Goal: Information Seeking & Learning: Learn about a topic

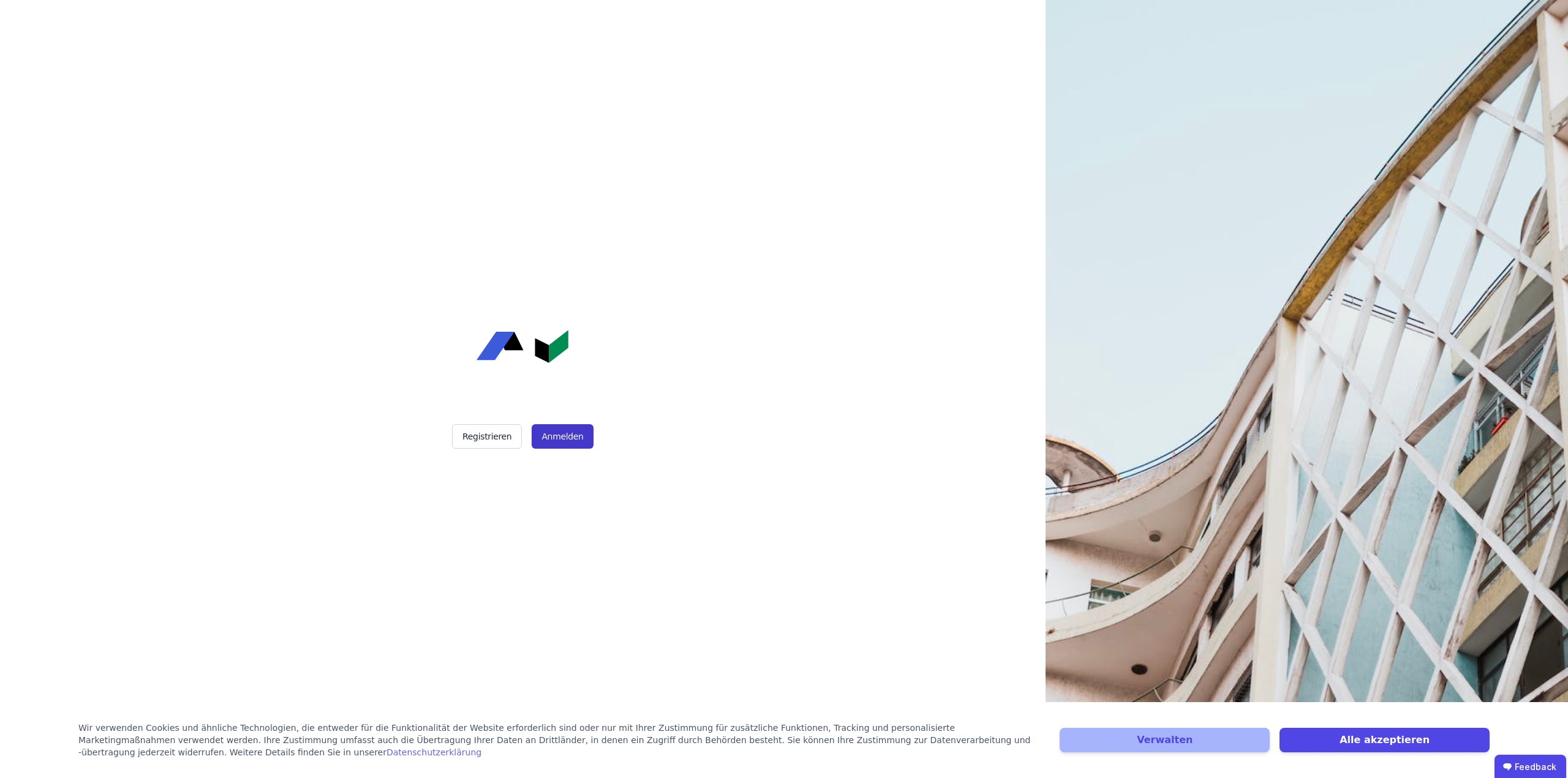
click at [547, 441] on button "Anmelden" at bounding box center [561, 436] width 61 height 24
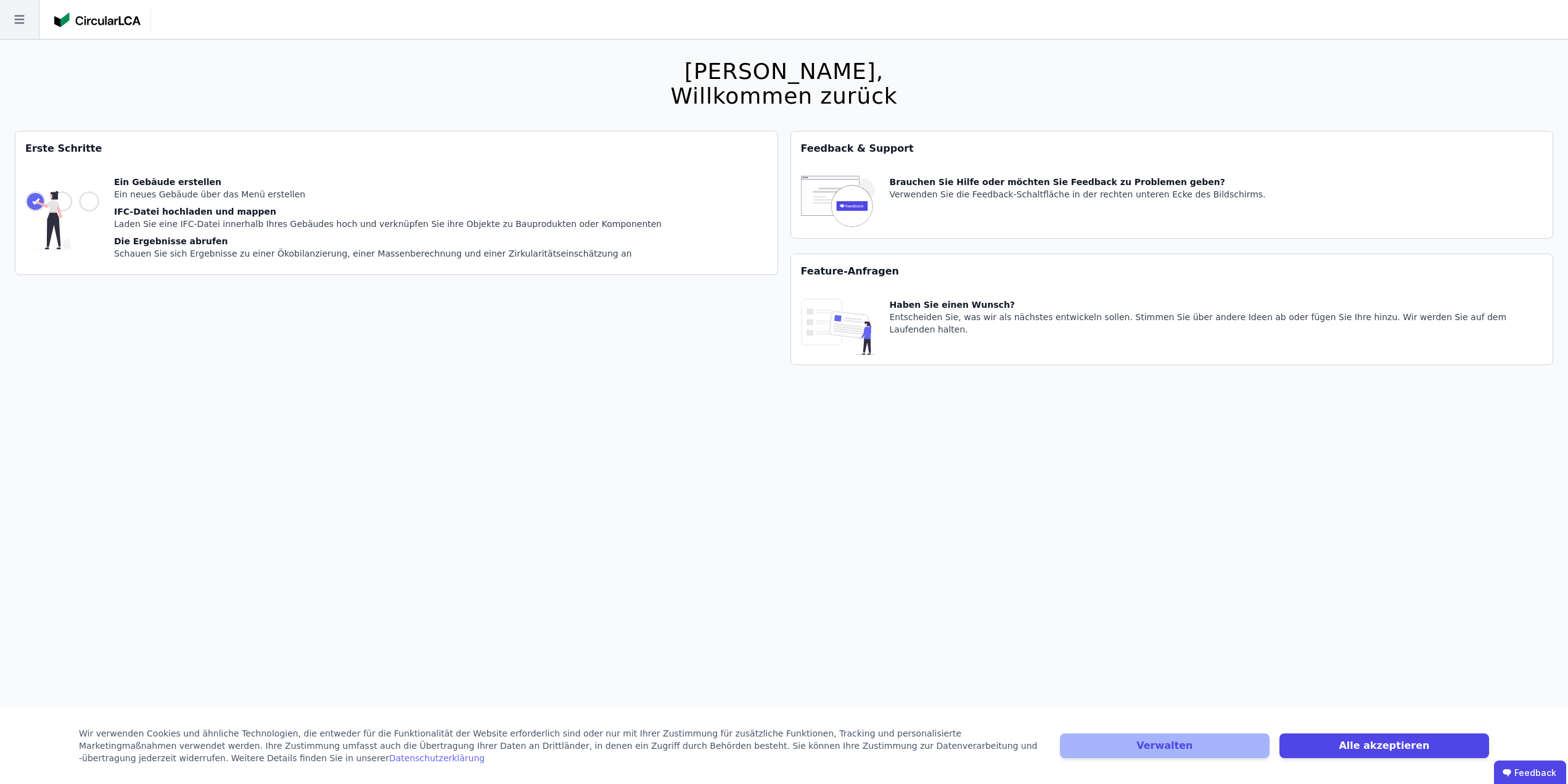
click at [21, 25] on icon at bounding box center [19, 19] width 39 height 39
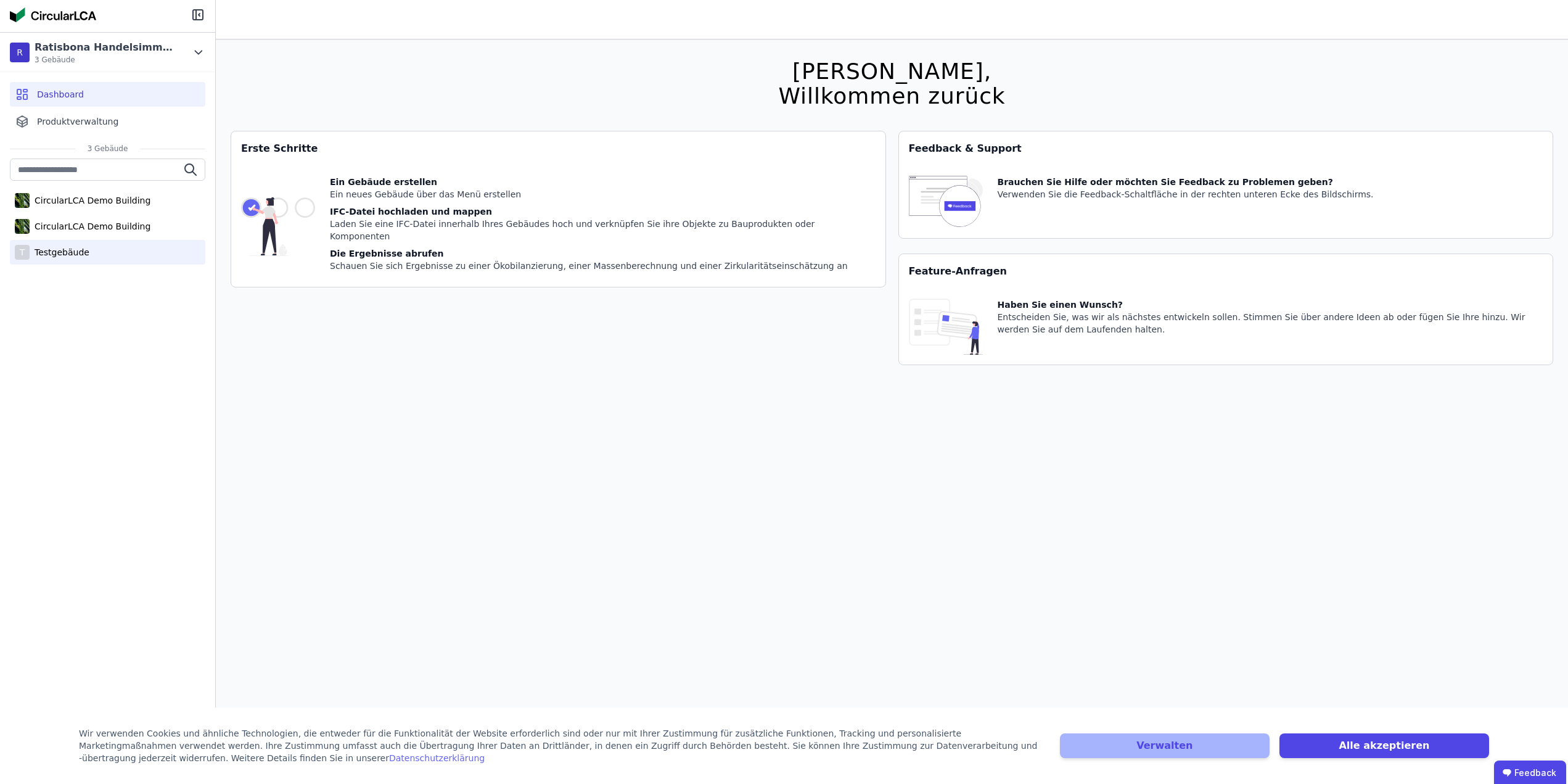
click at [101, 262] on div "T Testgebäude" at bounding box center [107, 252] width 195 height 24
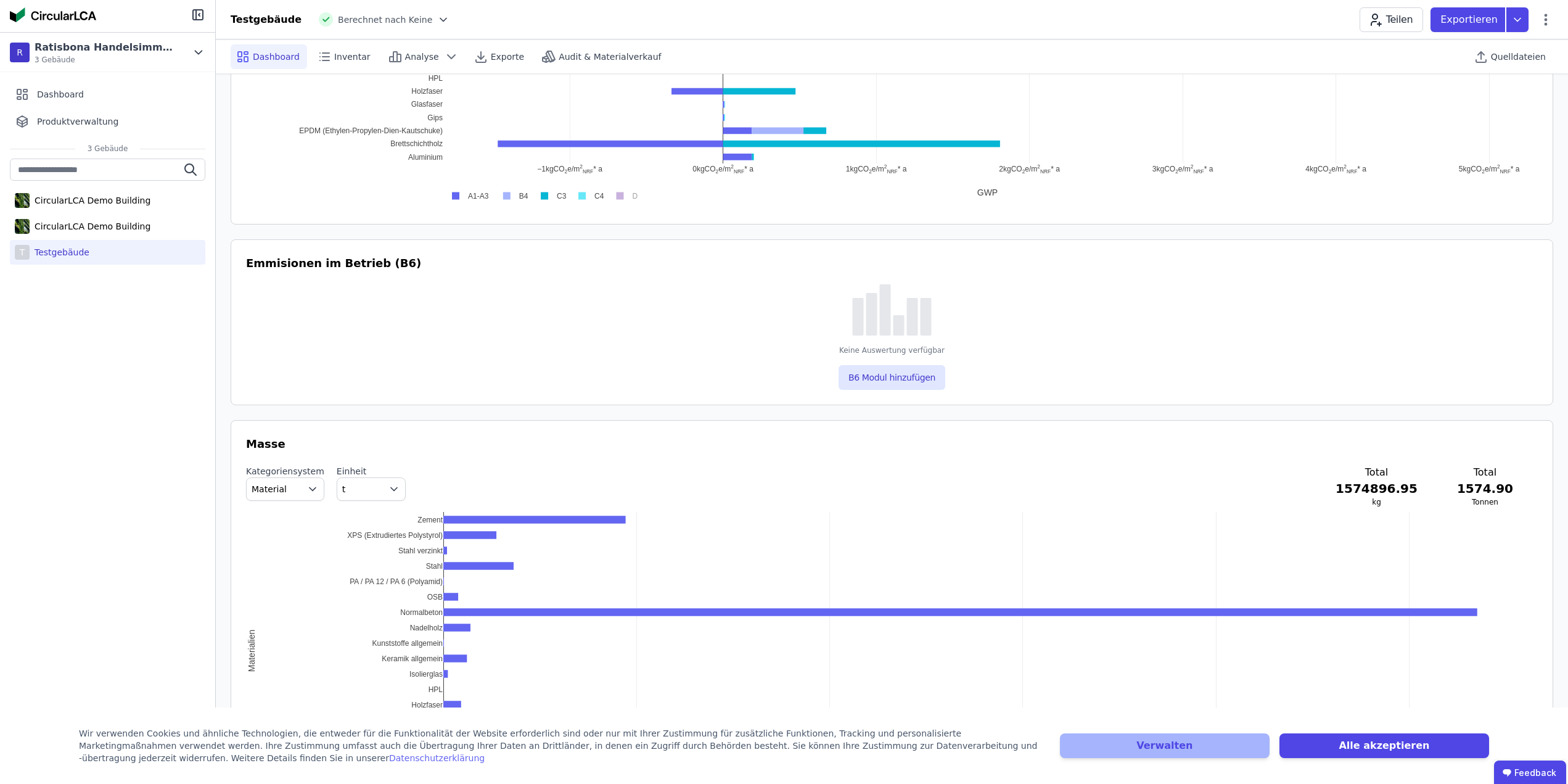
scroll to position [440, 0]
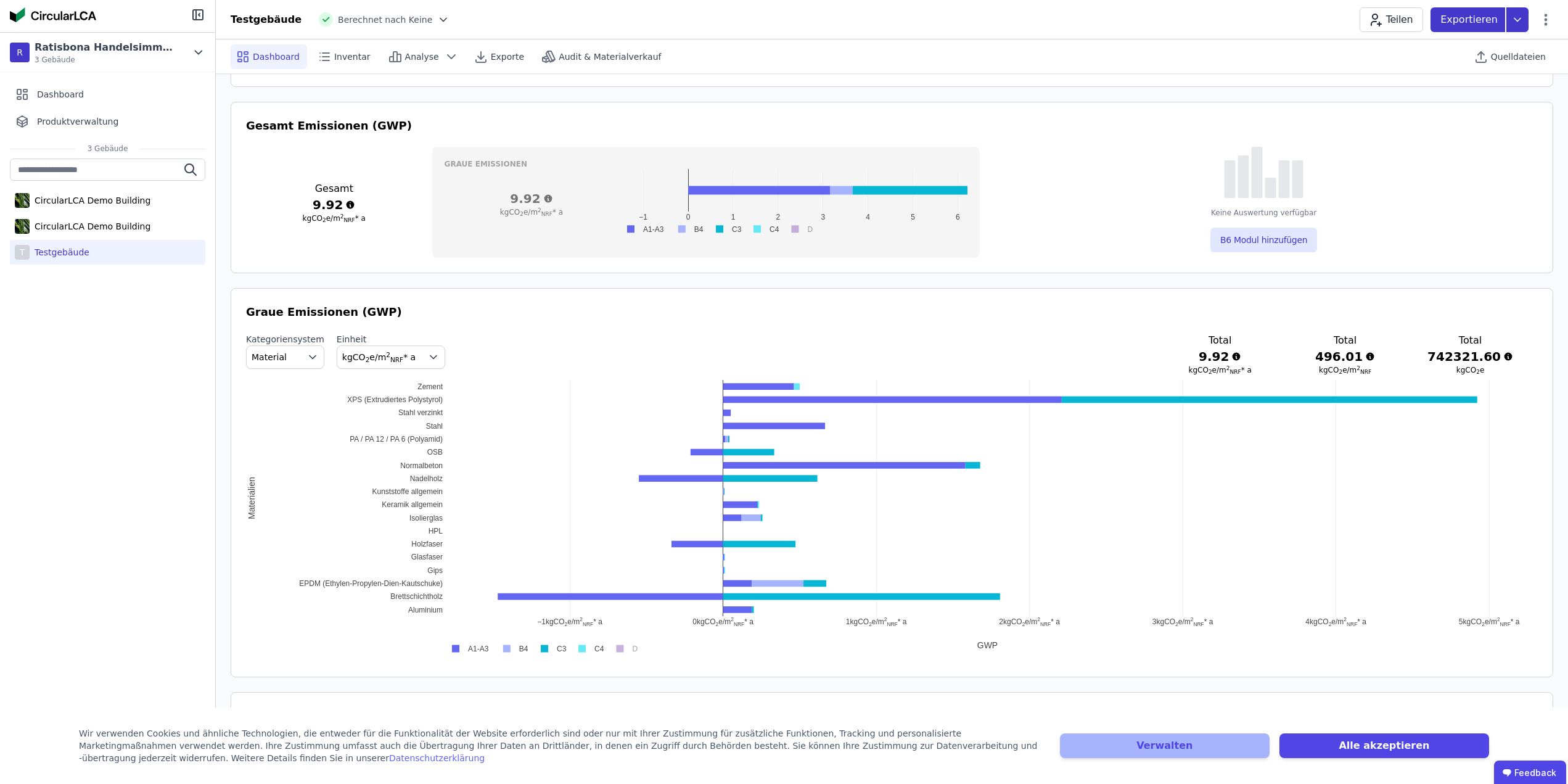
click at [1516, 19] on icon at bounding box center [1518, 19] width 6 height 3
click at [1472, 52] on div "DGNB Gebäuderessourcenpass" at bounding box center [1451, 48] width 134 height 13
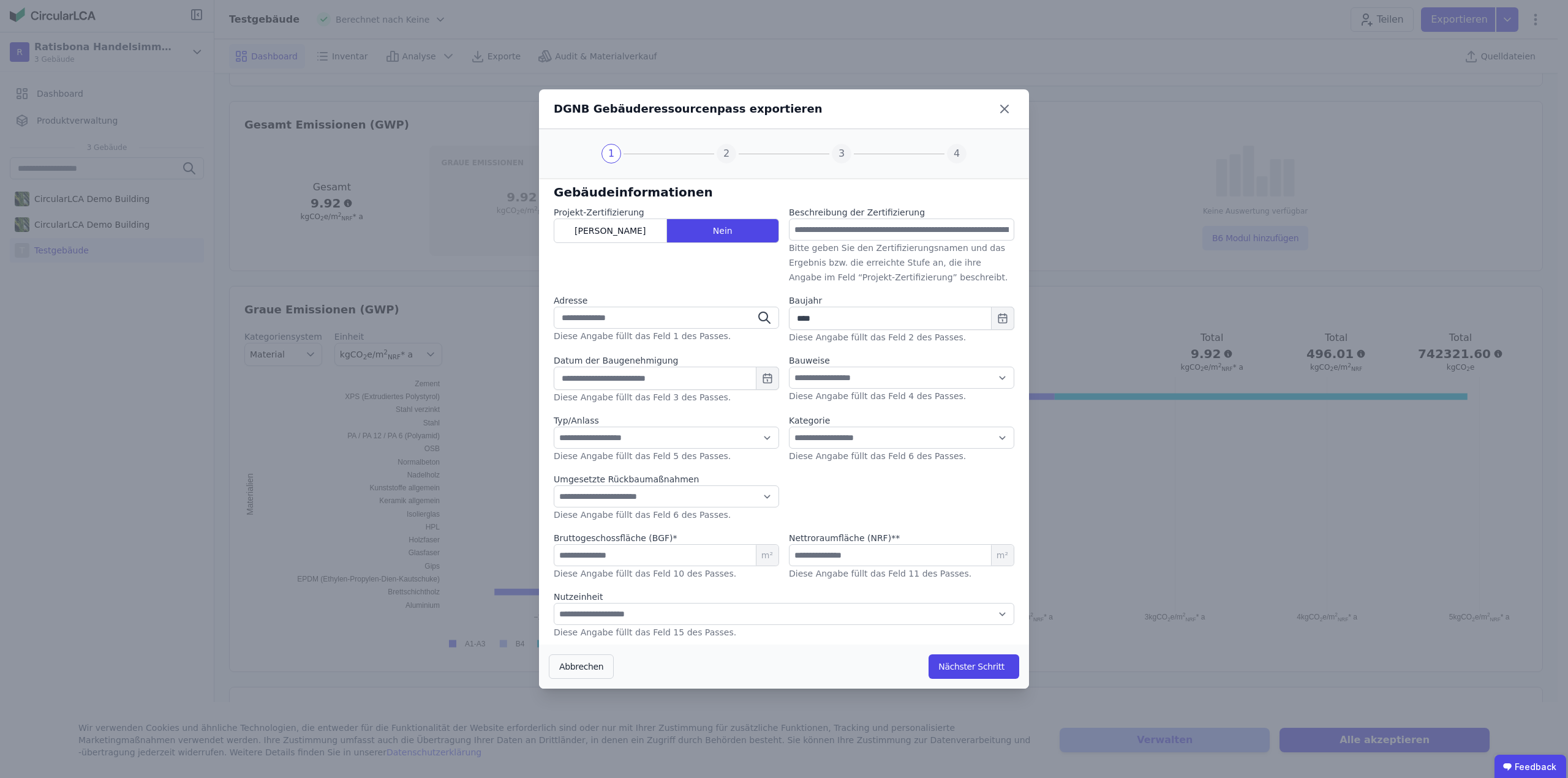
select select "*"
select select "**"
click at [1009, 110] on icon at bounding box center [1004, 109] width 20 height 20
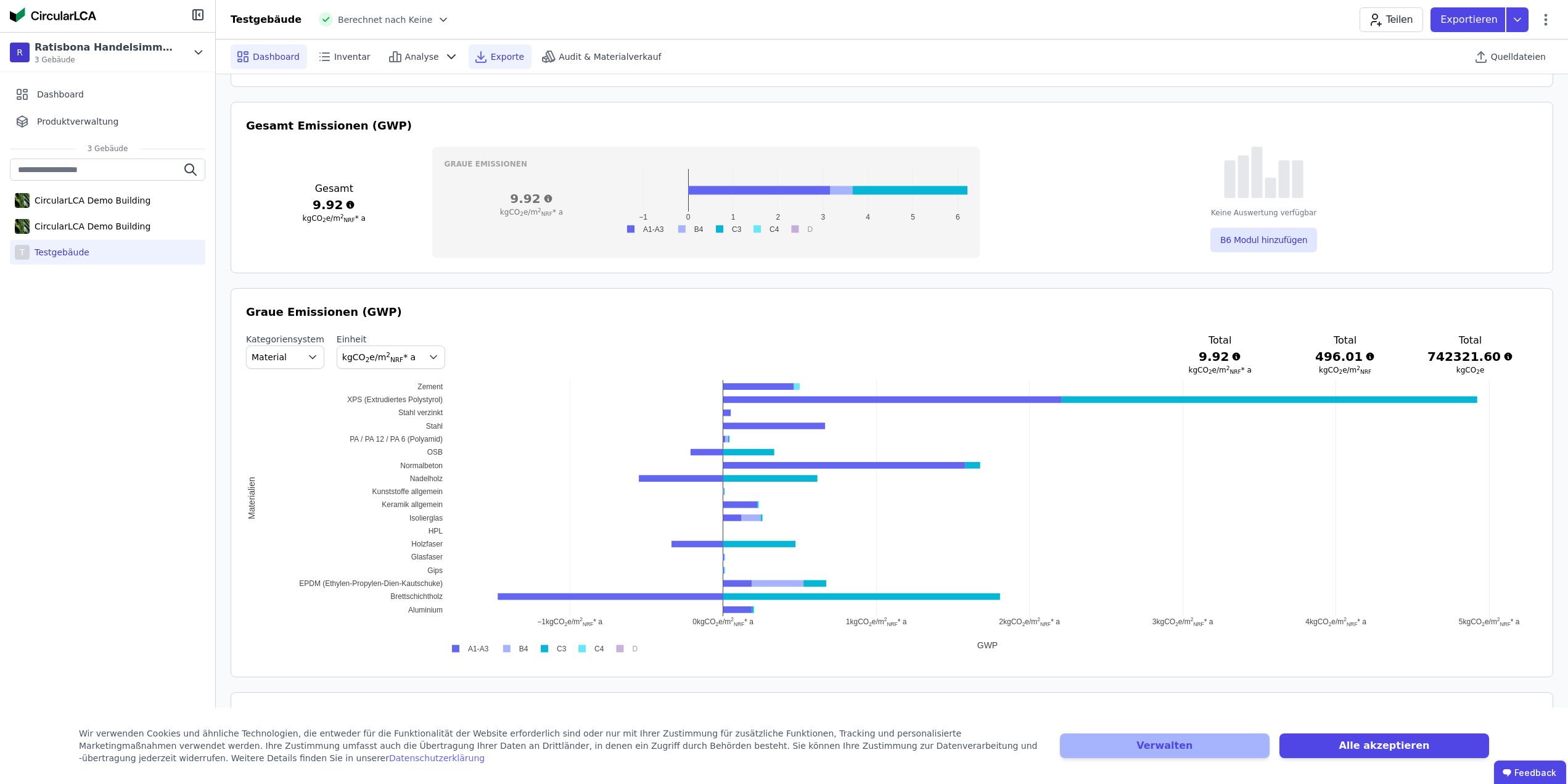
click at [495, 45] on div "Exporte" at bounding box center [500, 56] width 63 height 24
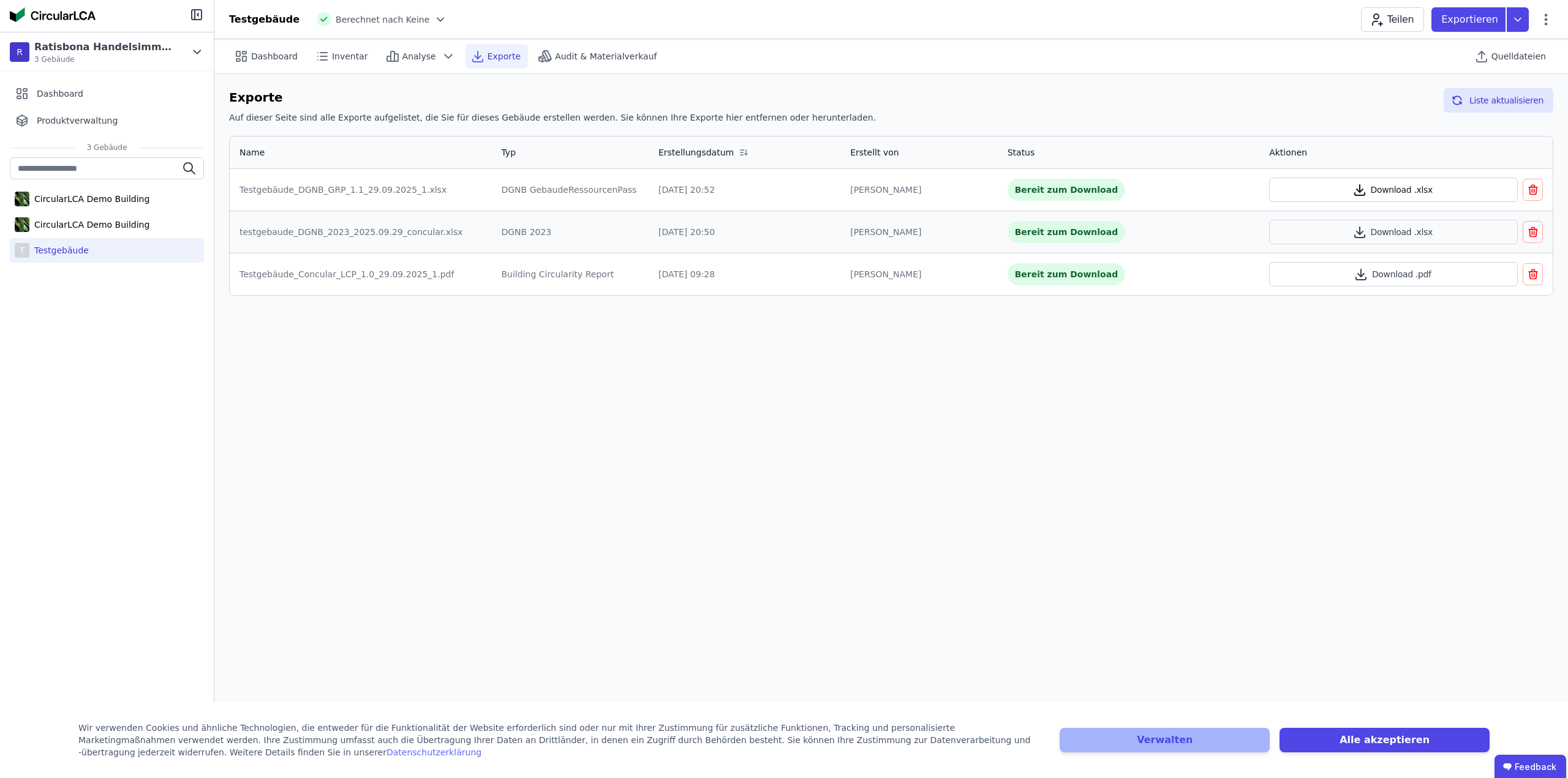
click at [1394, 187] on button "Download .xlsx" at bounding box center [1393, 189] width 248 height 24
click at [1354, 239] on button "Download .xlsx" at bounding box center [1393, 231] width 248 height 24
click at [1376, 282] on button "Download .pdf" at bounding box center [1393, 274] width 248 height 24
click at [321, 56] on icon at bounding box center [323, 56] width 7 height 0
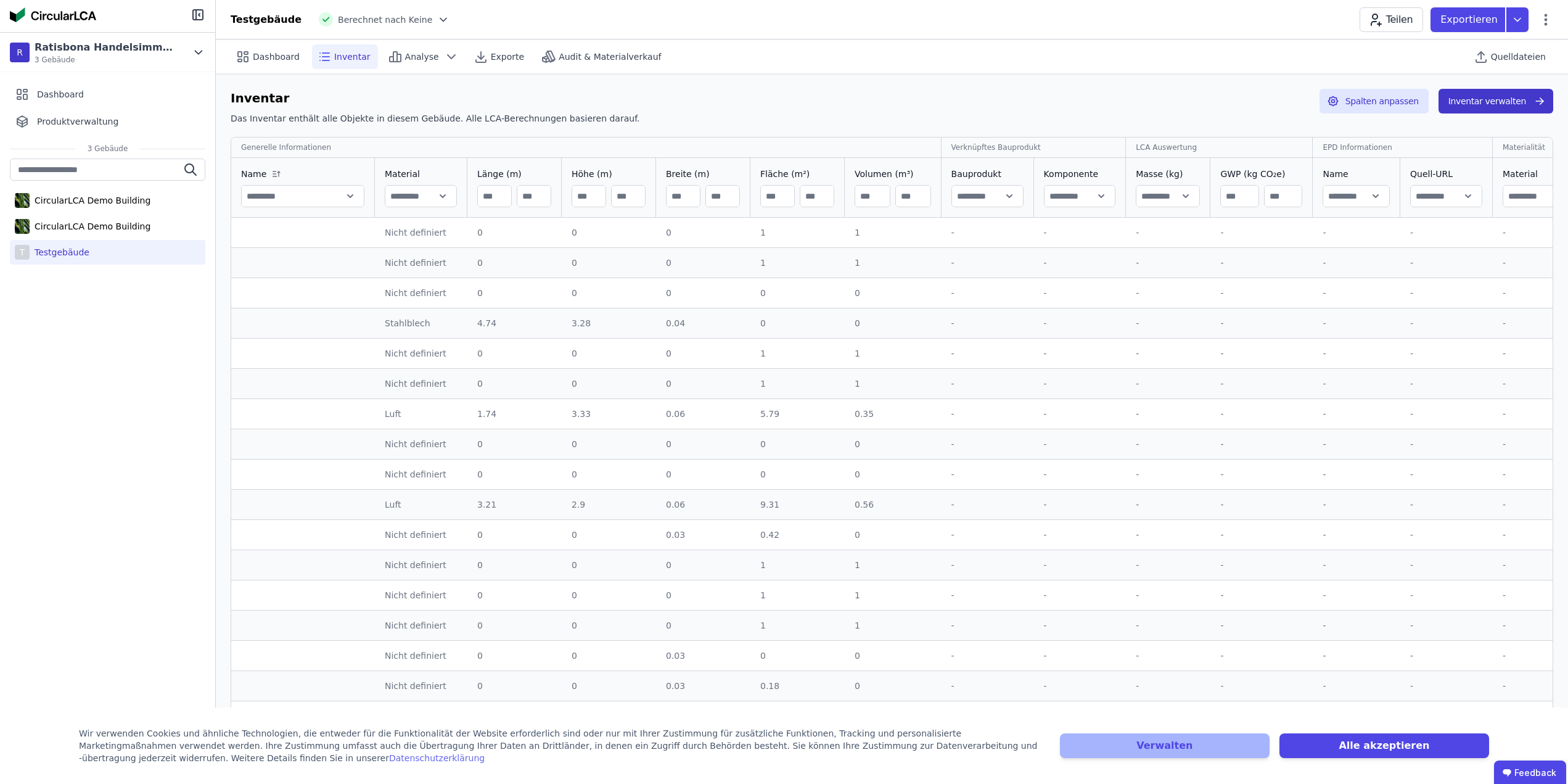
click at [1526, 104] on button "Inventar verwalten" at bounding box center [1496, 101] width 115 height 24
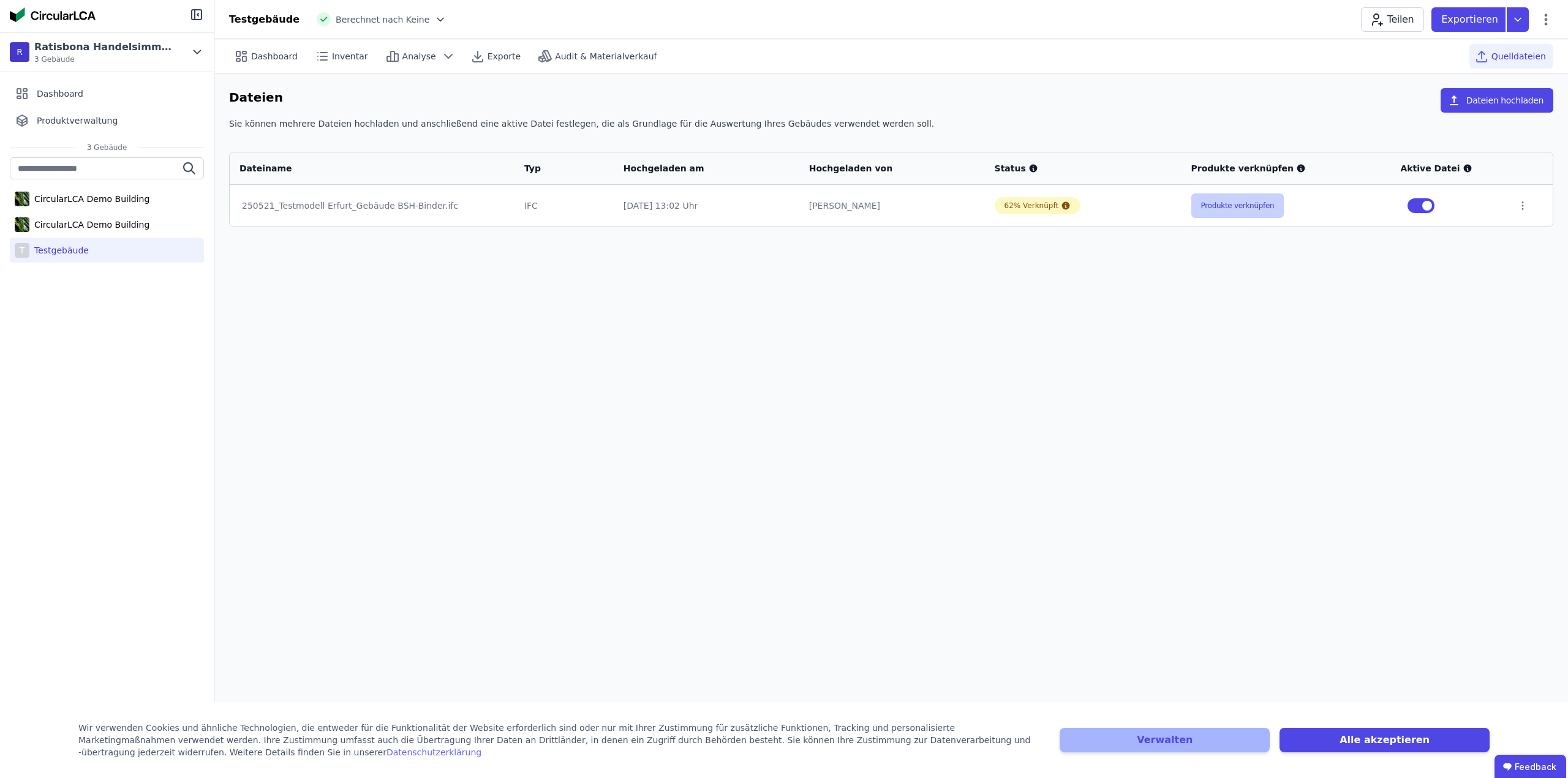
click at [1213, 205] on button "Produkte verknüpfen" at bounding box center [1237, 206] width 93 height 24
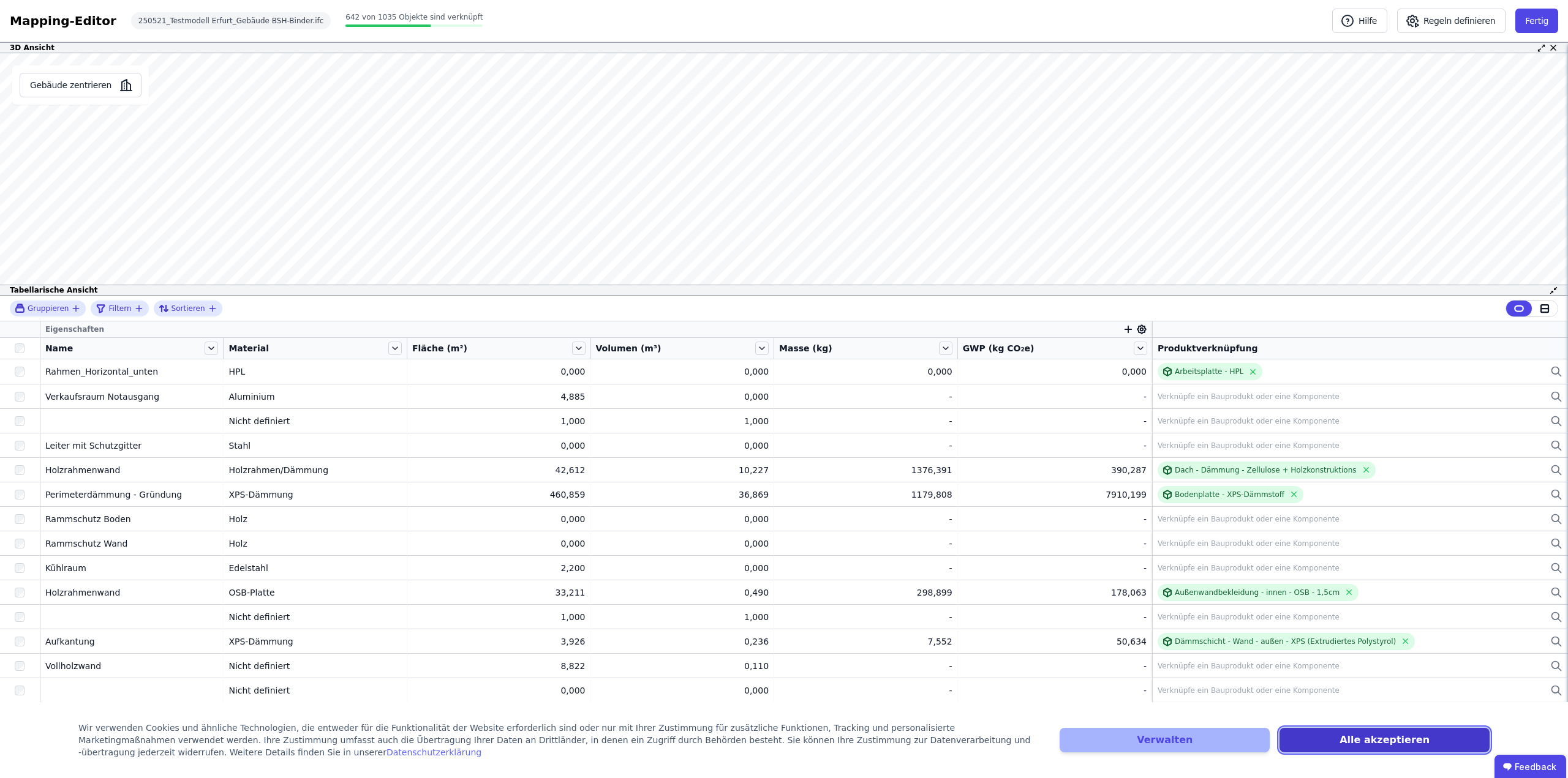
click at [1419, 745] on button "Alle akzeptieren" at bounding box center [1384, 740] width 210 height 24
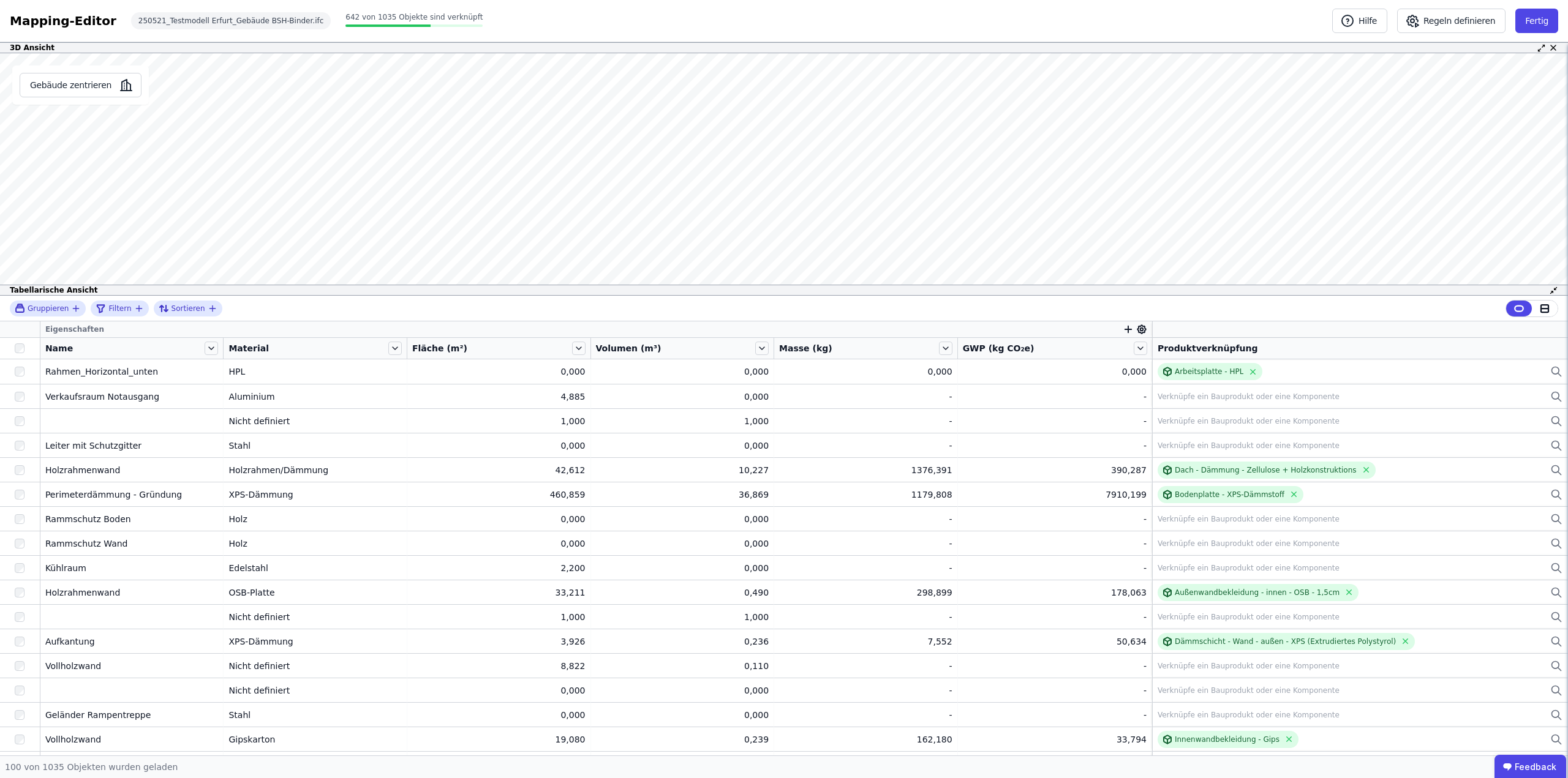
click at [1198, 350] on div "Produktverknüpfung" at bounding box center [1360, 348] width 405 height 13
click at [1187, 343] on div "Produktverknüpfung" at bounding box center [1360, 348] width 405 height 13
click at [1544, 307] on icon at bounding box center [1544, 308] width 11 height 11
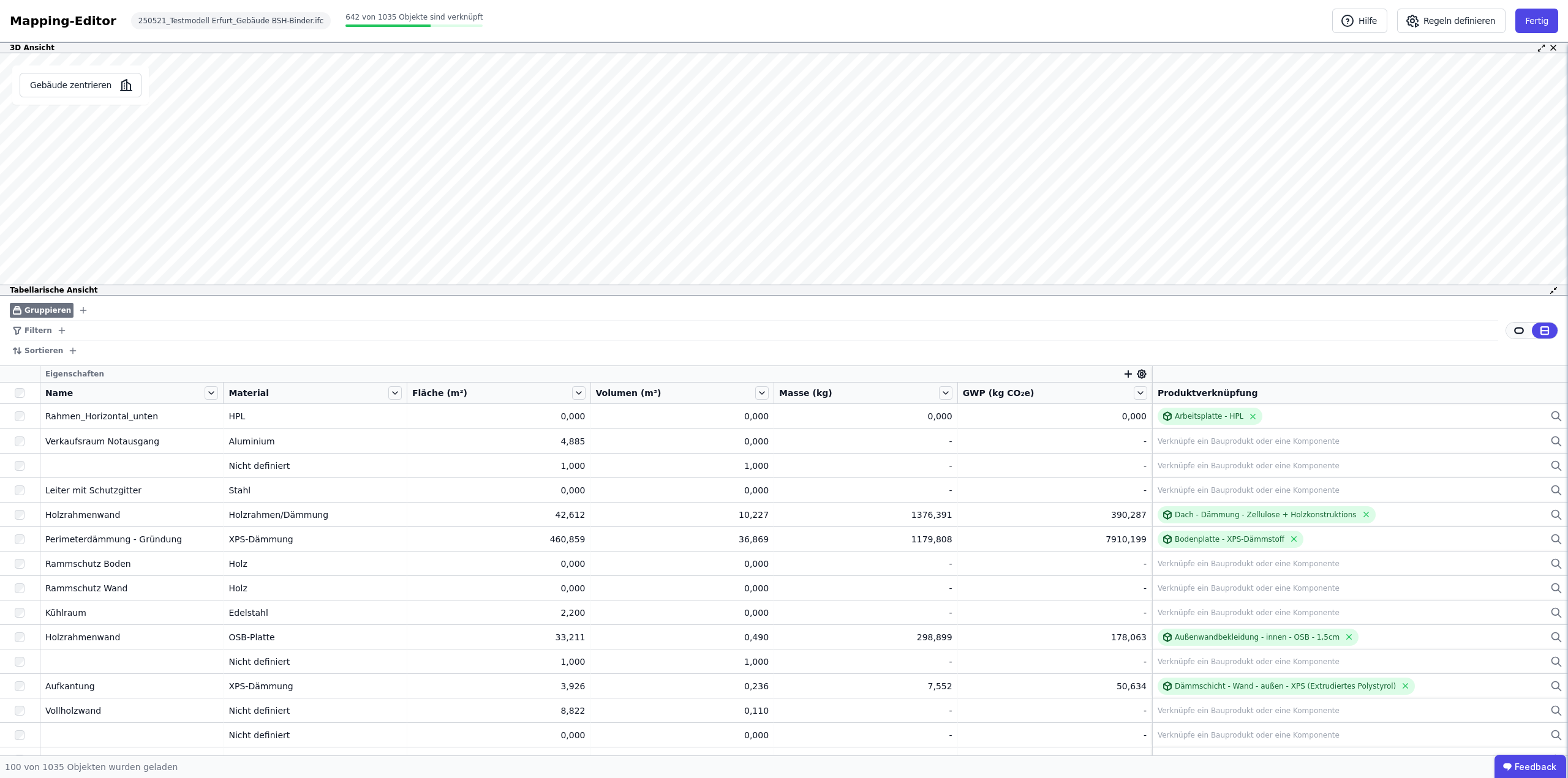
click at [1511, 334] on div at bounding box center [1519, 331] width 26 height 16
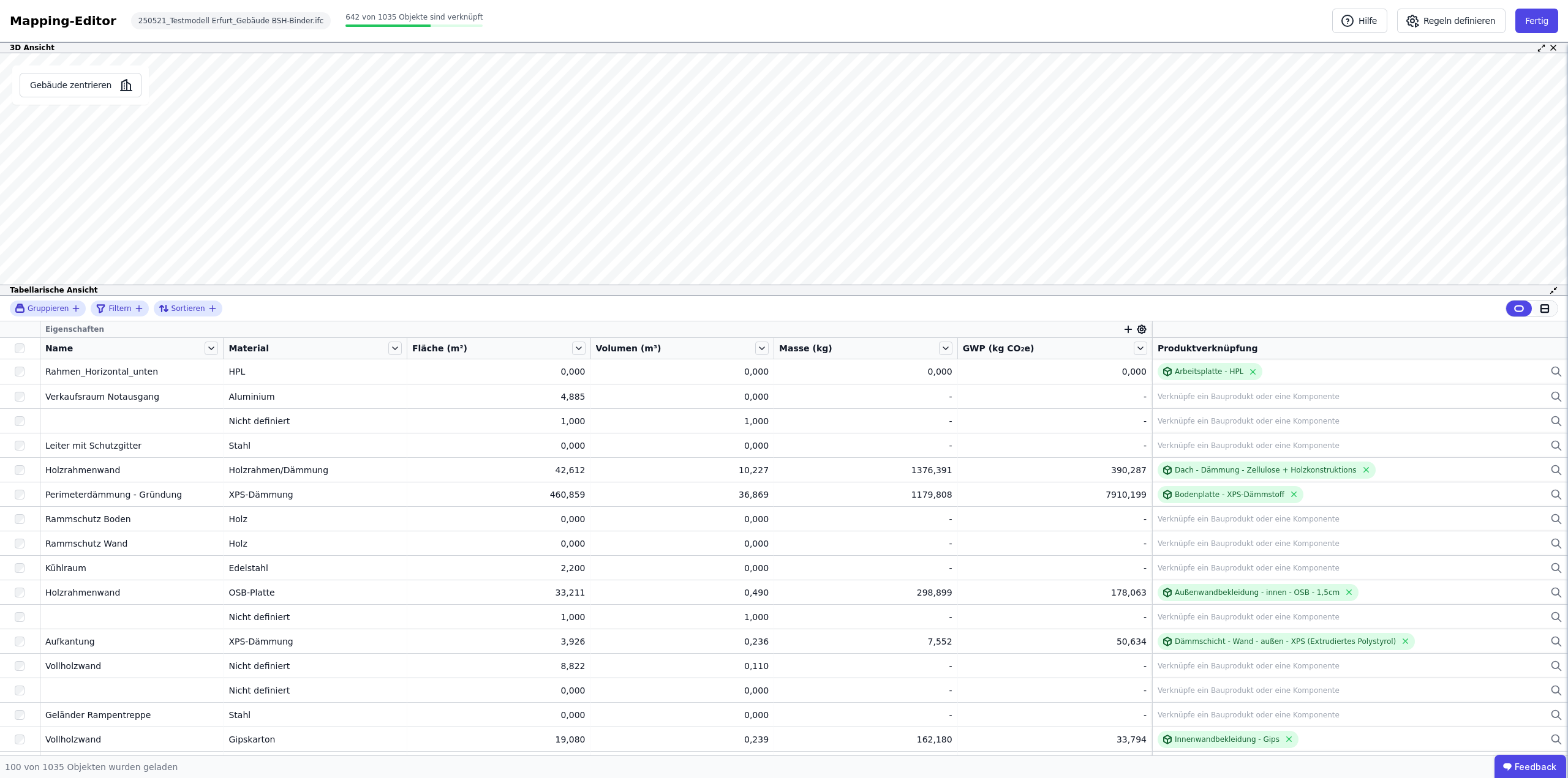
click at [1546, 312] on icon at bounding box center [1544, 309] width 7 height 7
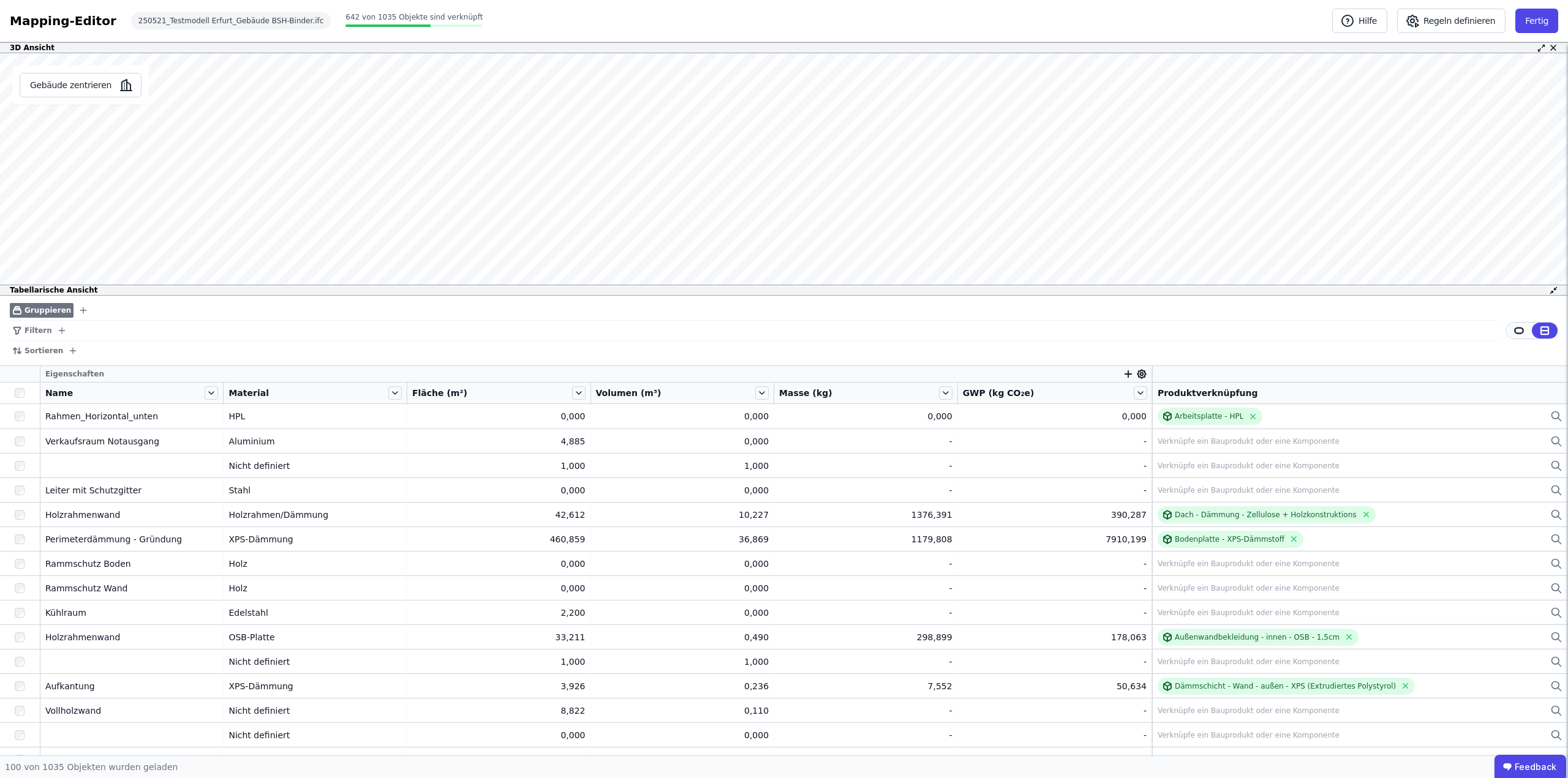
click at [1515, 330] on icon at bounding box center [1519, 330] width 9 height 5
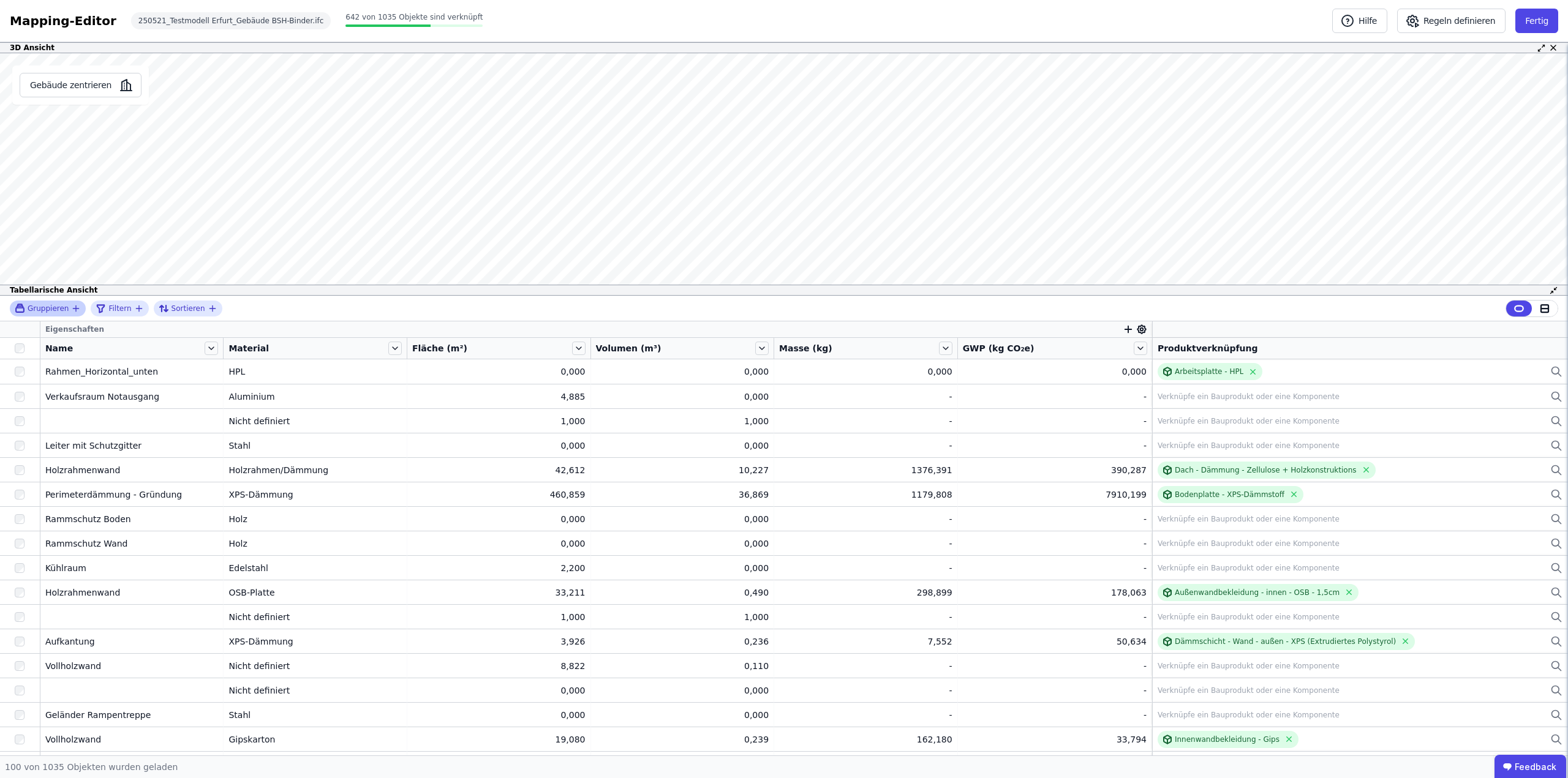
click at [75, 306] on icon "button" at bounding box center [75, 308] width 10 height 10
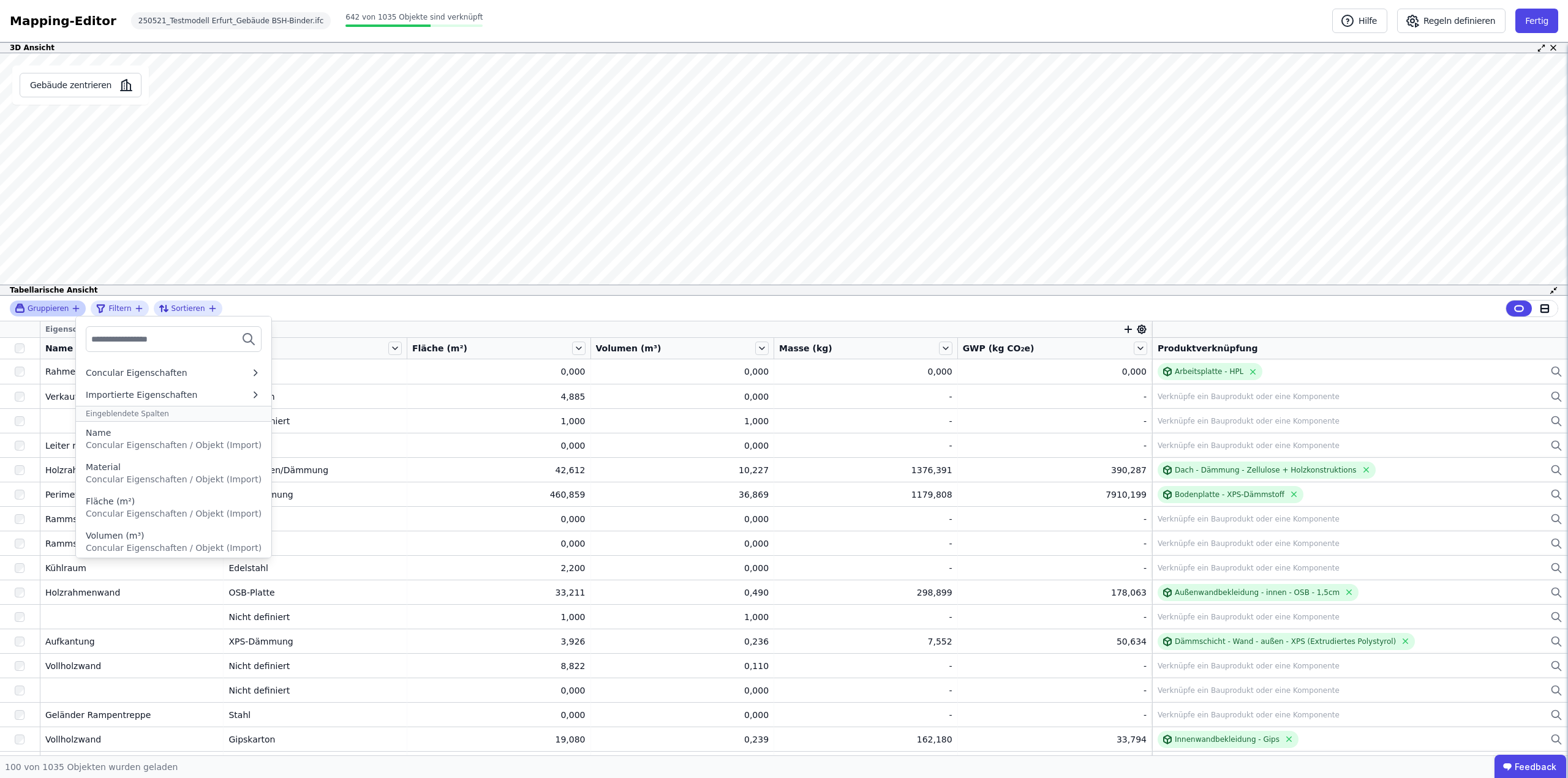
click at [75, 306] on icon "button" at bounding box center [75, 308] width 10 height 10
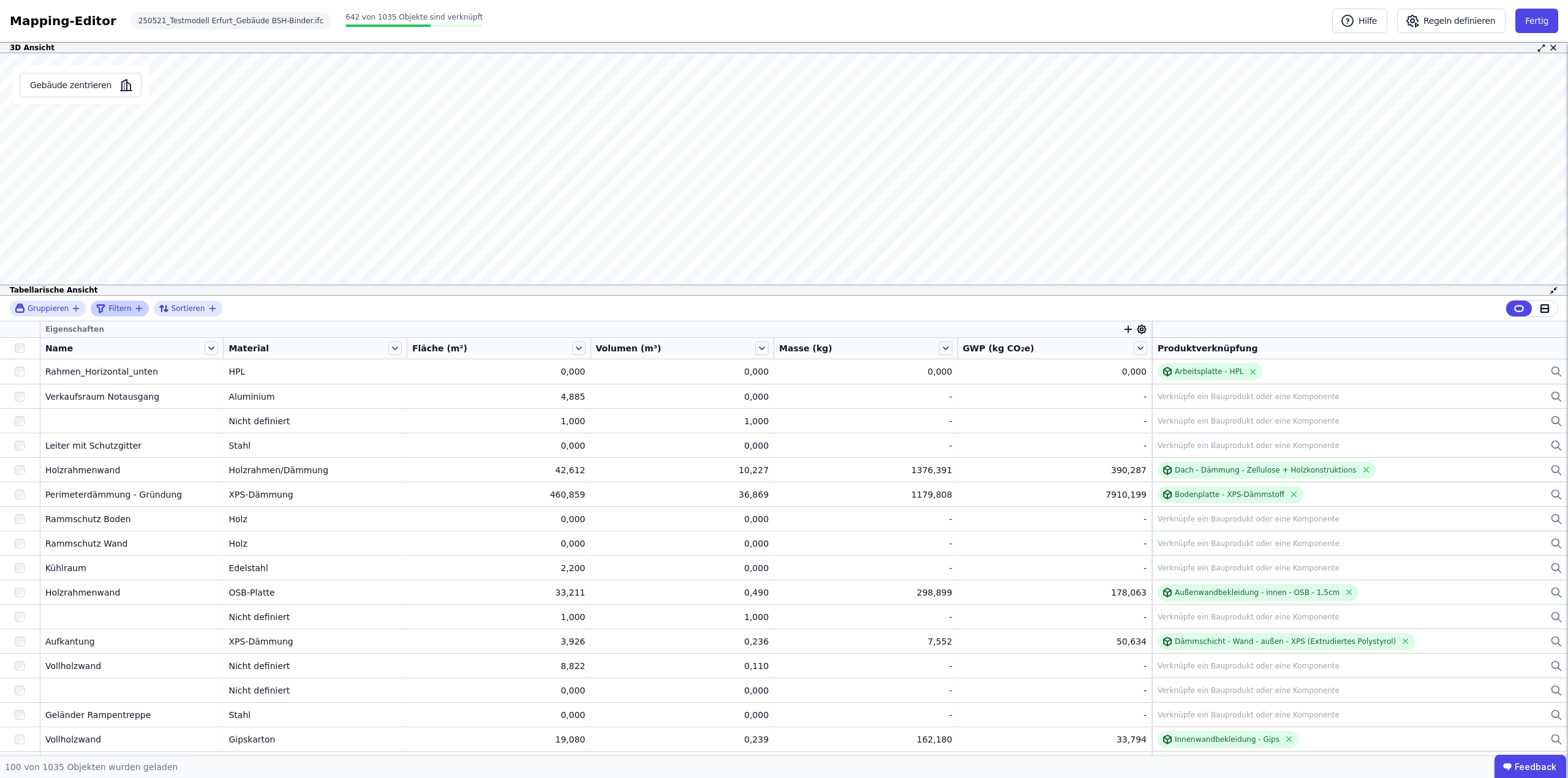
click at [122, 304] on span "Filtern" at bounding box center [119, 308] width 23 height 10
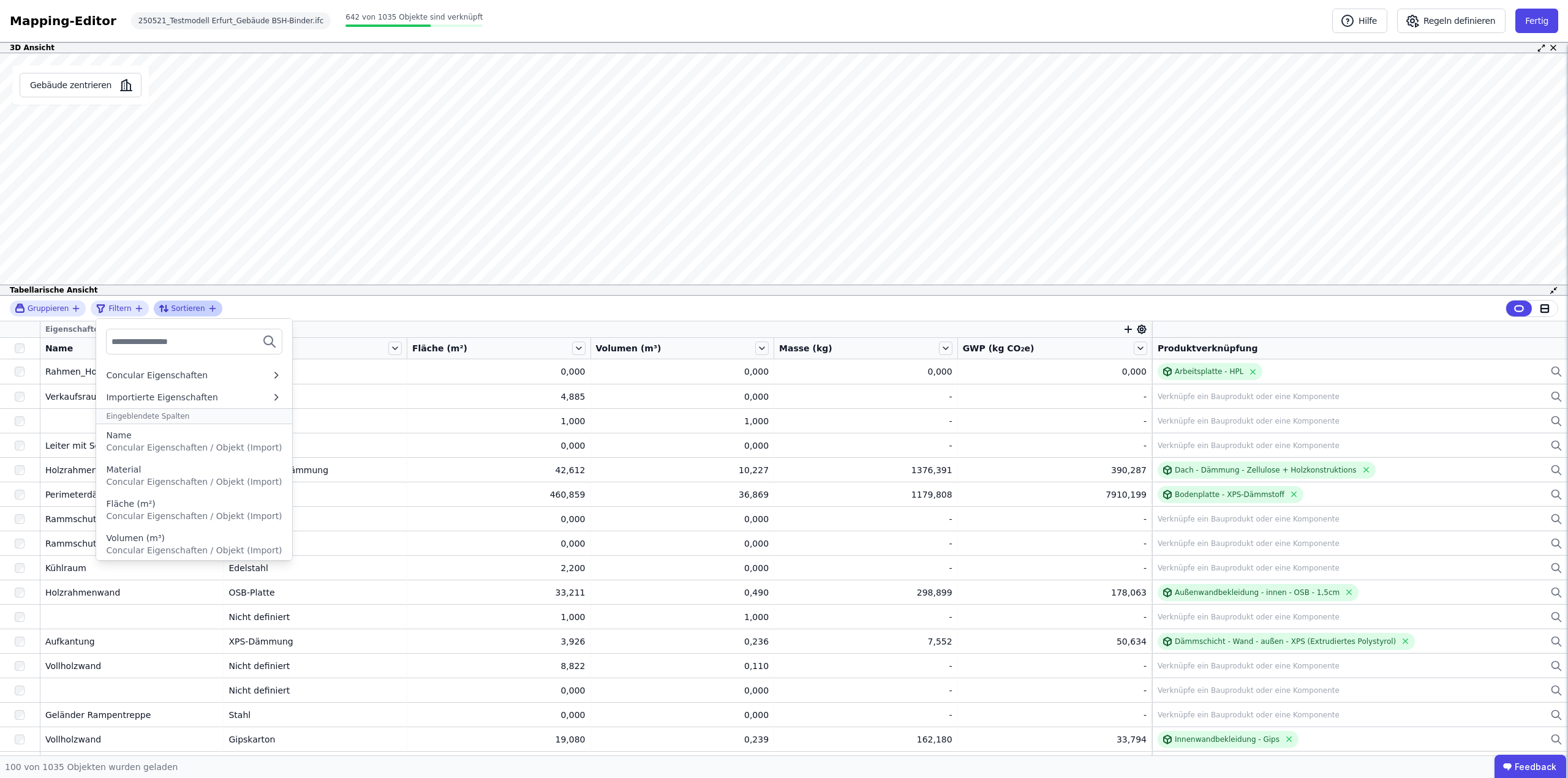
click at [194, 309] on span "Sortieren" at bounding box center [189, 308] width 34 height 10
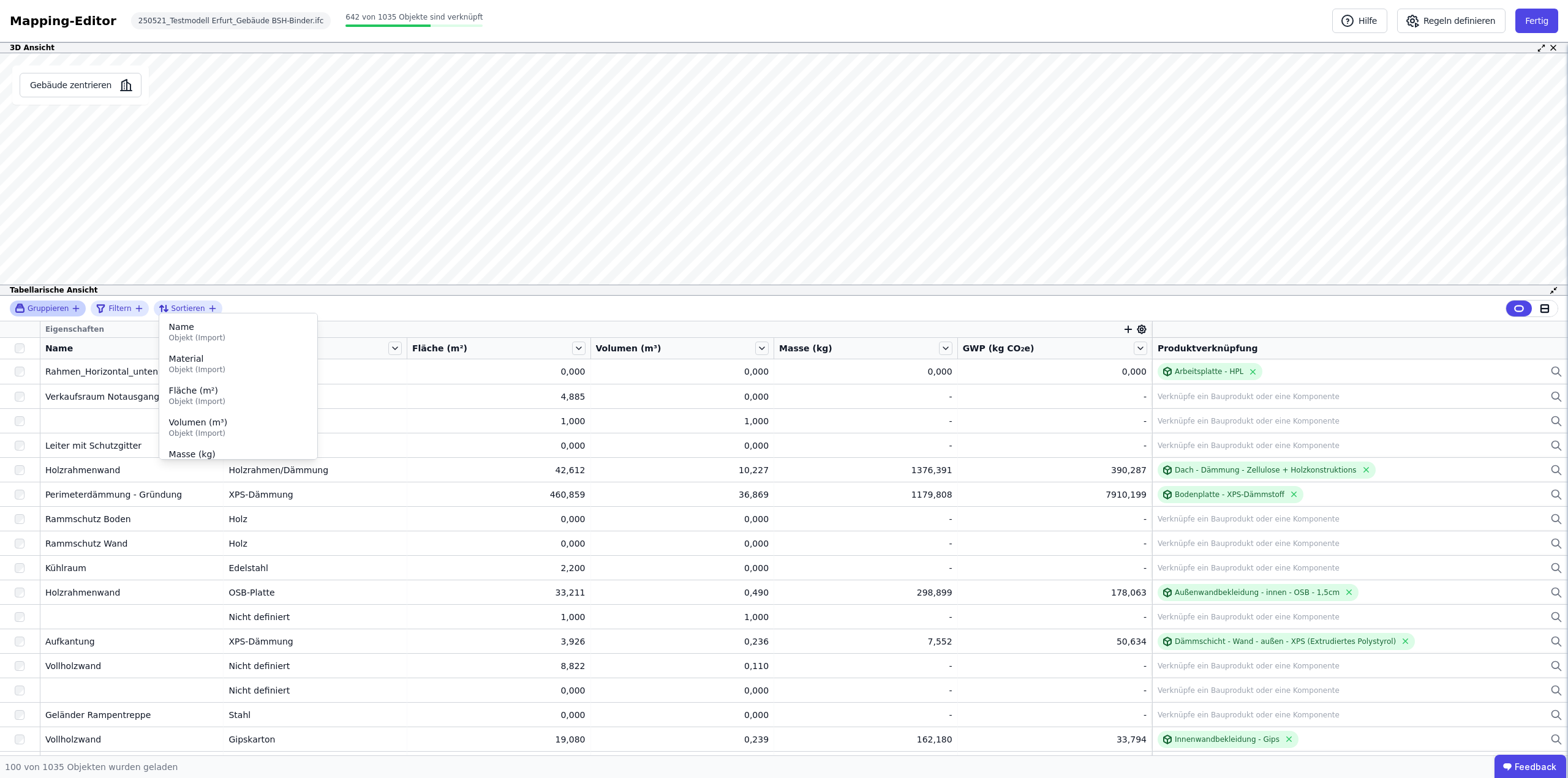
click at [59, 304] on span "Gruppieren" at bounding box center [48, 308] width 41 height 10
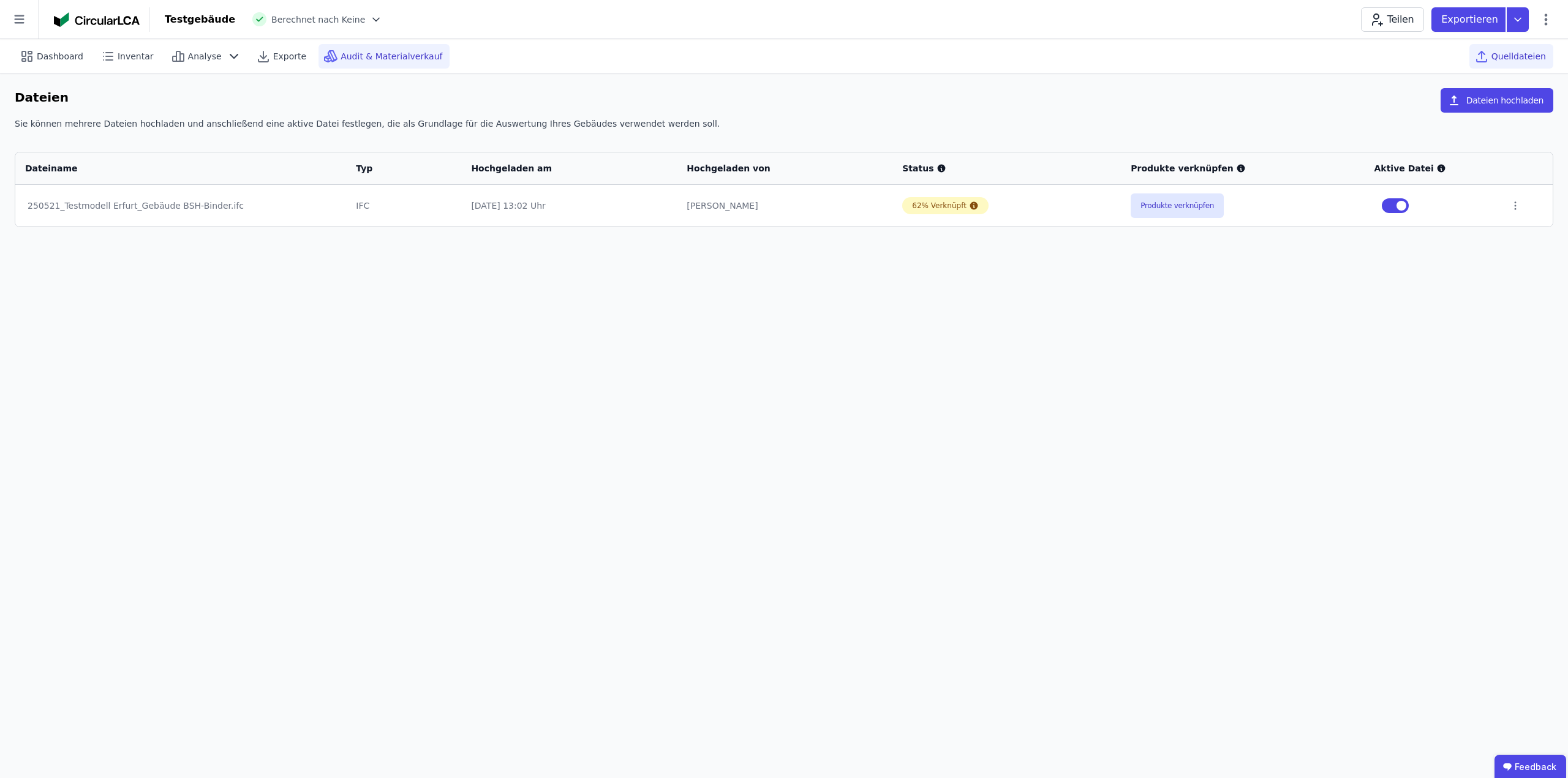
click at [386, 49] on div "Audit & Materialverkauf" at bounding box center [384, 56] width 131 height 24
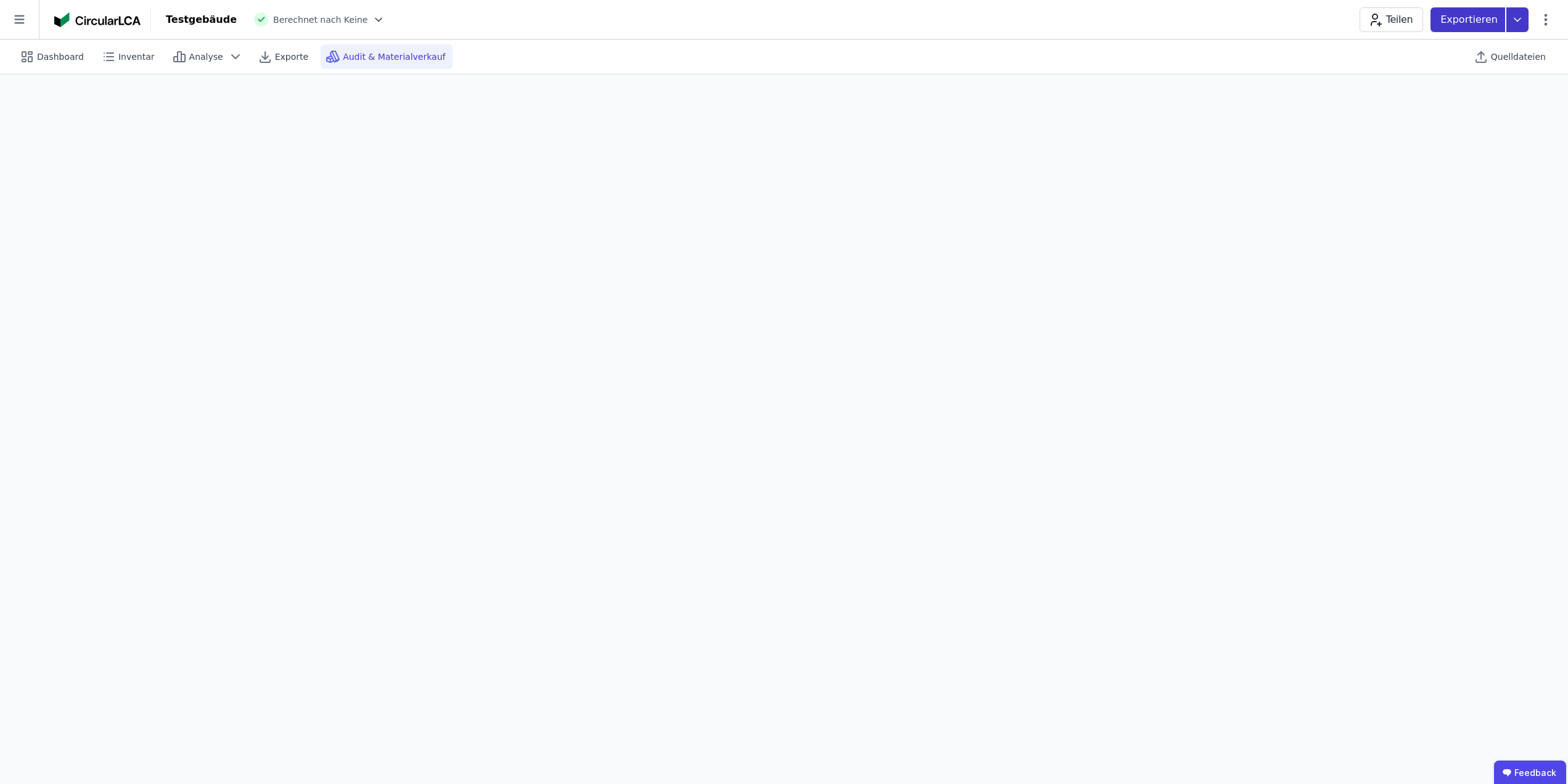
click at [1523, 20] on icon at bounding box center [1518, 19] width 22 height 24
click at [1481, 114] on div "Building Circularity Report" at bounding box center [1440, 115] width 114 height 13
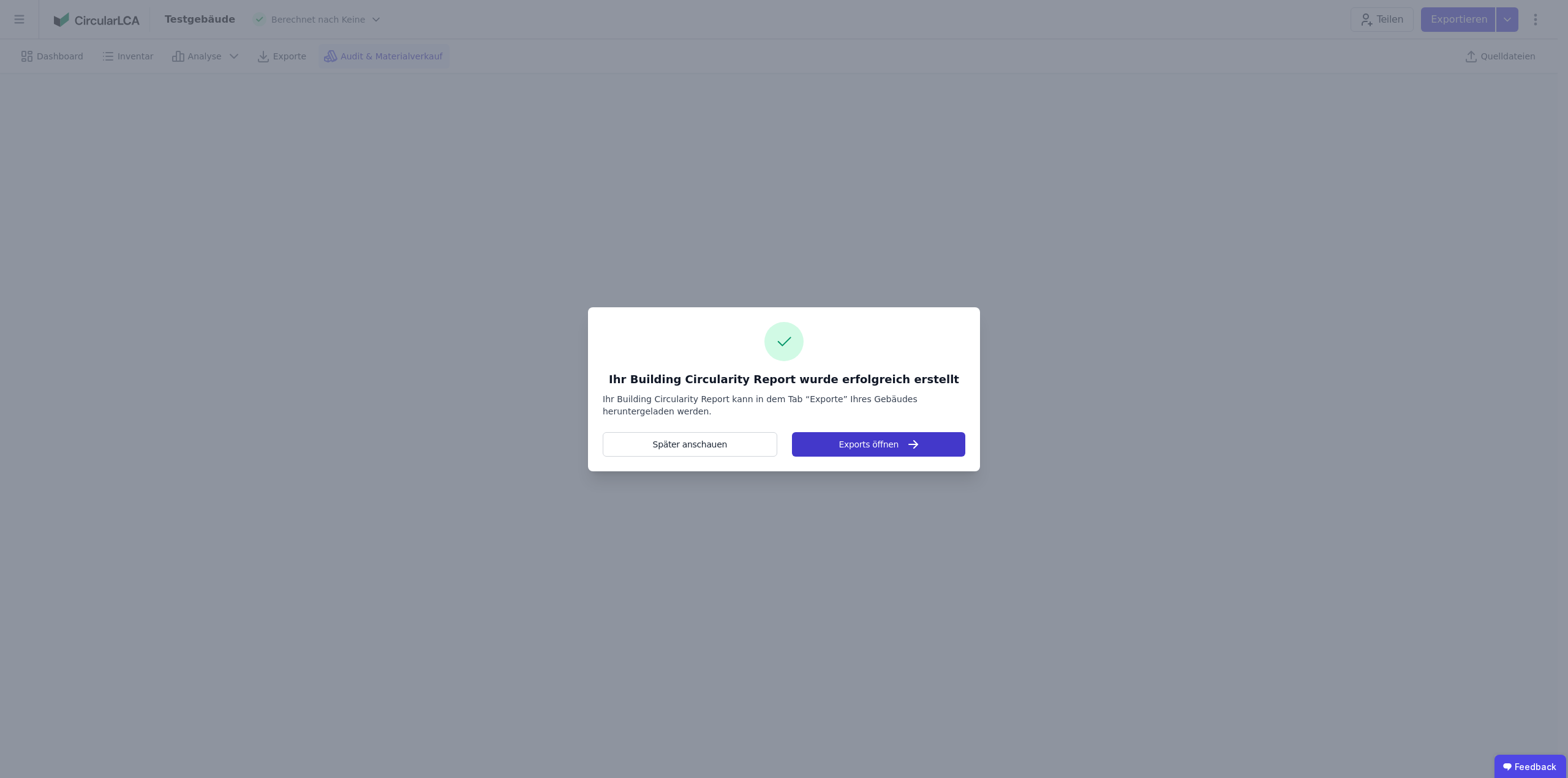
click at [873, 450] on button "Exports öffnen" at bounding box center [878, 444] width 173 height 24
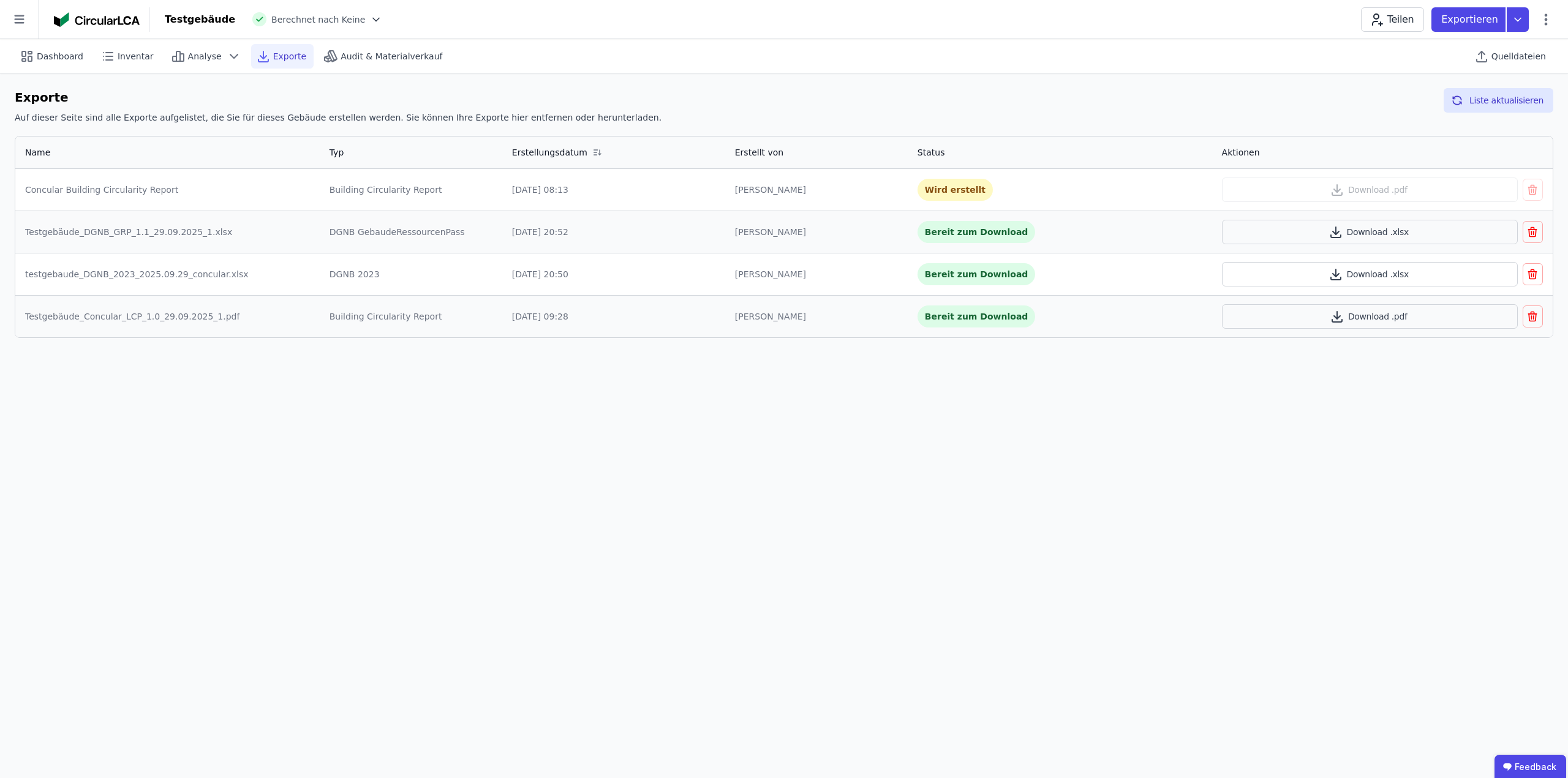
click at [956, 186] on div "Wird erstellt" at bounding box center [955, 190] width 75 height 22
click at [1502, 107] on button "Liste aktualisieren" at bounding box center [1498, 100] width 110 height 24
click at [1382, 196] on button "Download .pdf" at bounding box center [1369, 189] width 295 height 24
click at [36, 55] on div "Dashboard" at bounding box center [52, 56] width 76 height 24
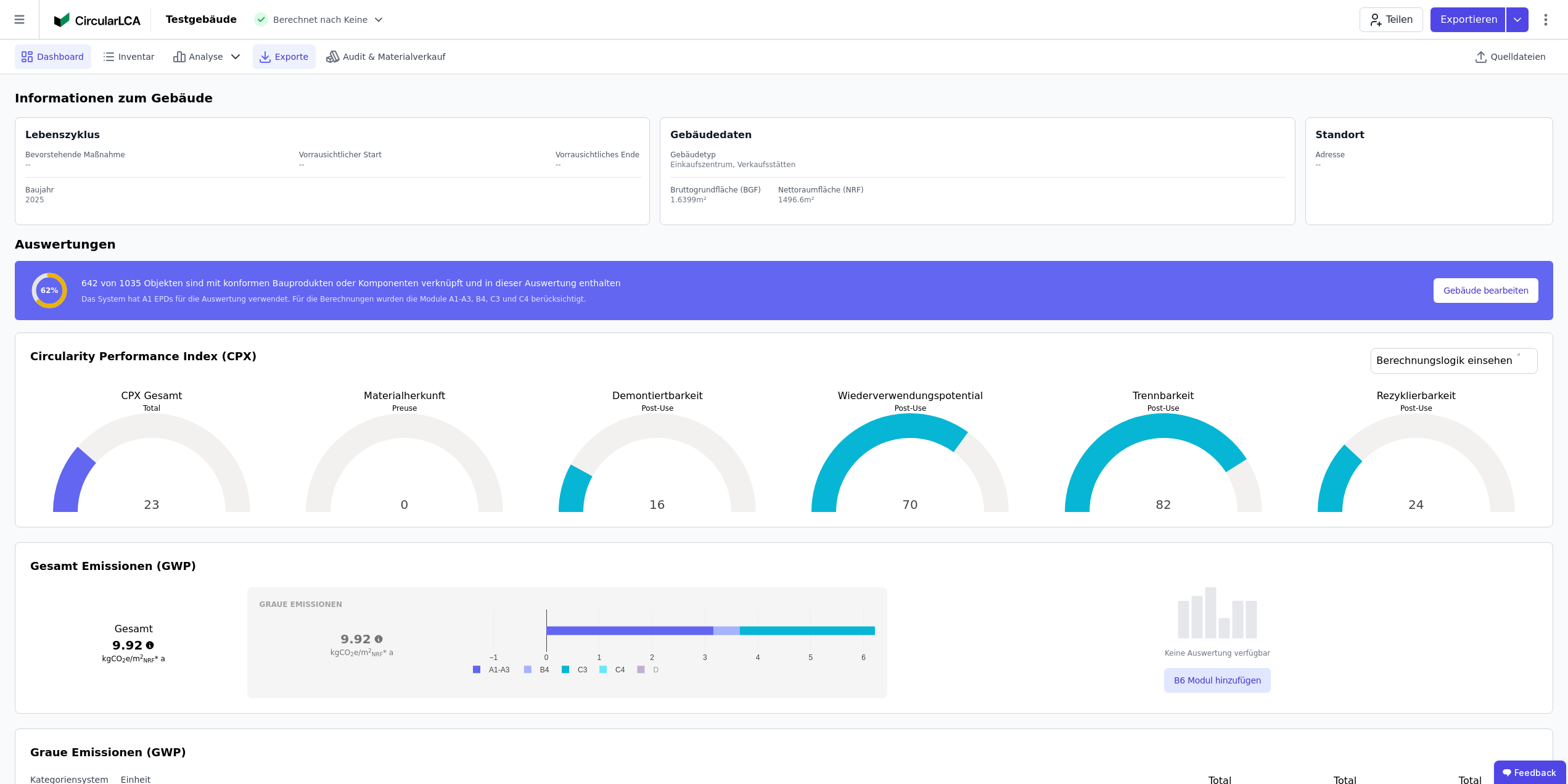
click at [275, 55] on span "Exporte" at bounding box center [292, 56] width 33 height 13
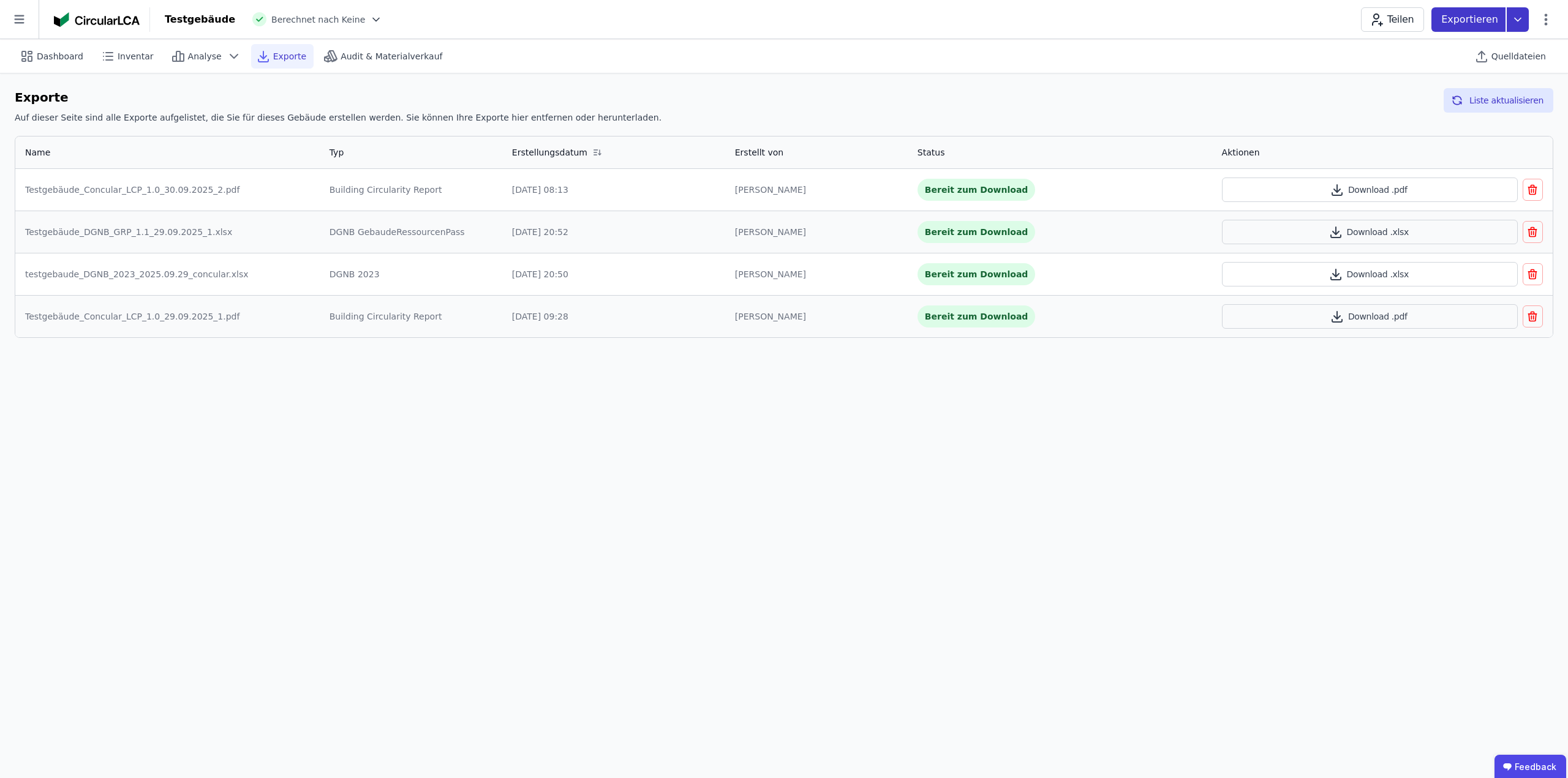
click at [1513, 20] on icon at bounding box center [1517, 19] width 22 height 24
click at [1424, 96] on div "Ökobilanzierung" at bounding box center [1419, 92] width 70 height 13
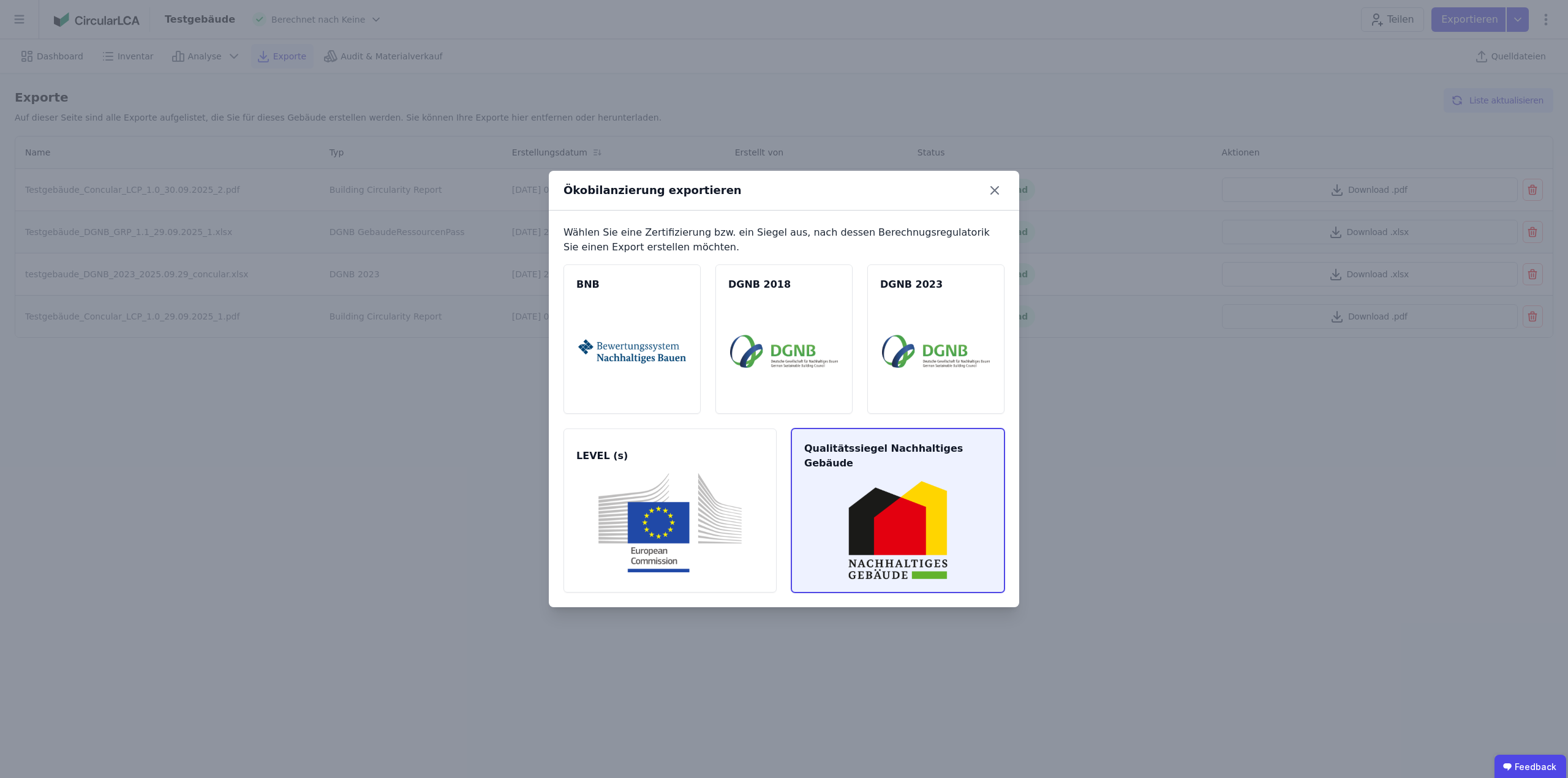
click at [855, 480] on img at bounding box center [897, 530] width 183 height 99
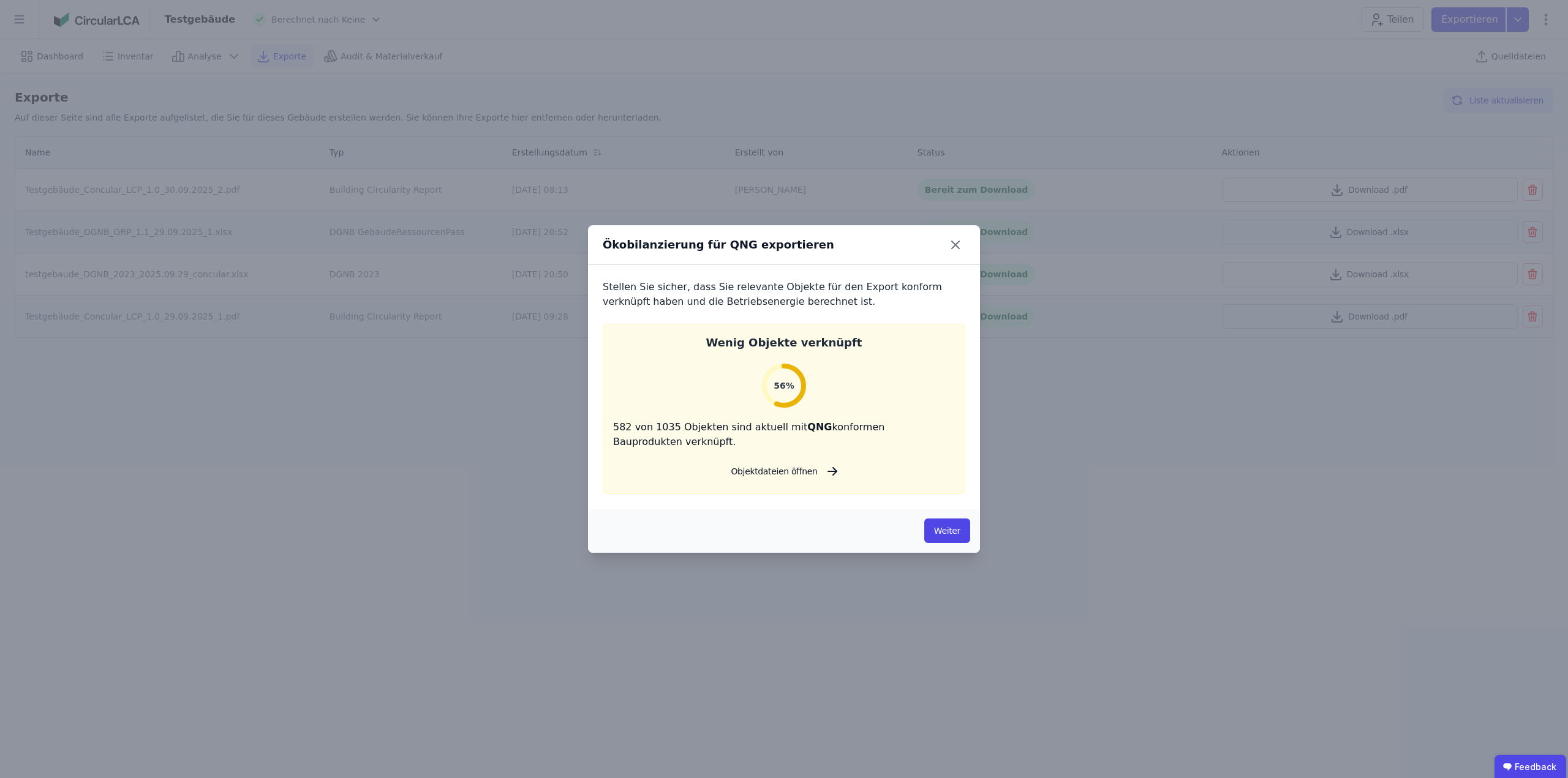
click at [792, 476] on button "Objektdateien öffnen" at bounding box center [783, 471] width 125 height 24
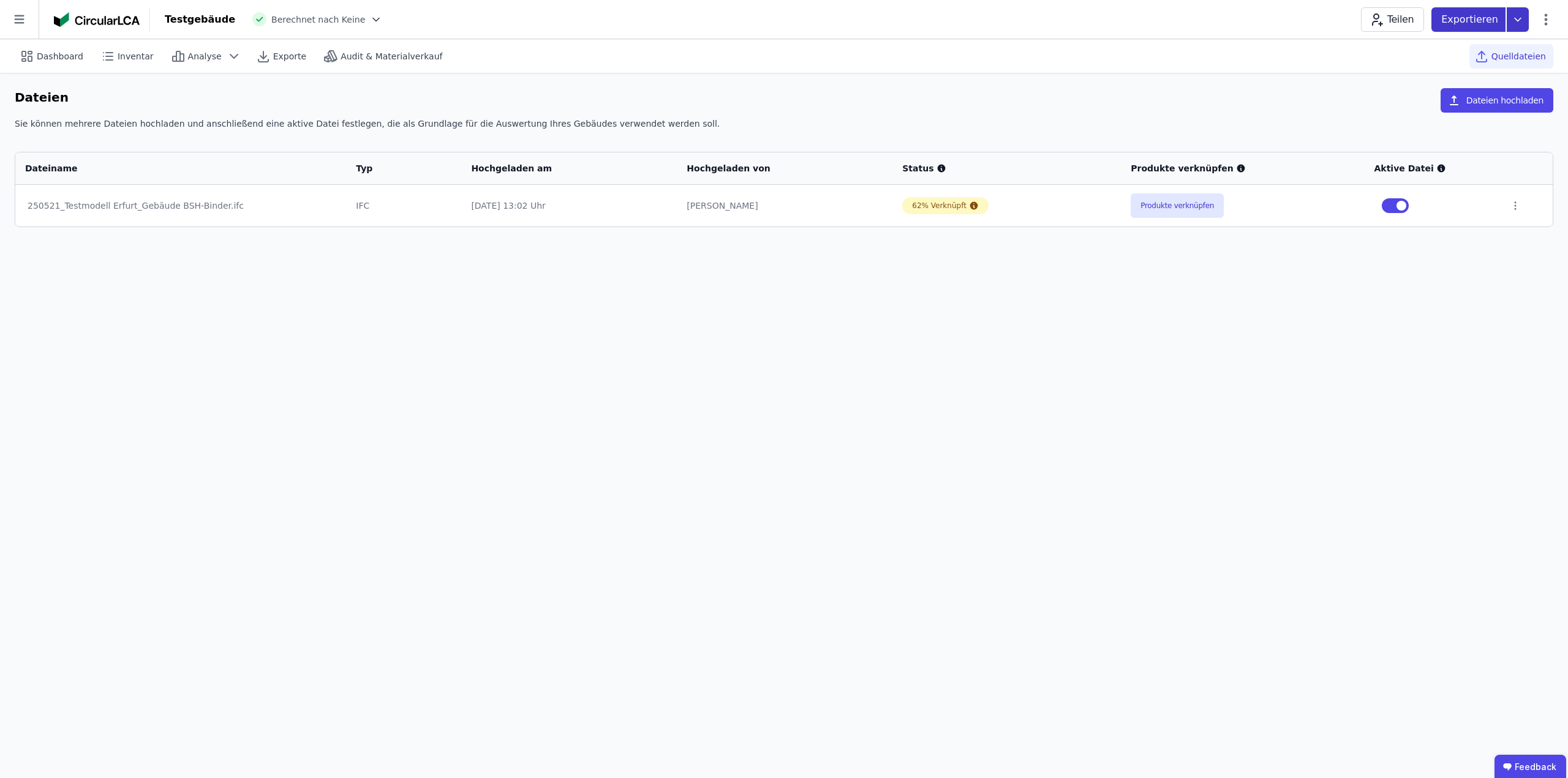
click at [1513, 18] on icon at bounding box center [1517, 19] width 22 height 24
click at [1455, 90] on div "Ökobilanzierung" at bounding box center [1419, 92] width 70 height 13
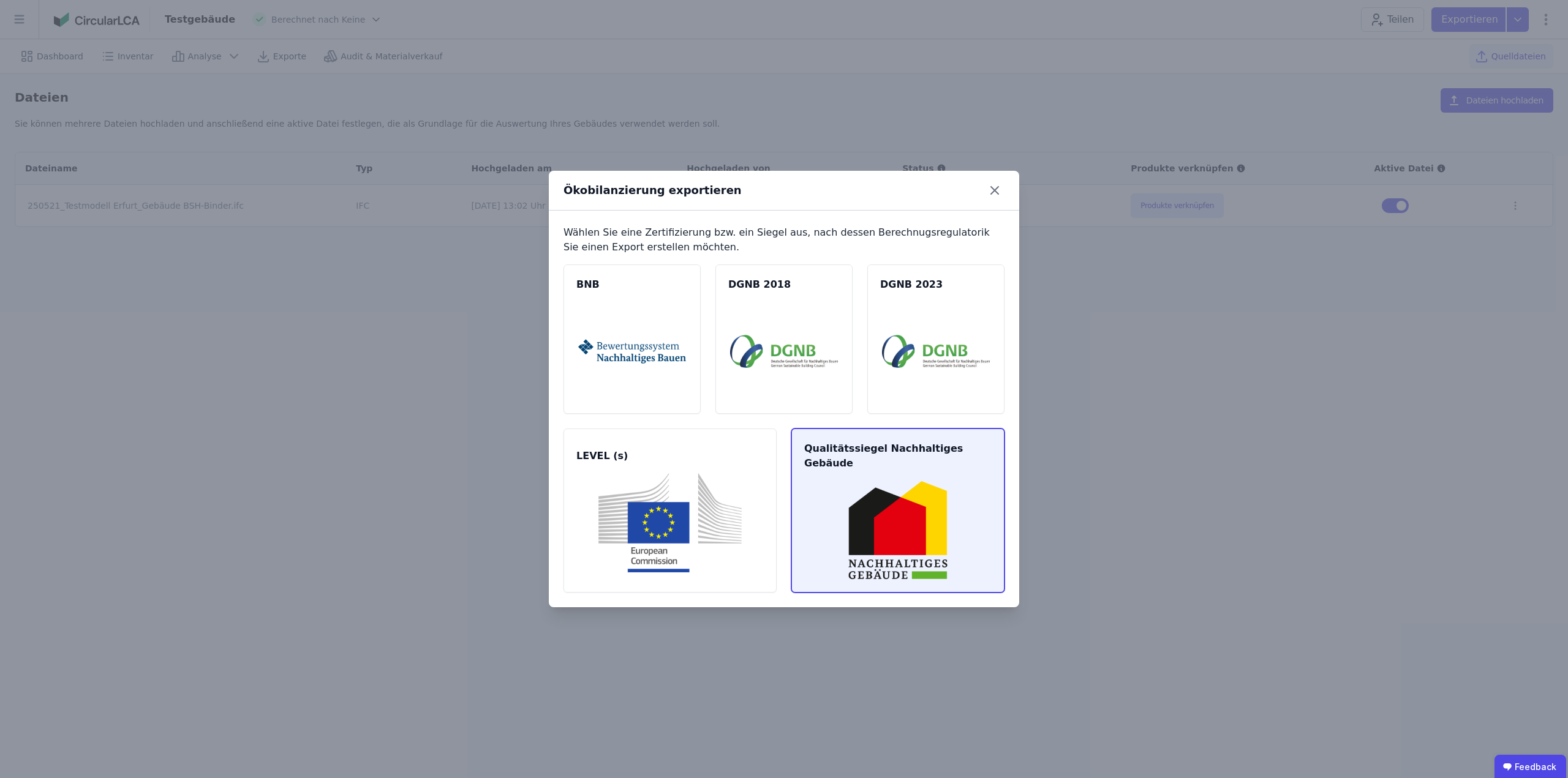
click at [917, 516] on img at bounding box center [897, 530] width 183 height 99
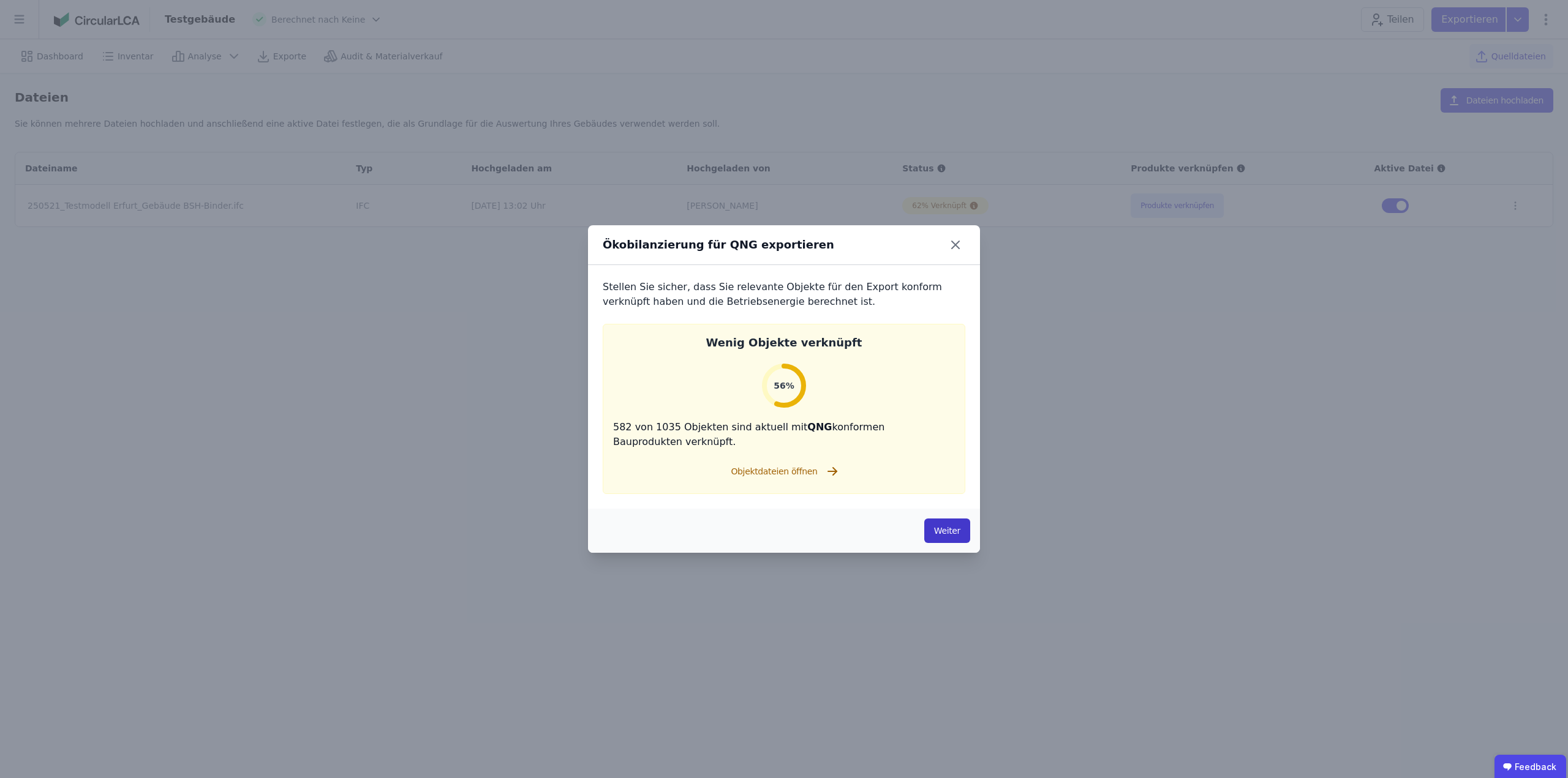
click at [930, 528] on button "Weiter" at bounding box center [947, 530] width 46 height 24
select select "*"
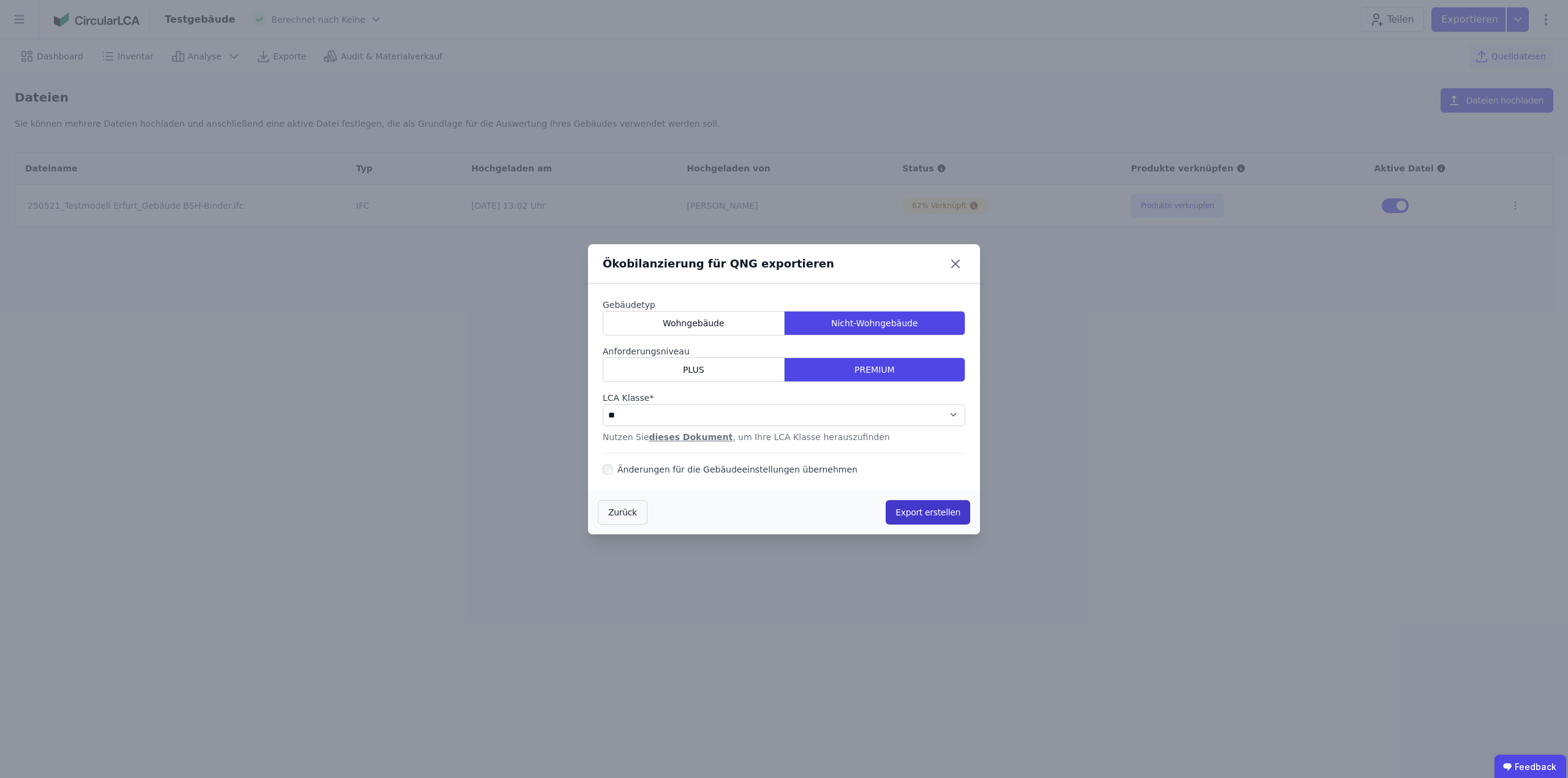
click at [911, 509] on button "Export erstellen" at bounding box center [928, 512] width 85 height 24
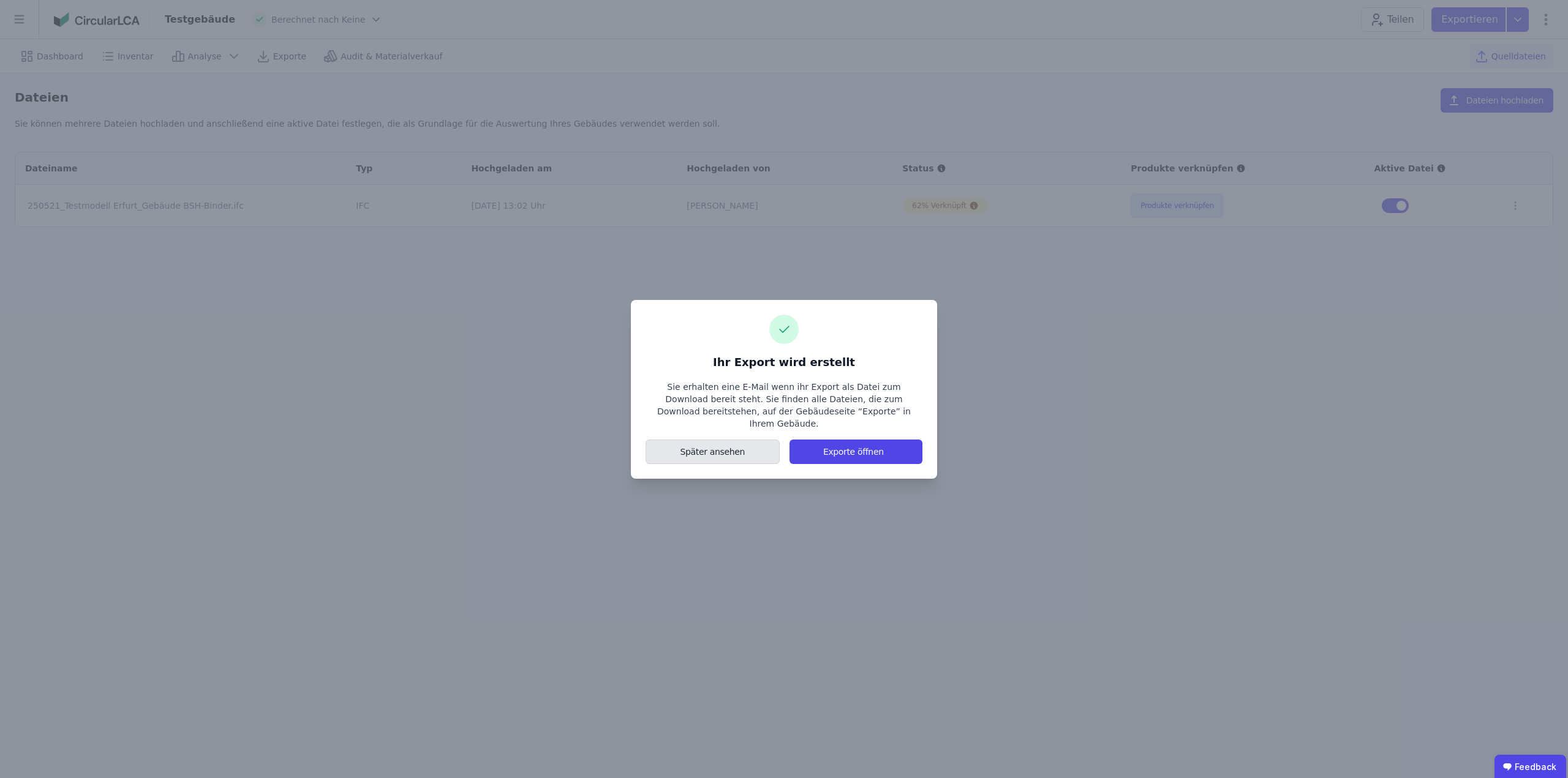
click at [767, 455] on button "Später ansehen" at bounding box center [713, 452] width 134 height 24
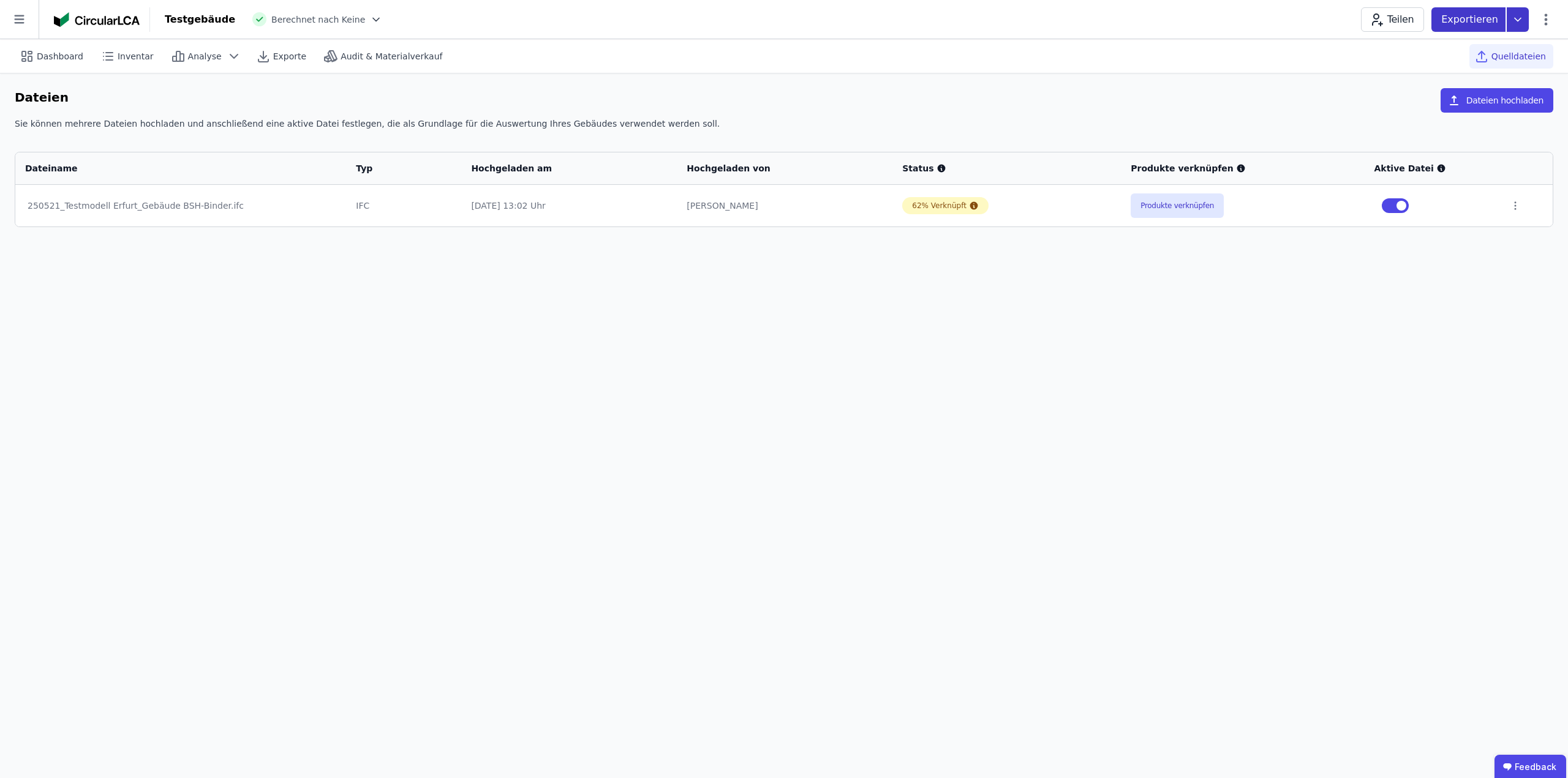
click at [1510, 16] on icon at bounding box center [1517, 19] width 22 height 24
click at [1449, 94] on div "Ökobilanzierung" at bounding box center [1419, 92] width 70 height 13
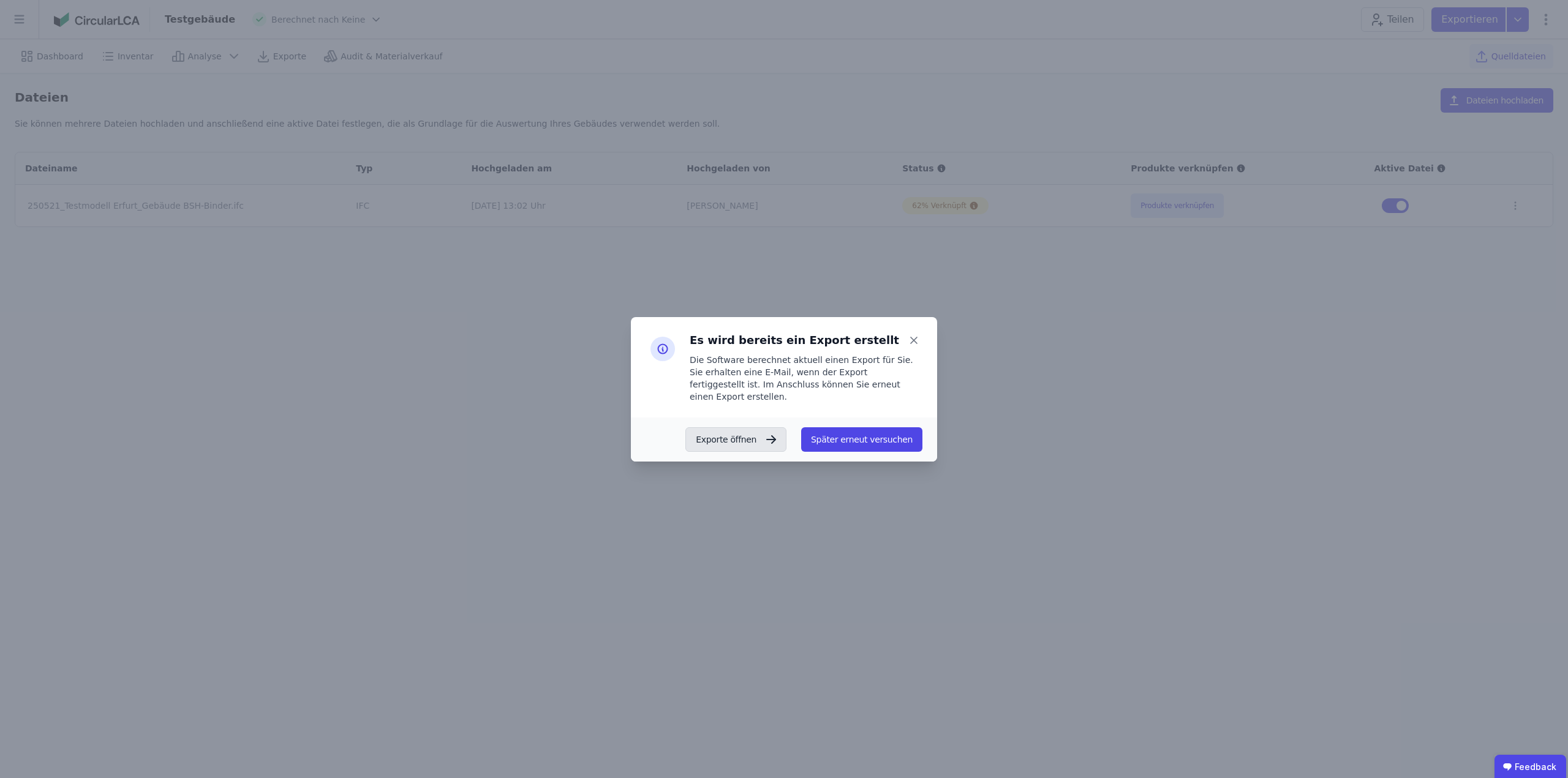
click at [773, 442] on button "Exporte öffnen" at bounding box center [735, 439] width 101 height 24
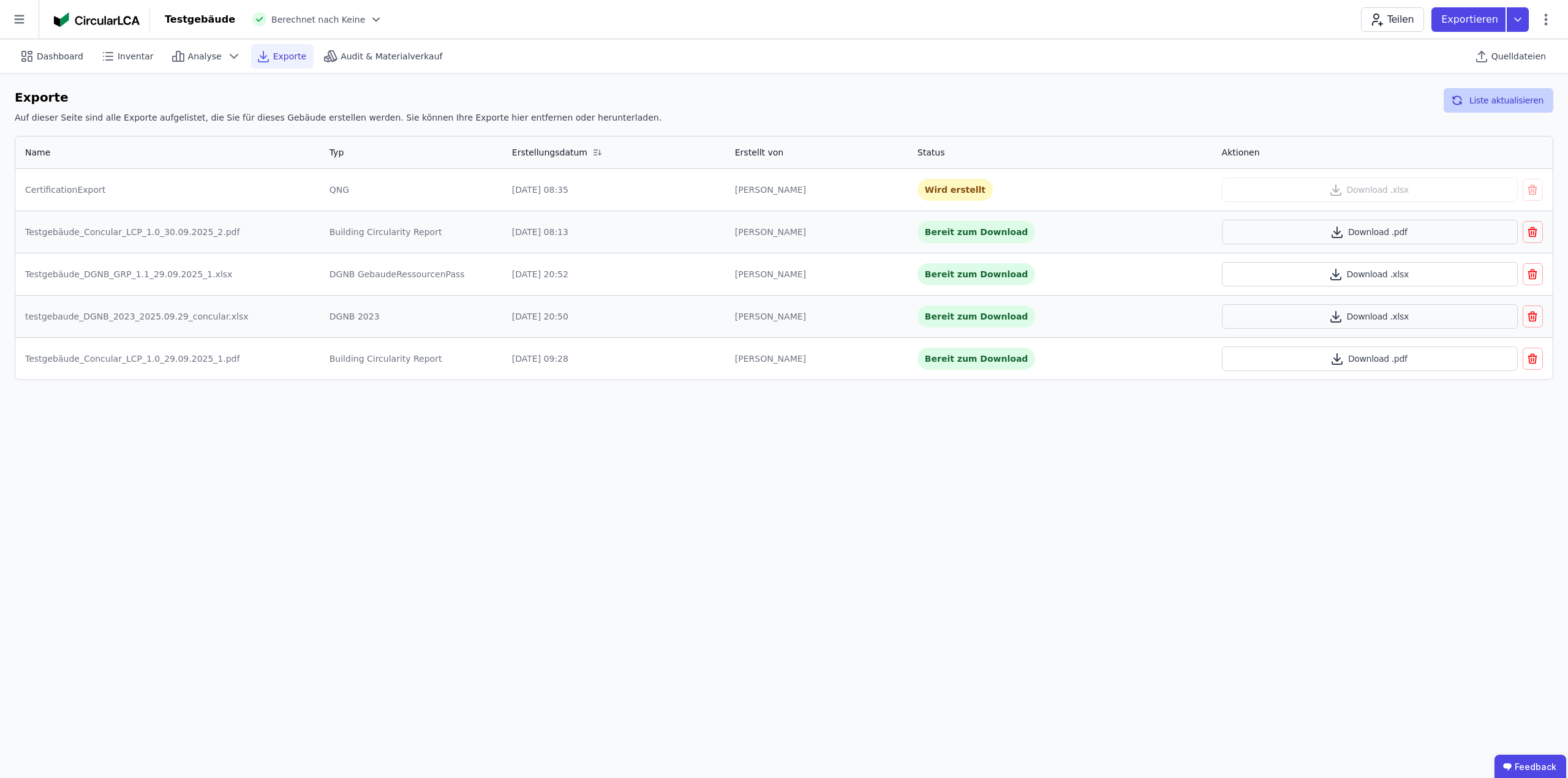
click at [1508, 102] on button "Liste aktualisieren" at bounding box center [1498, 100] width 110 height 24
click at [1488, 97] on button "Liste aktualisieren" at bounding box center [1498, 100] width 110 height 24
click at [1351, 189] on button "Download .xlsx" at bounding box center [1369, 189] width 295 height 24
click at [1517, 15] on icon at bounding box center [1517, 19] width 22 height 24
click at [1452, 89] on div "Ökobilanzierung" at bounding box center [1419, 92] width 70 height 13
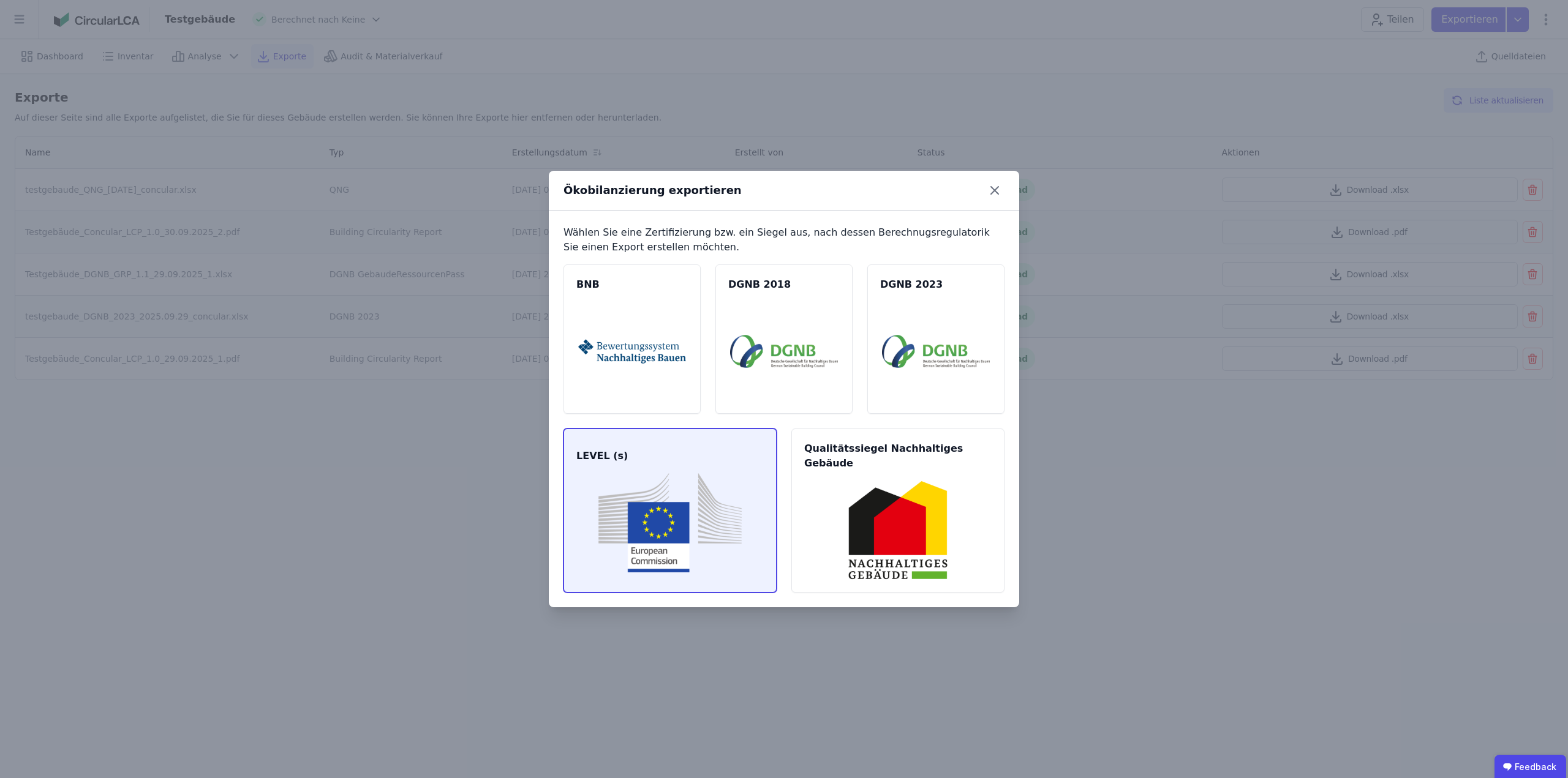
click at [721, 521] on img at bounding box center [670, 522] width 183 height 99
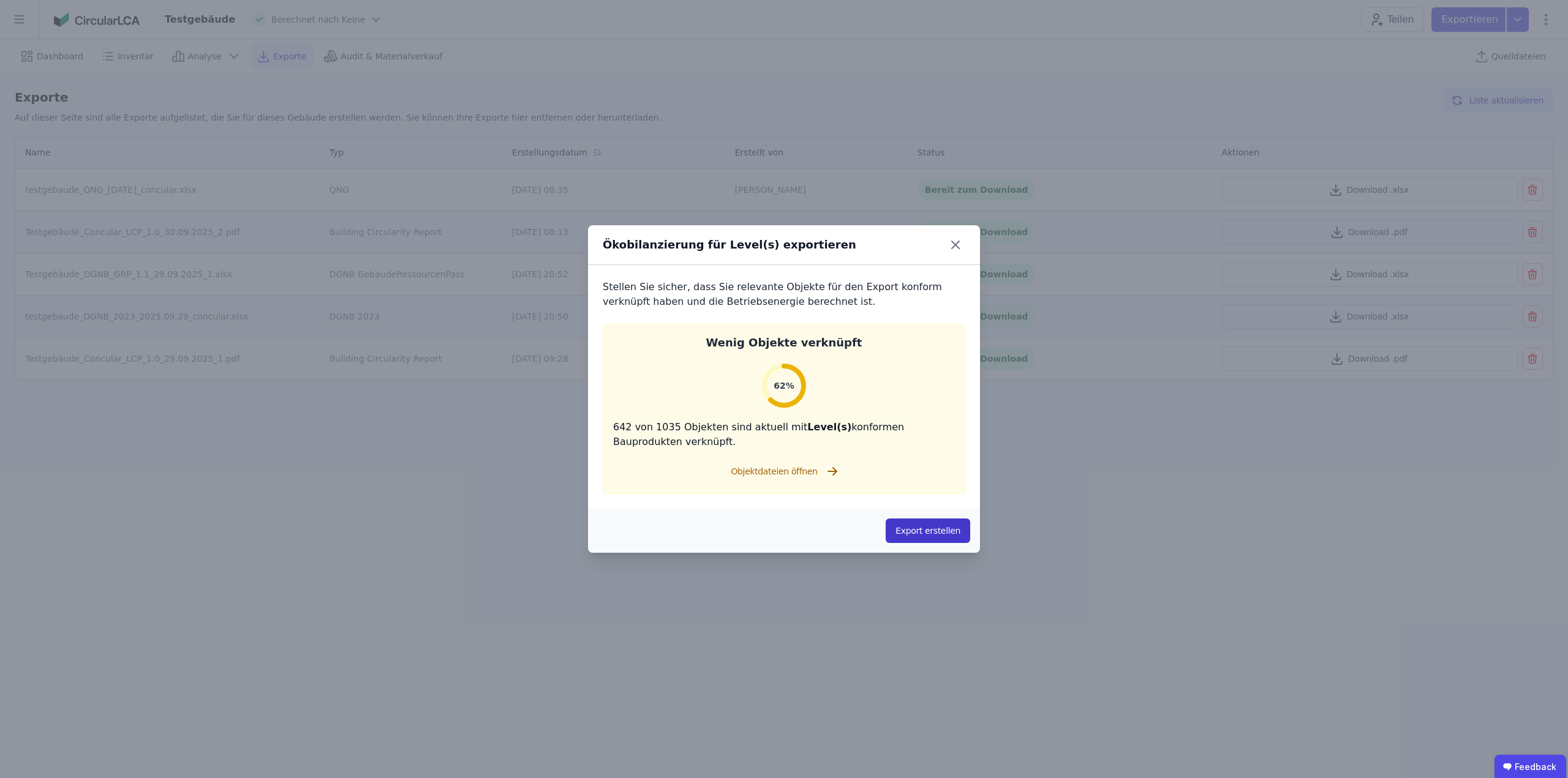
click at [918, 532] on button "Export erstellen" at bounding box center [928, 530] width 85 height 24
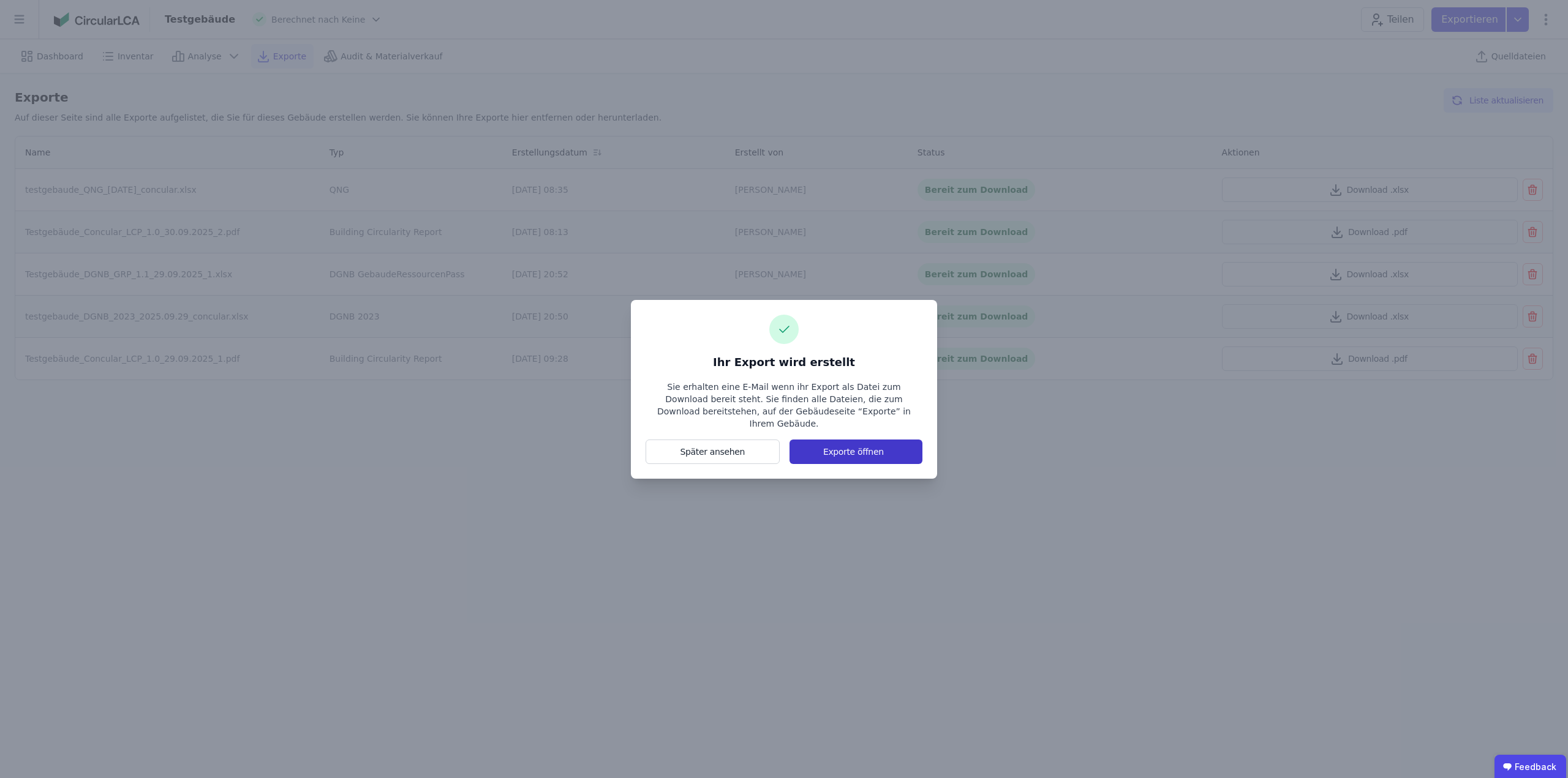
click at [817, 444] on button "Exporte öffnen" at bounding box center [855, 452] width 133 height 24
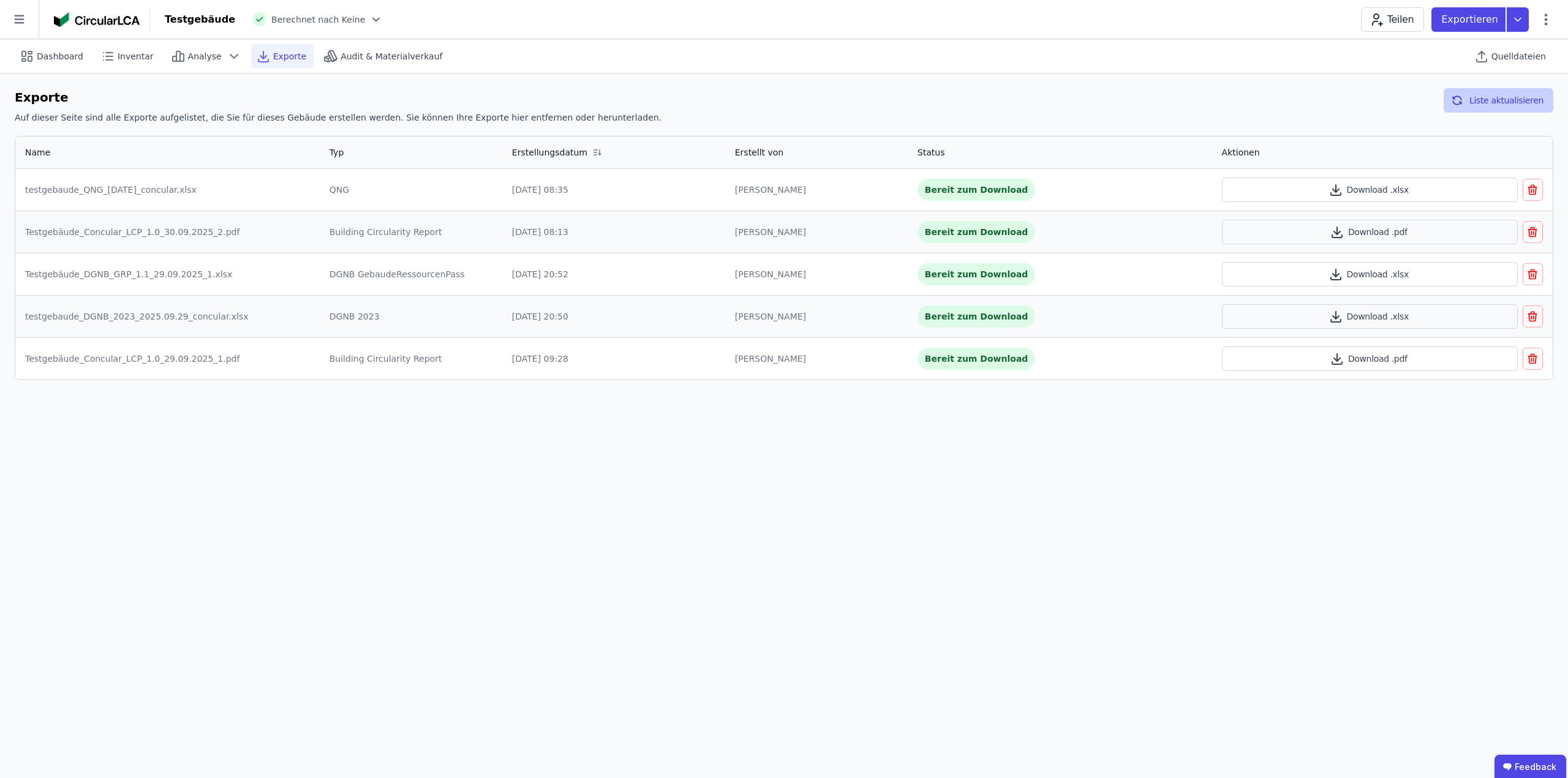
click at [1500, 99] on button "Liste aktualisieren" at bounding box center [1498, 100] width 110 height 24
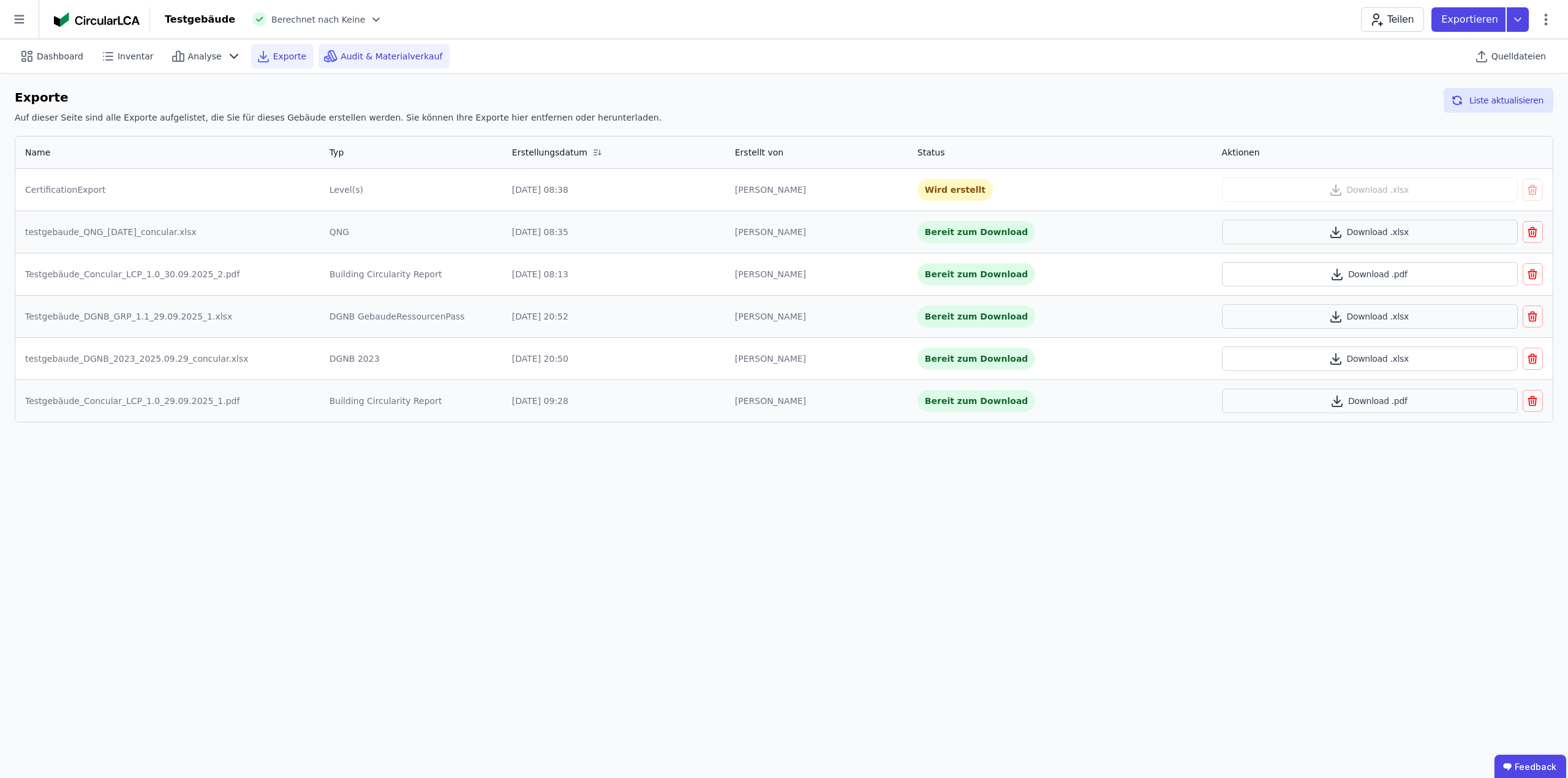
click at [405, 60] on span "Audit & Materialverkauf" at bounding box center [391, 56] width 102 height 13
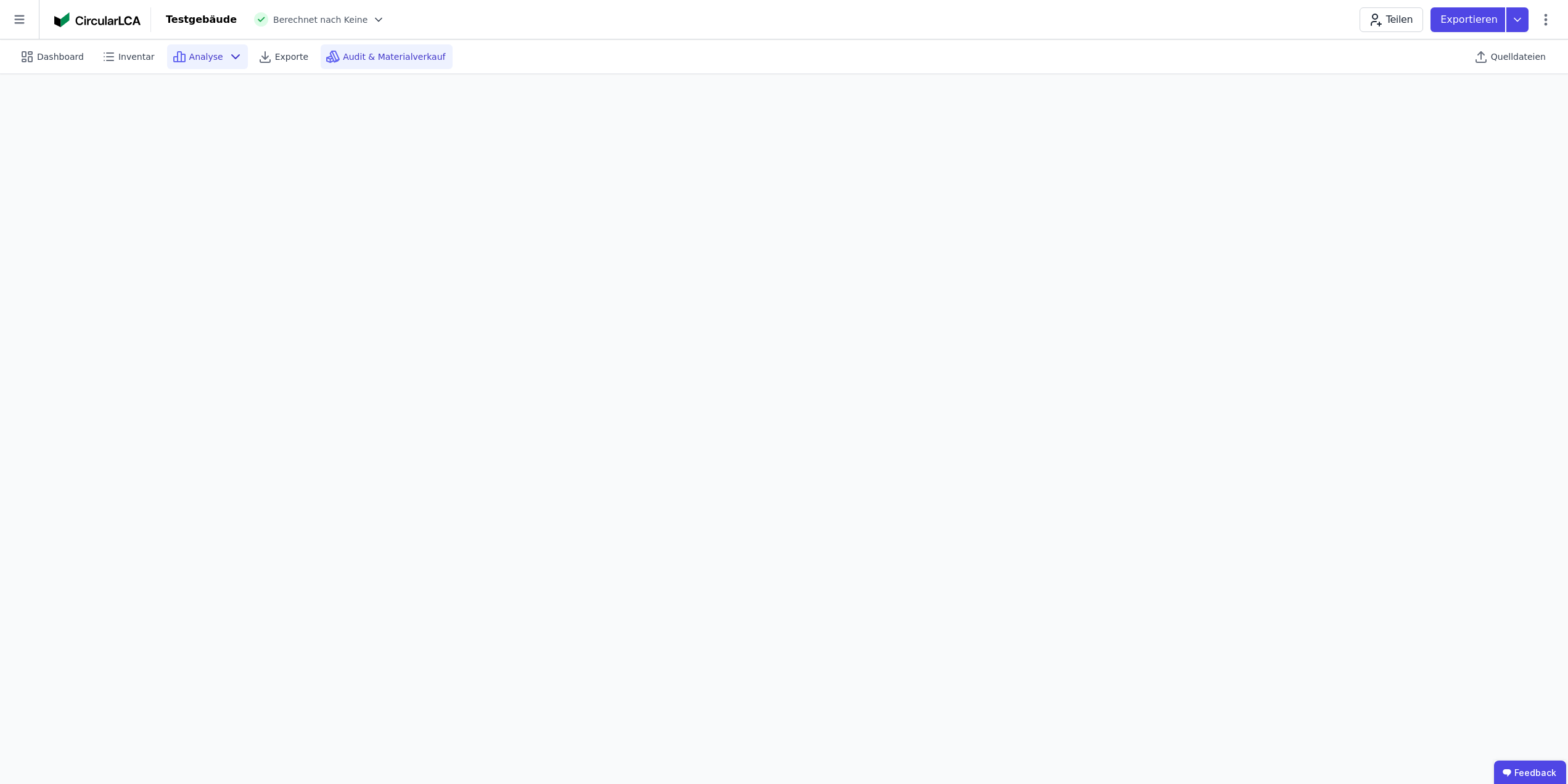
click at [229, 53] on icon at bounding box center [236, 56] width 15 height 15
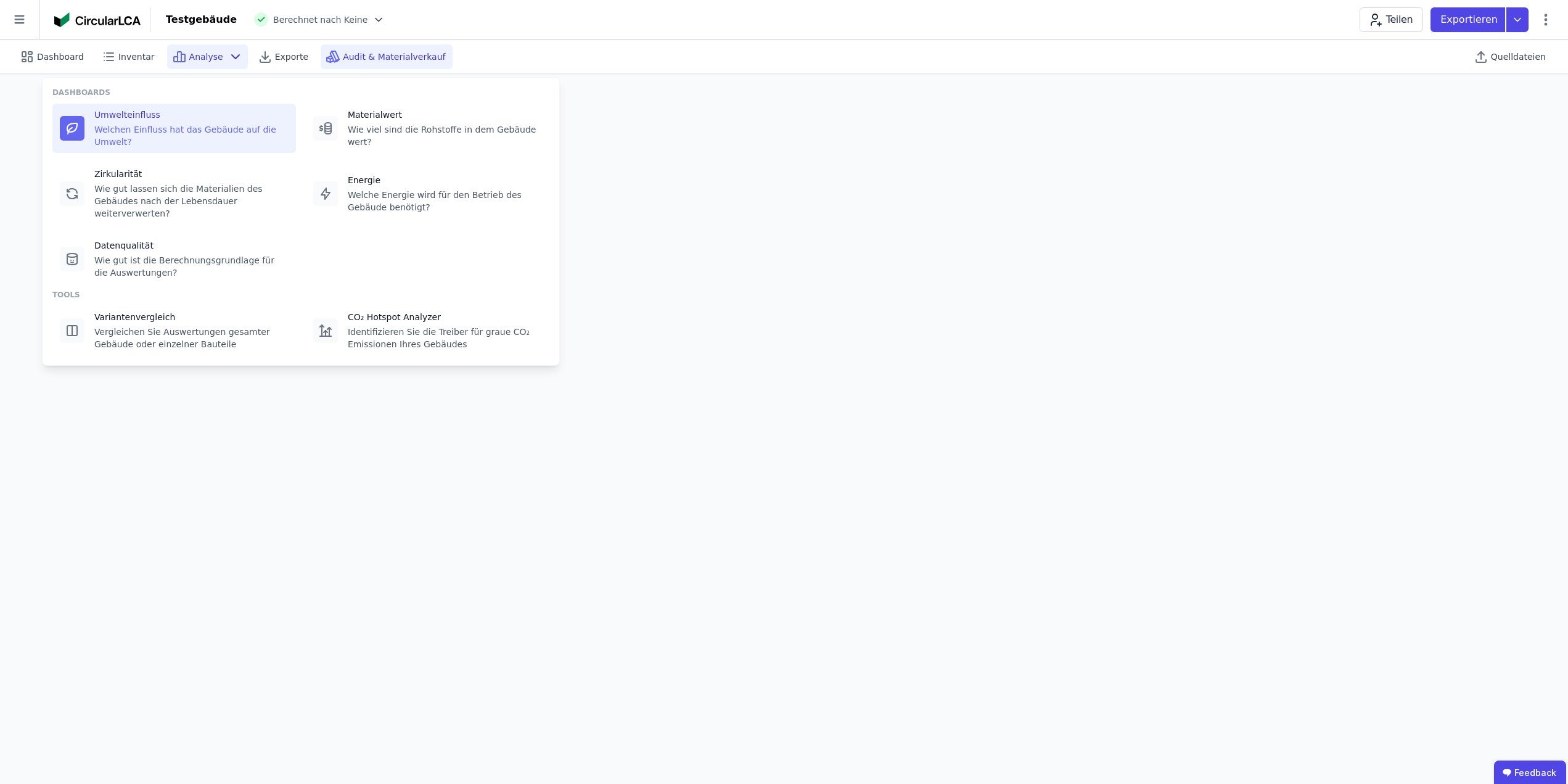
click at [193, 116] on div "Umwelteinfluss" at bounding box center [191, 114] width 194 height 13
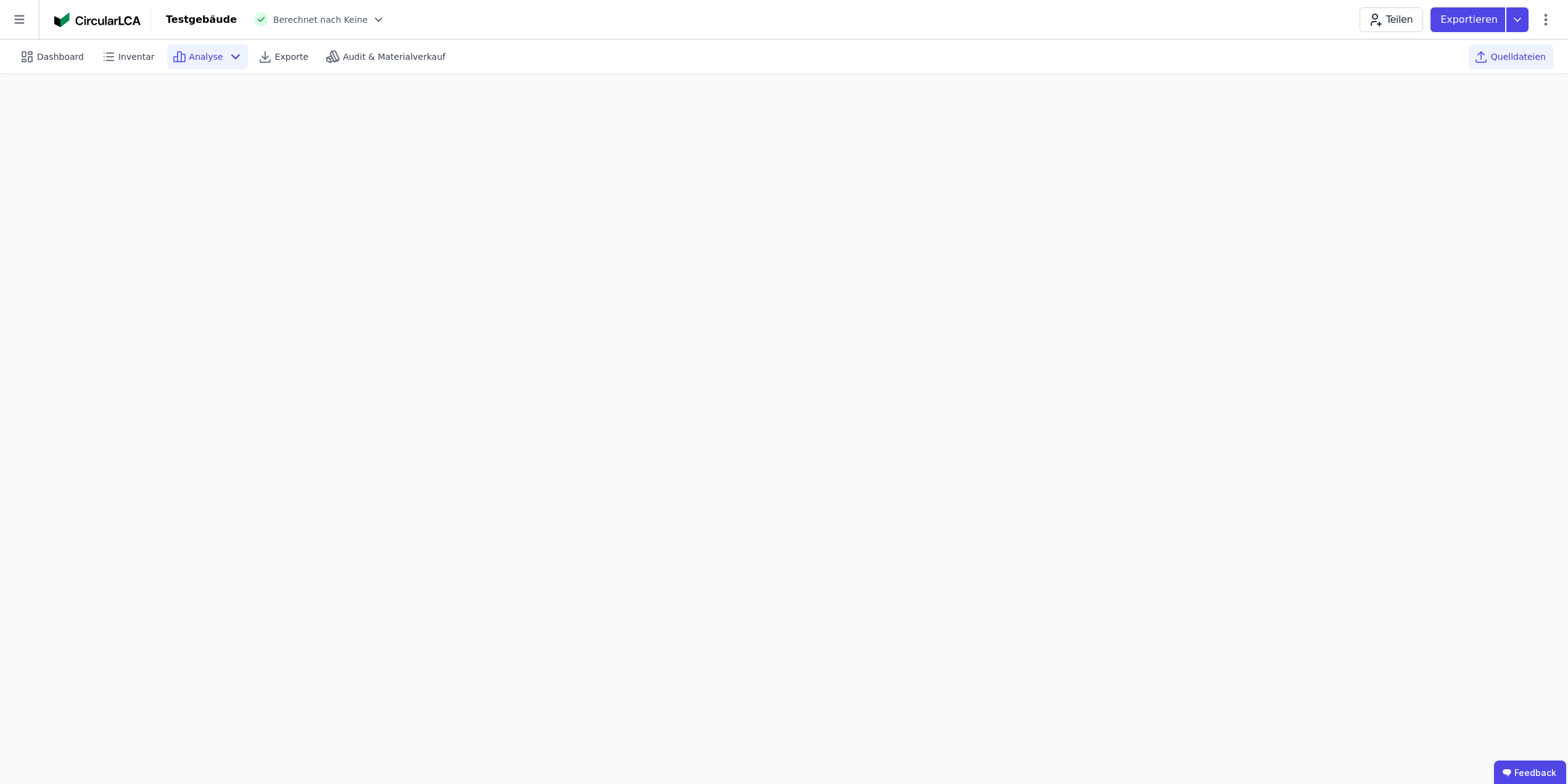
click at [1506, 55] on span "Quelldateien" at bounding box center [1519, 56] width 55 height 13
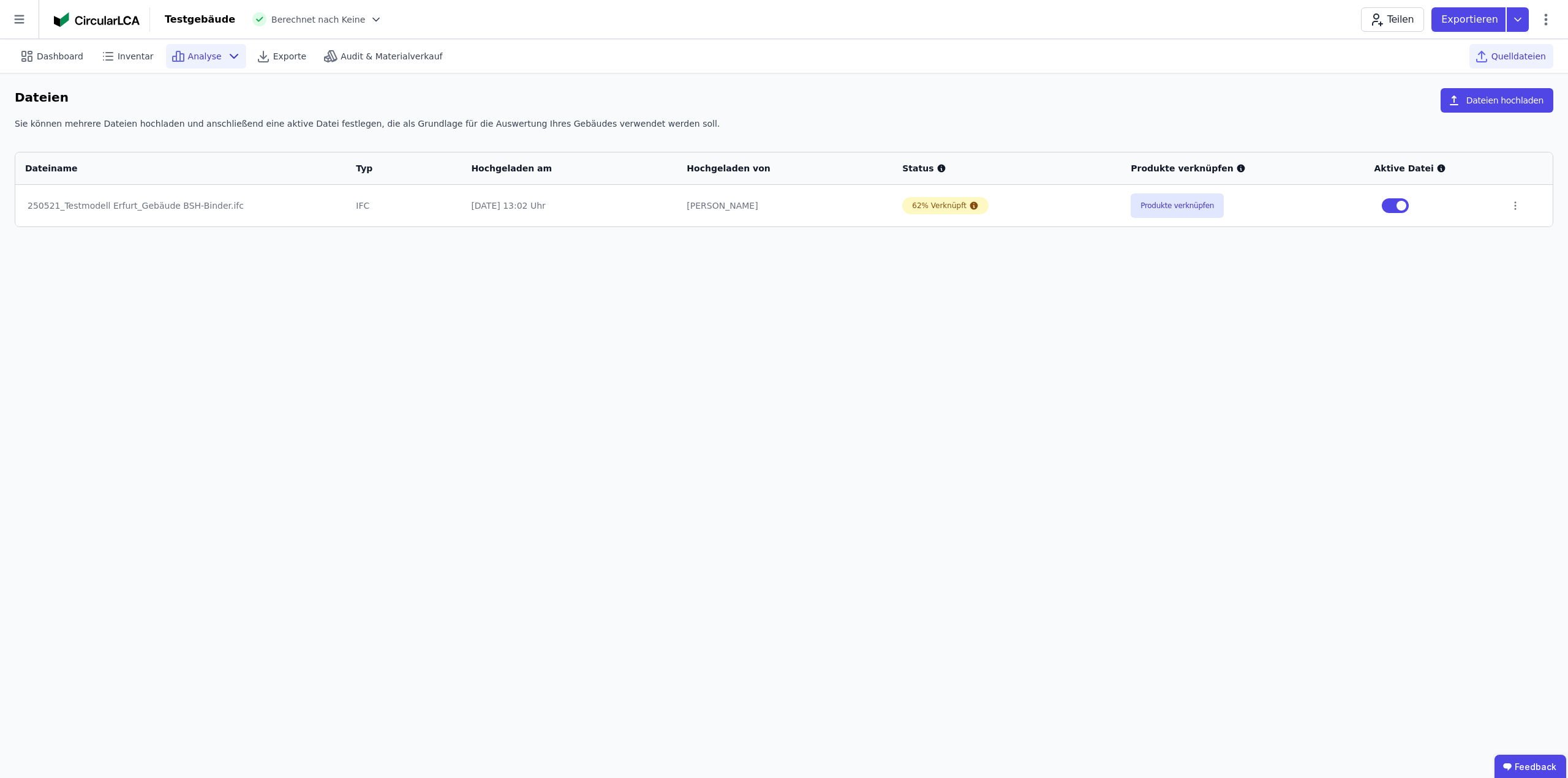
click at [230, 61] on div "Analyse" at bounding box center [206, 56] width 80 height 24
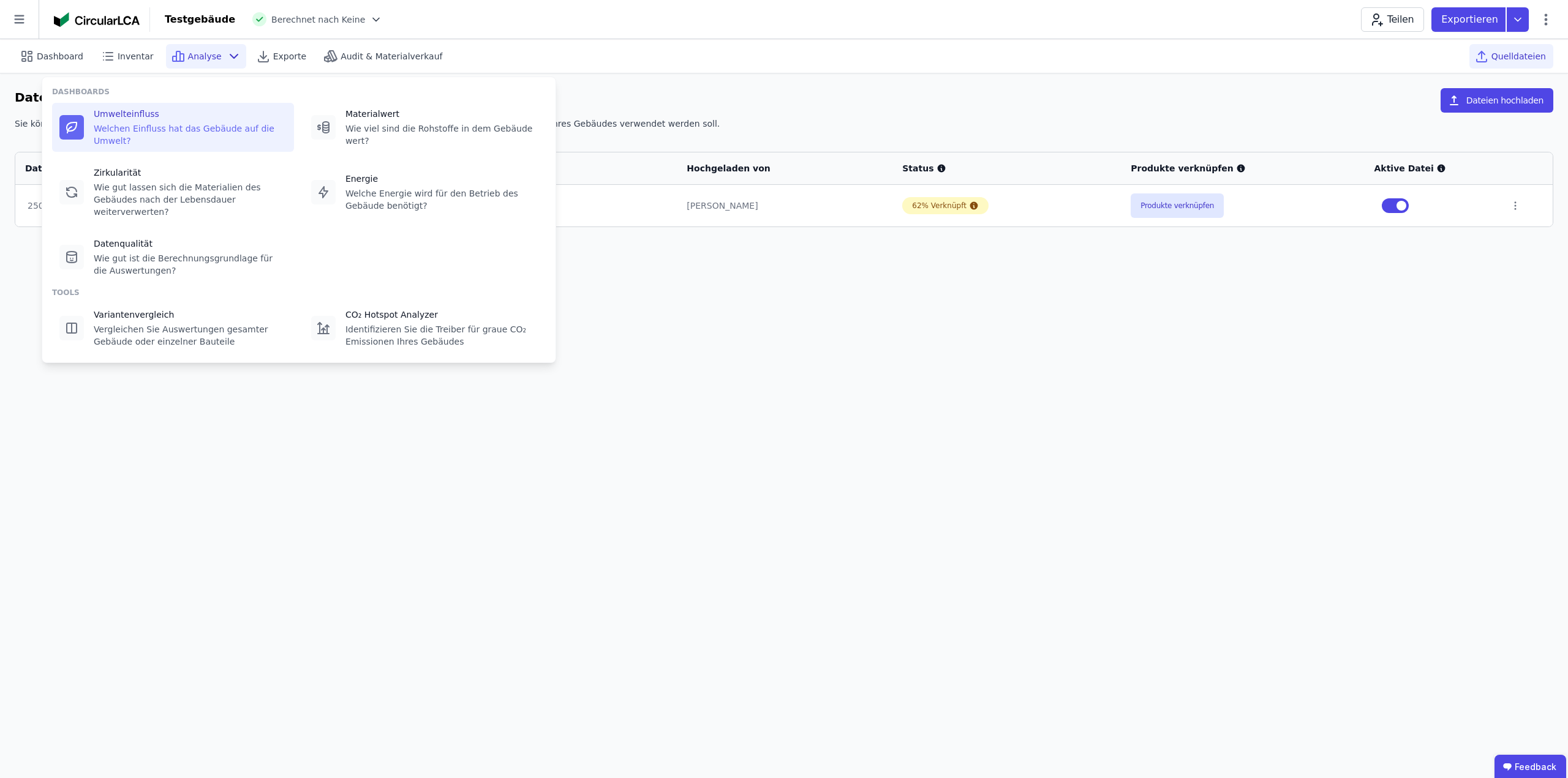
click at [154, 105] on div "Umwelteinfluss Welchen Einfluss hat das Gebäude auf die Umwelt?" at bounding box center [173, 127] width 242 height 49
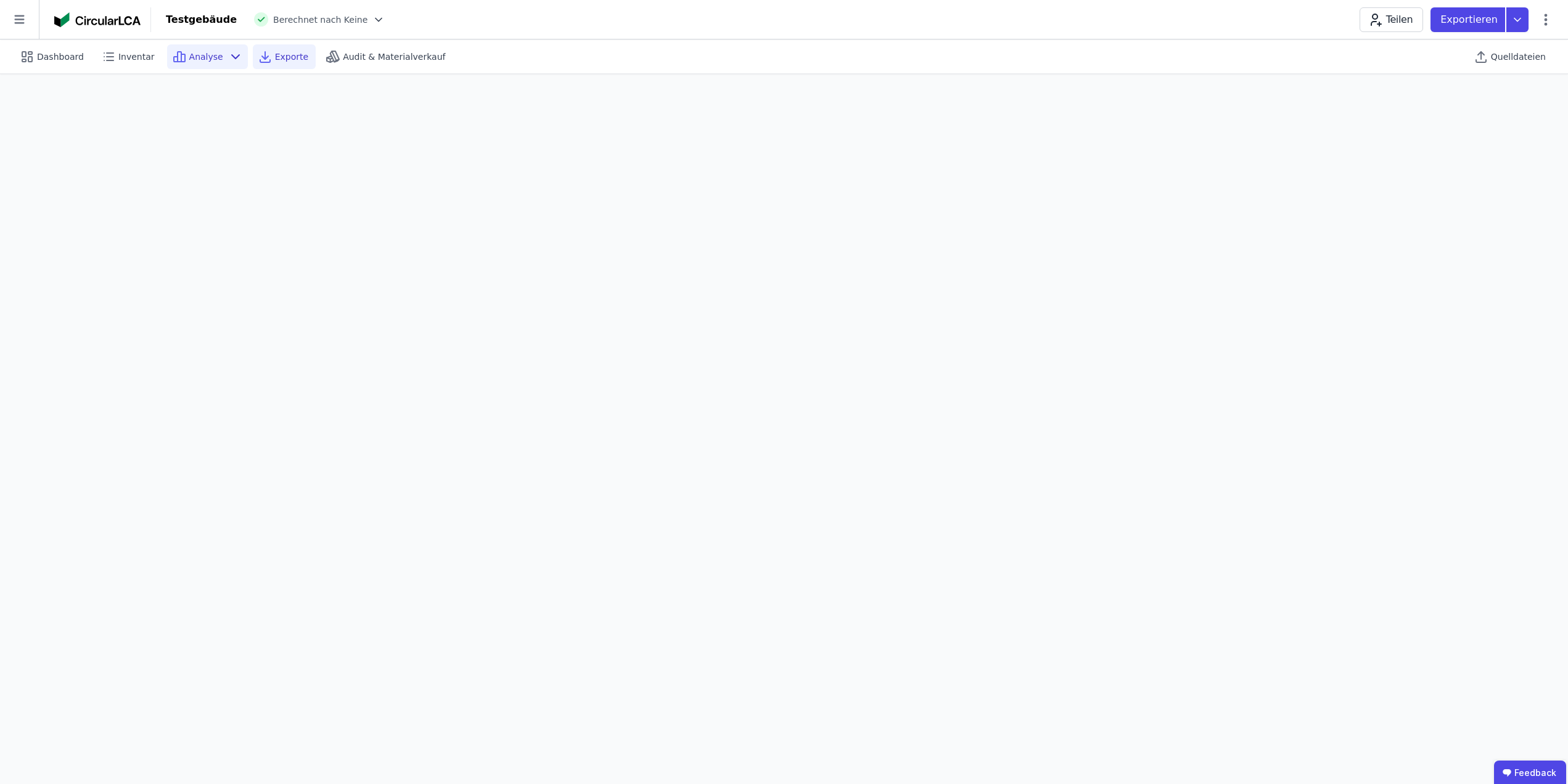
click at [284, 56] on span "Exporte" at bounding box center [292, 56] width 33 height 13
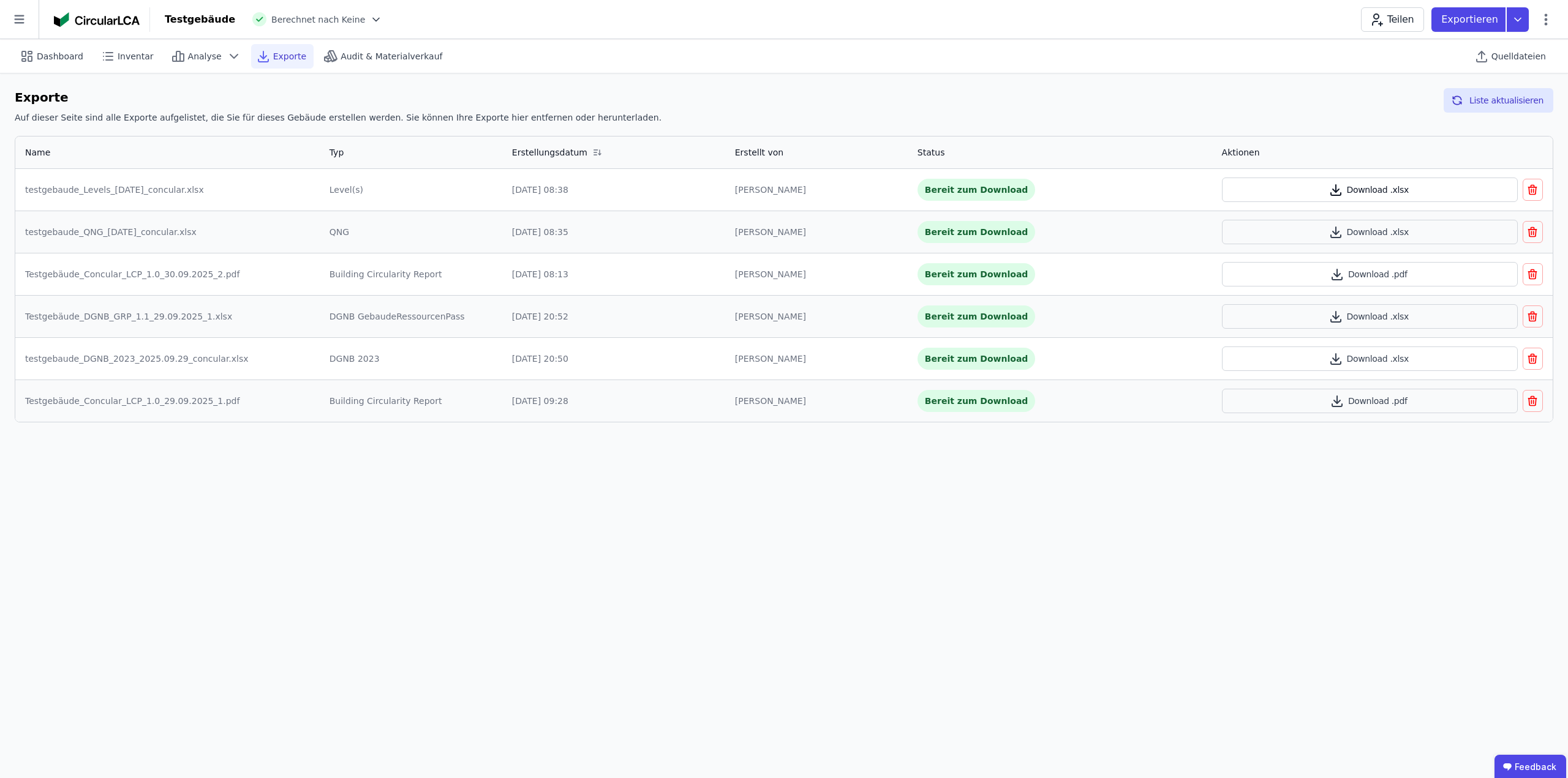
click at [1379, 194] on button "Download .xlsx" at bounding box center [1369, 189] width 295 height 24
click at [1525, 16] on icon at bounding box center [1517, 19] width 22 height 24
click at [1427, 90] on div "Ökobilanzierung" at bounding box center [1419, 92] width 70 height 13
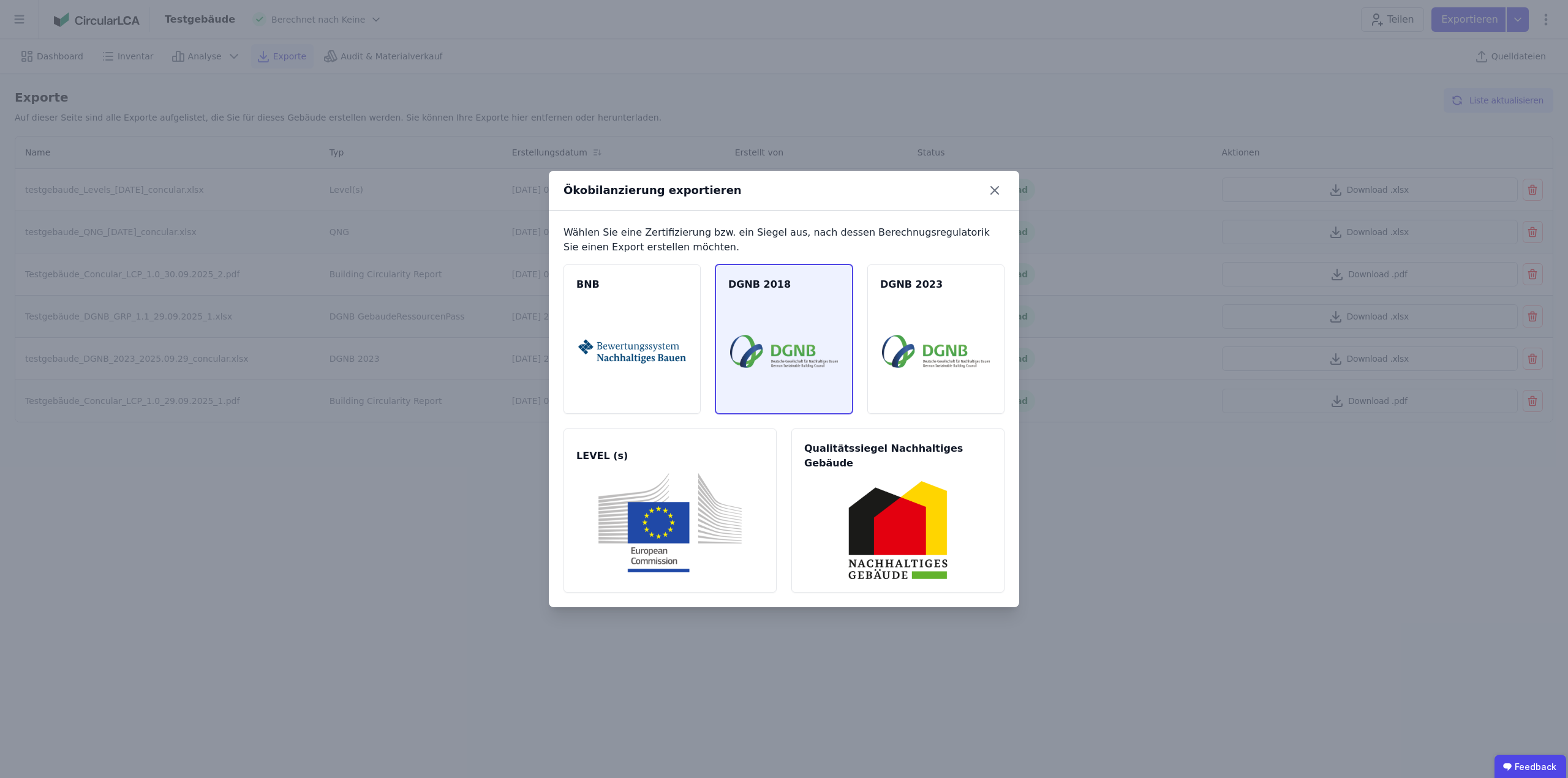
click at [825, 350] on img at bounding box center [784, 351] width 108 height 99
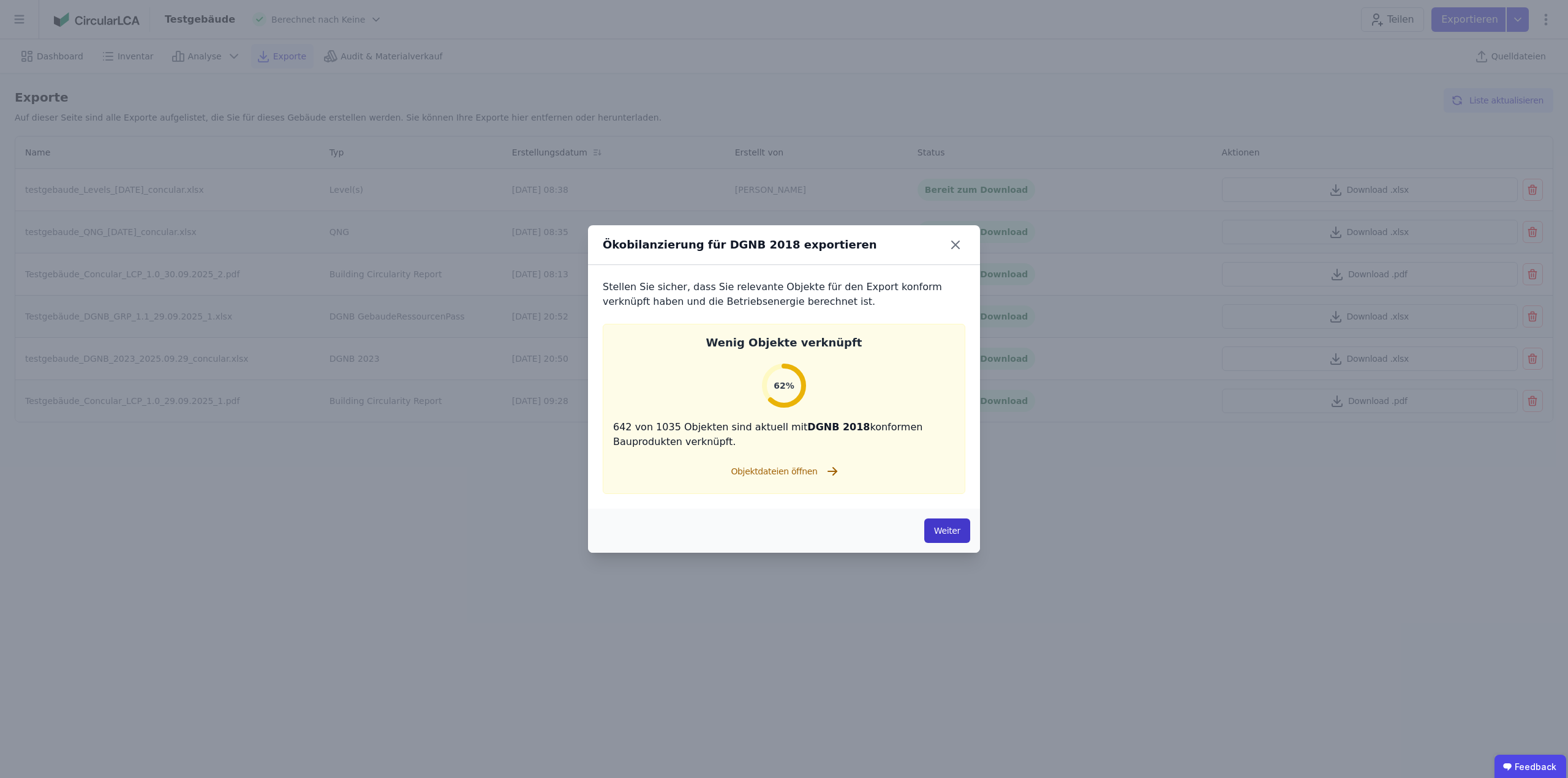
click at [942, 538] on button "Weiter" at bounding box center [947, 530] width 46 height 24
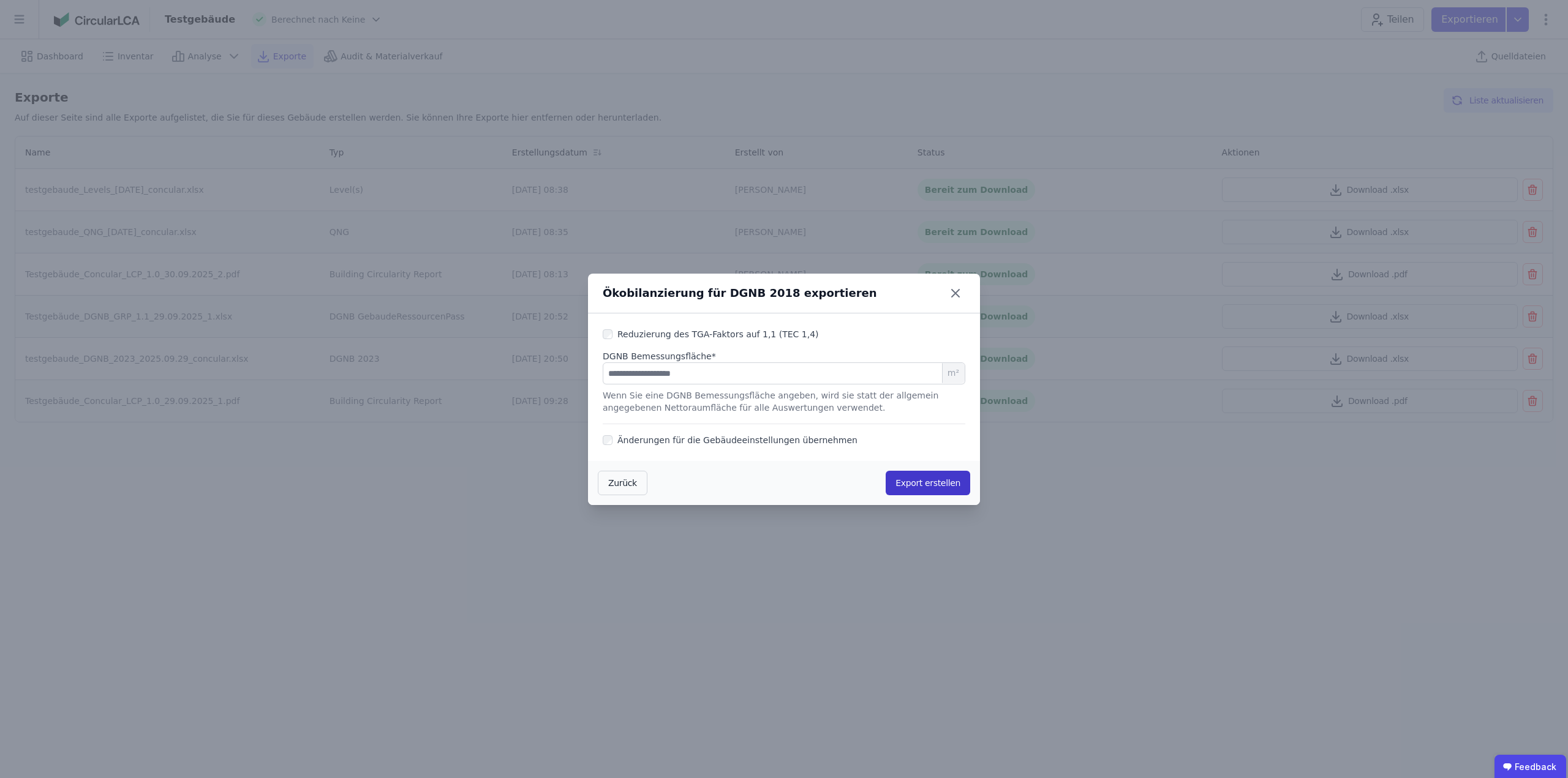
click at [929, 490] on button "Export erstellen" at bounding box center [928, 483] width 85 height 24
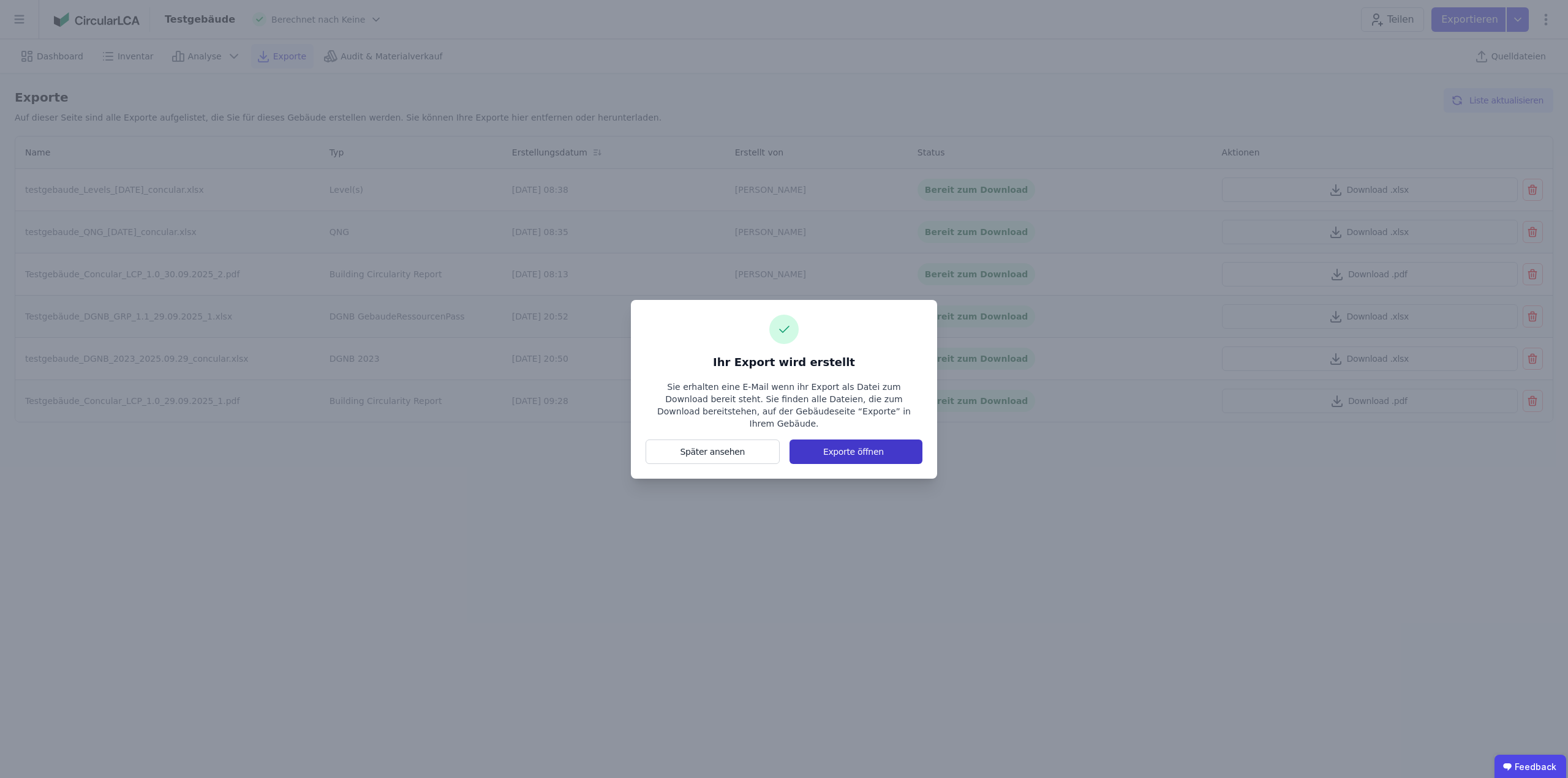
click at [841, 454] on button "Exporte öffnen" at bounding box center [855, 452] width 133 height 24
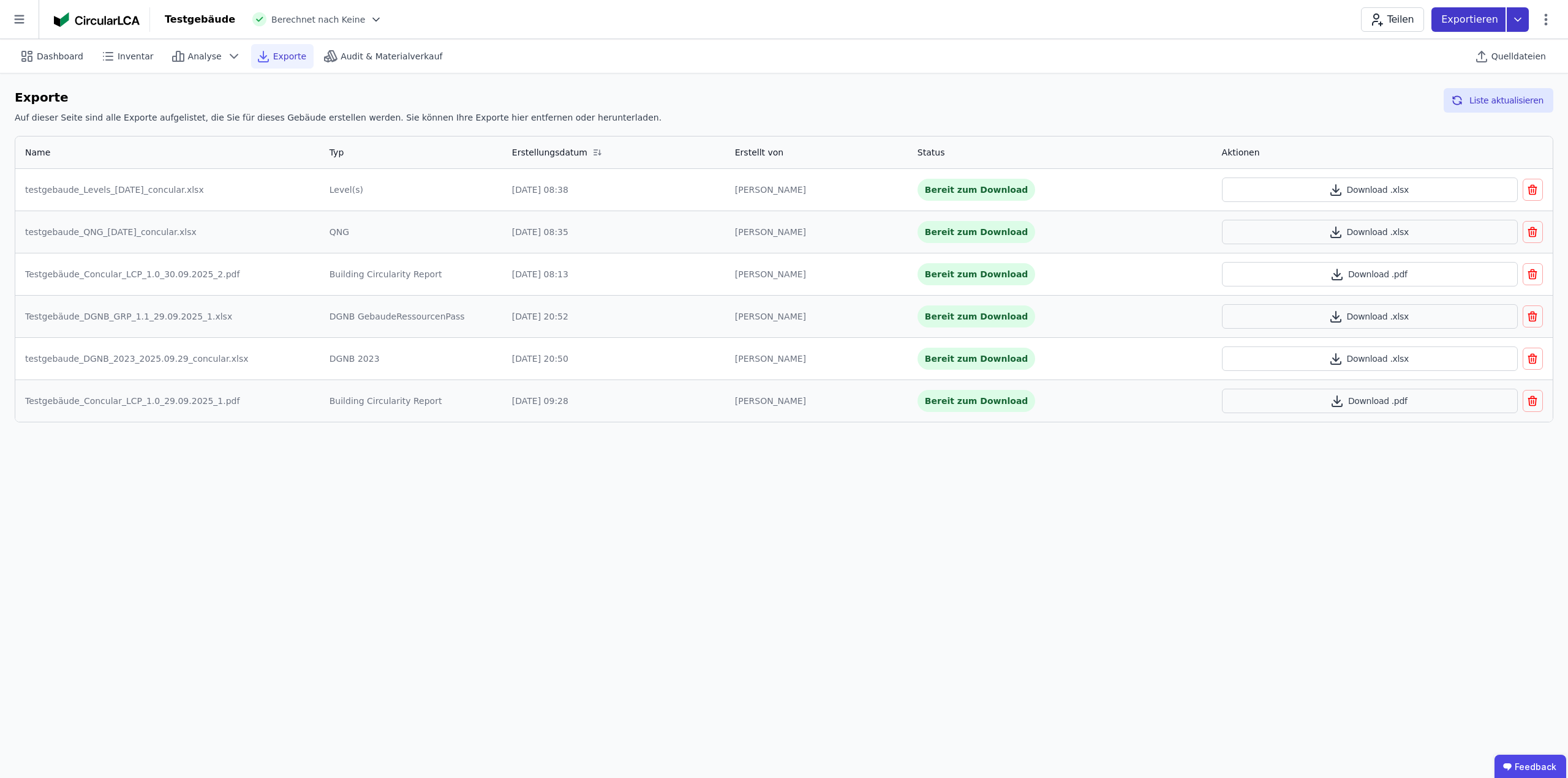
click at [1516, 15] on icon at bounding box center [1517, 19] width 22 height 24
click at [1439, 92] on div "Ökobilanzierung" at bounding box center [1419, 92] width 70 height 13
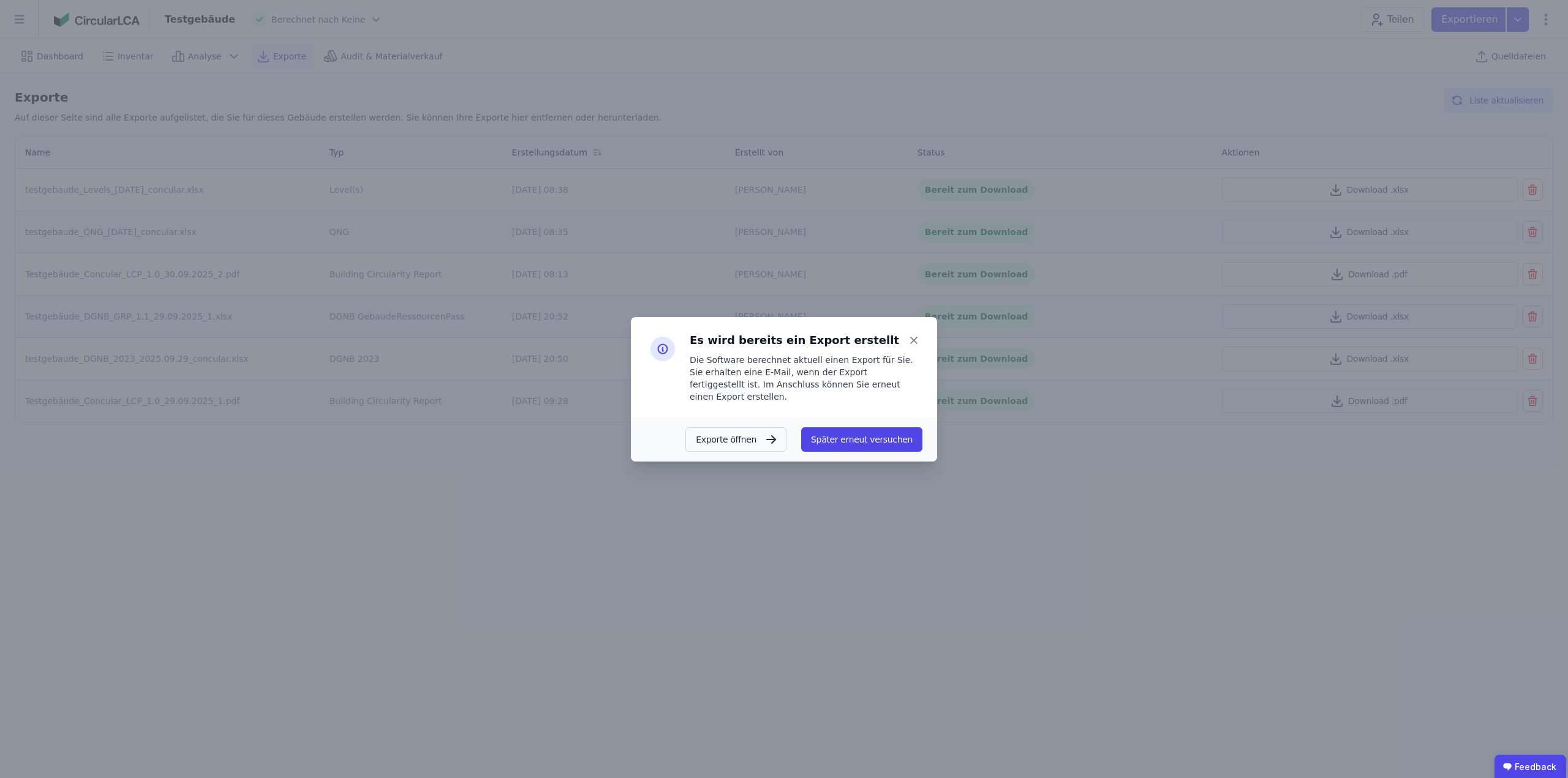
click at [891, 441] on button "Später erneut versuchen" at bounding box center [861, 439] width 122 height 24
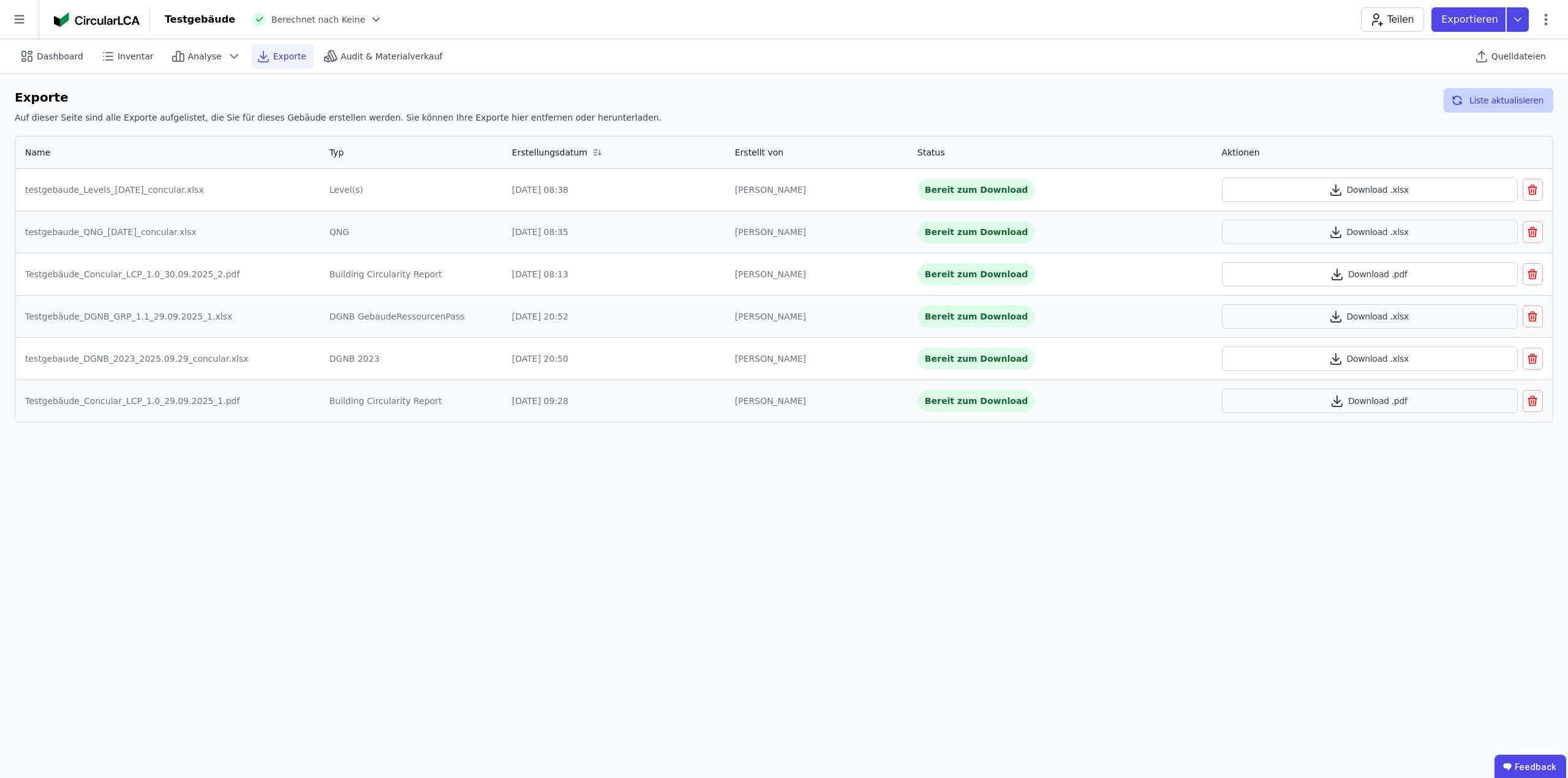
click at [1503, 108] on button "Liste aktualisieren" at bounding box center [1498, 100] width 110 height 24
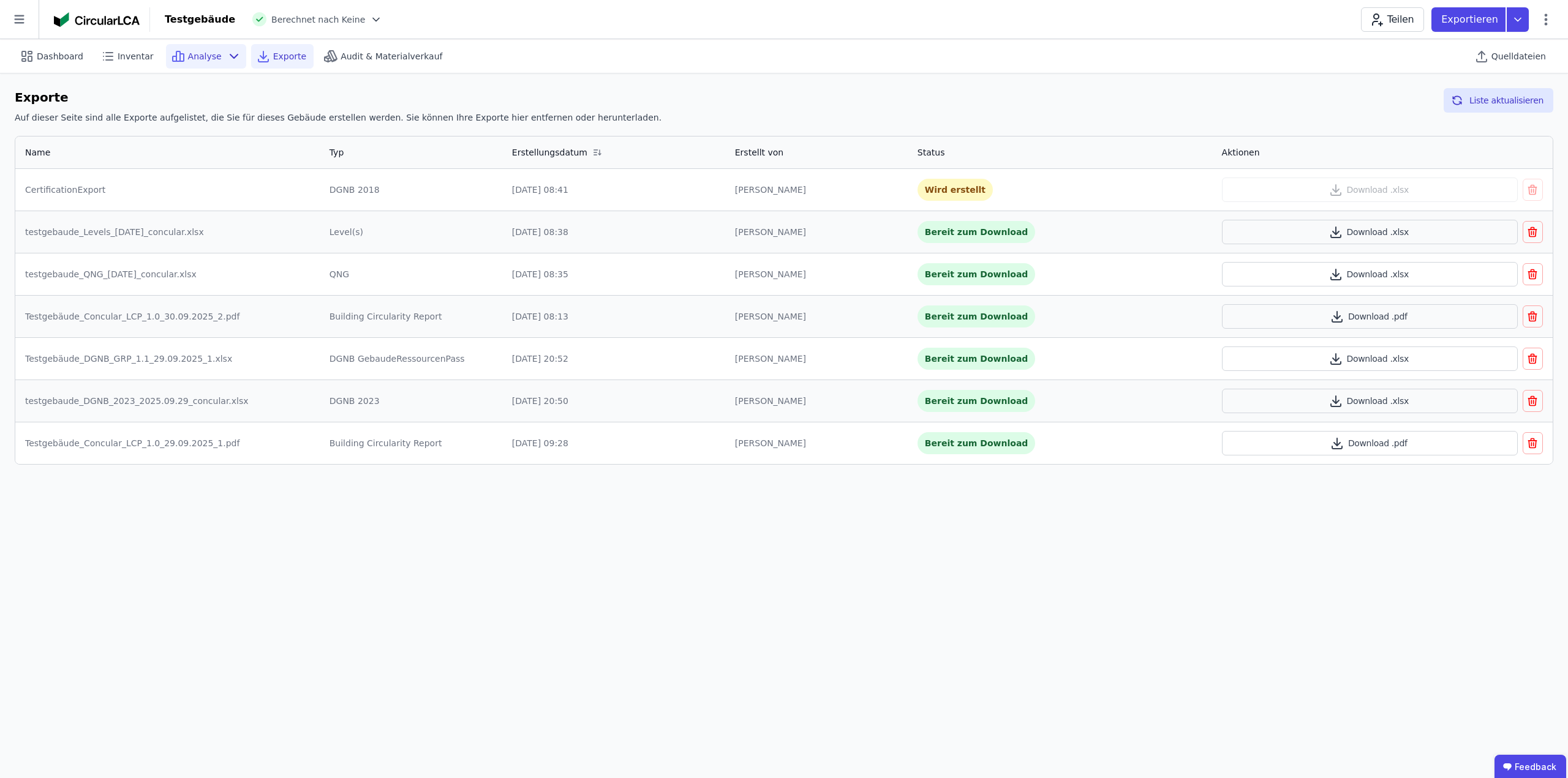
click at [227, 52] on icon at bounding box center [234, 56] width 15 height 15
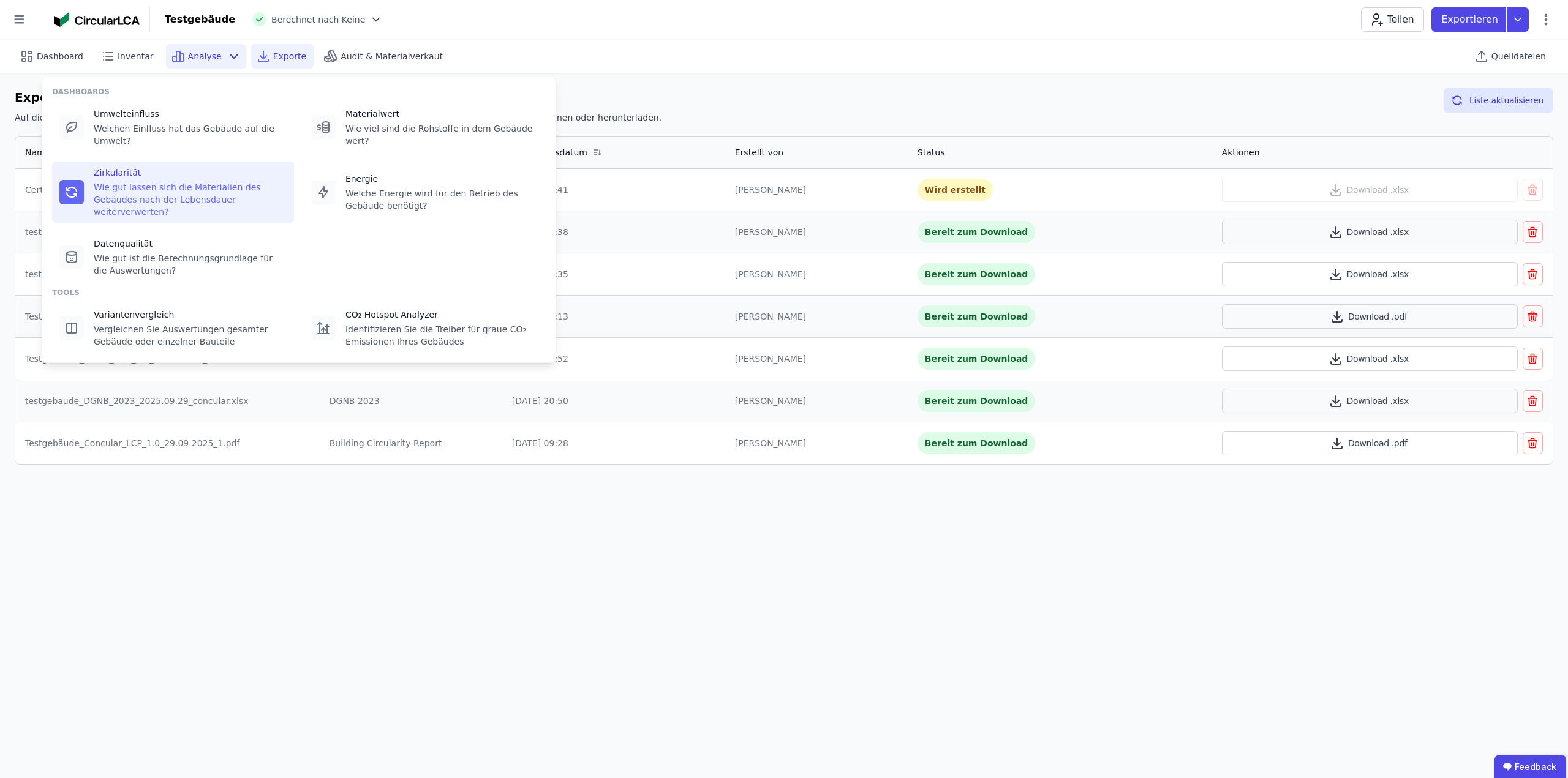
click at [171, 181] on div "Wie gut lassen sich die Materialien des Gebäudes nach der Lebensdauer weiterver…" at bounding box center [190, 200] width 193 height 37
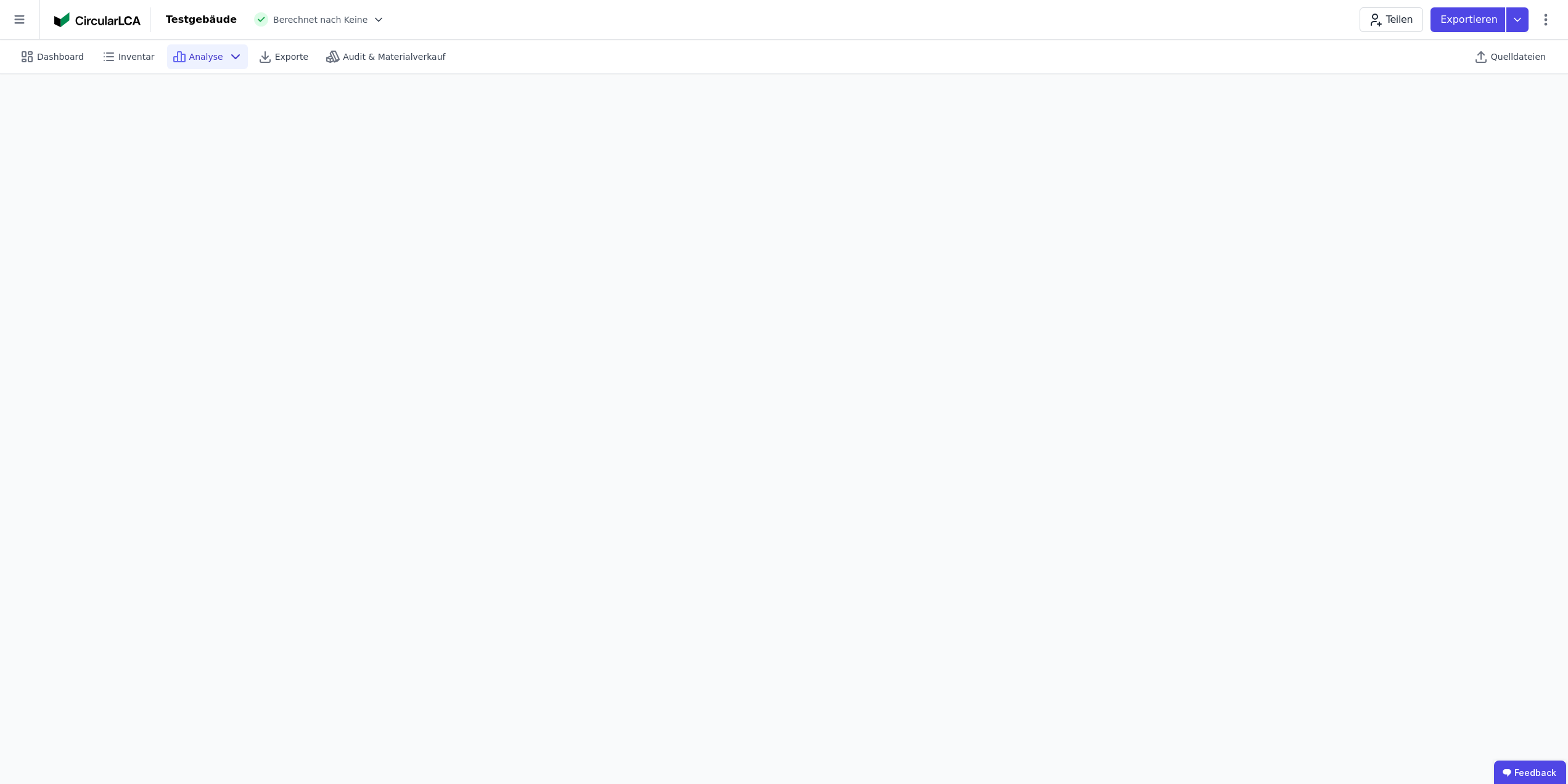
scroll to position [35, 0]
click at [213, 55] on div "Analyse" at bounding box center [207, 56] width 81 height 24
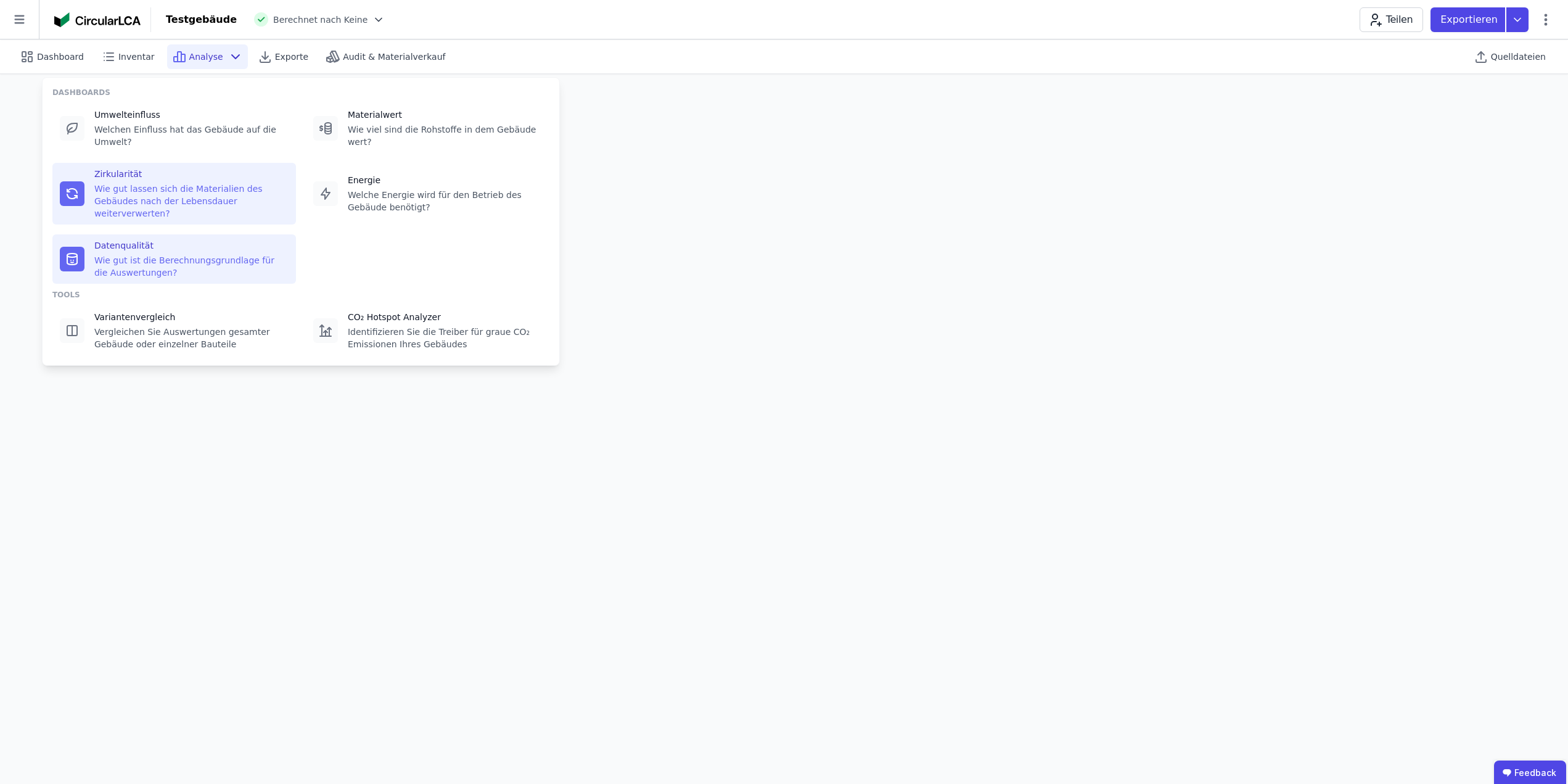
click at [188, 254] on div "Wie gut ist die Berechnungsgrundlage für die Auswertungen?" at bounding box center [191, 266] width 194 height 24
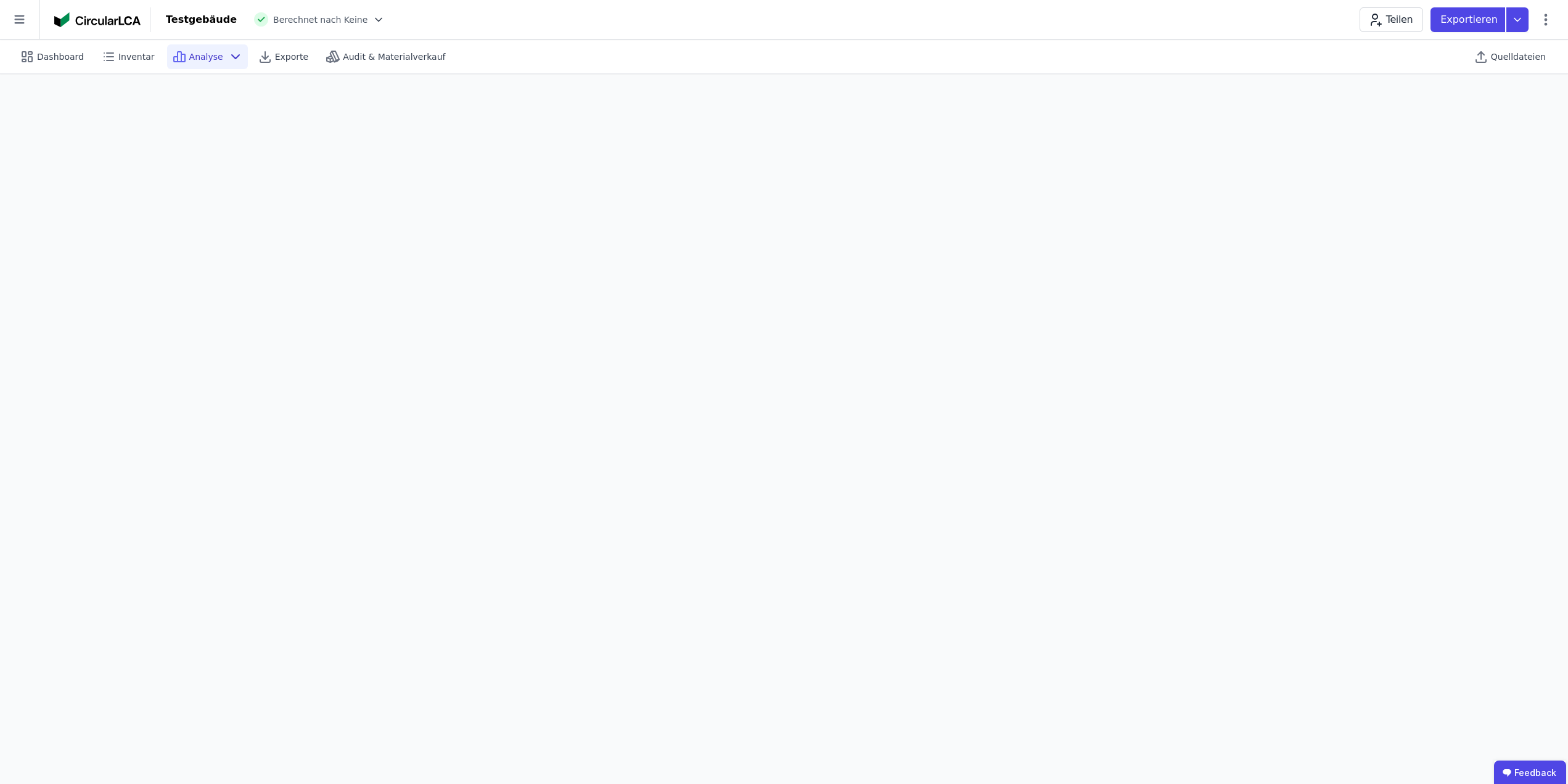
click at [229, 56] on icon at bounding box center [236, 56] width 15 height 15
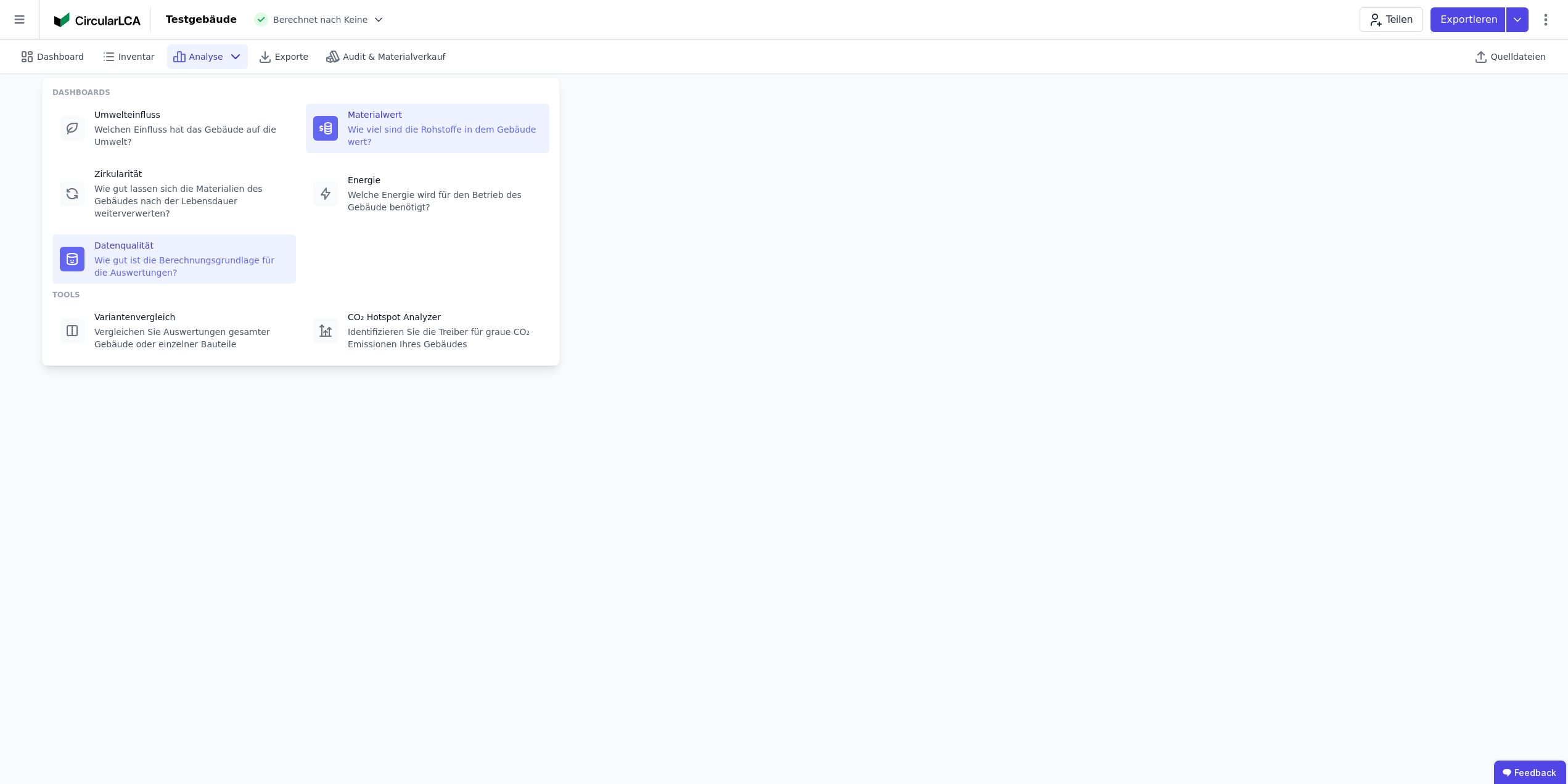
click at [425, 120] on div "Materialwert" at bounding box center [445, 114] width 194 height 13
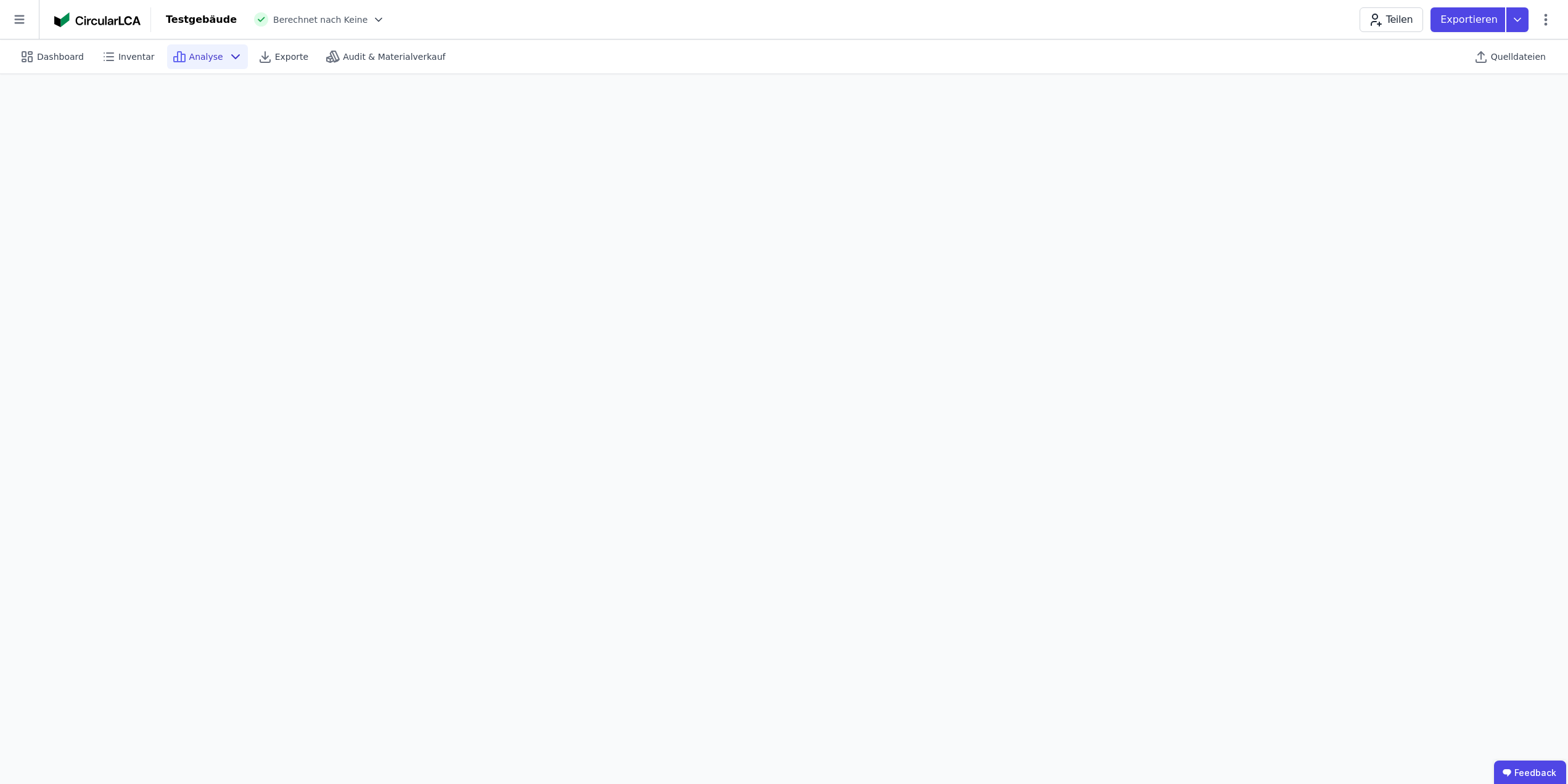
click at [229, 56] on icon at bounding box center [236, 56] width 15 height 15
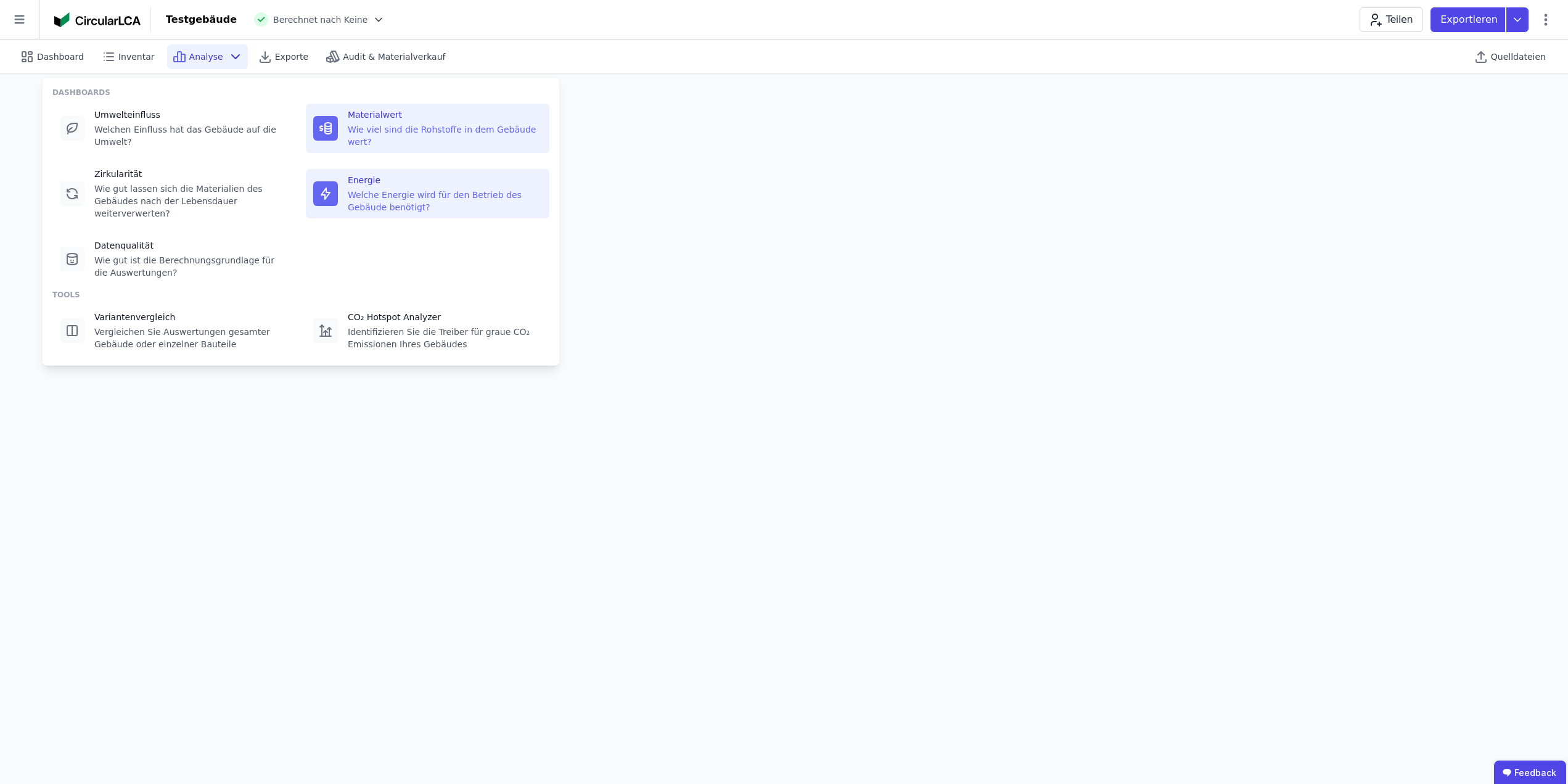
click at [387, 189] on div "Welche Energie wird für den Betrieb des Gebäude benötigt?" at bounding box center [445, 200] width 194 height 24
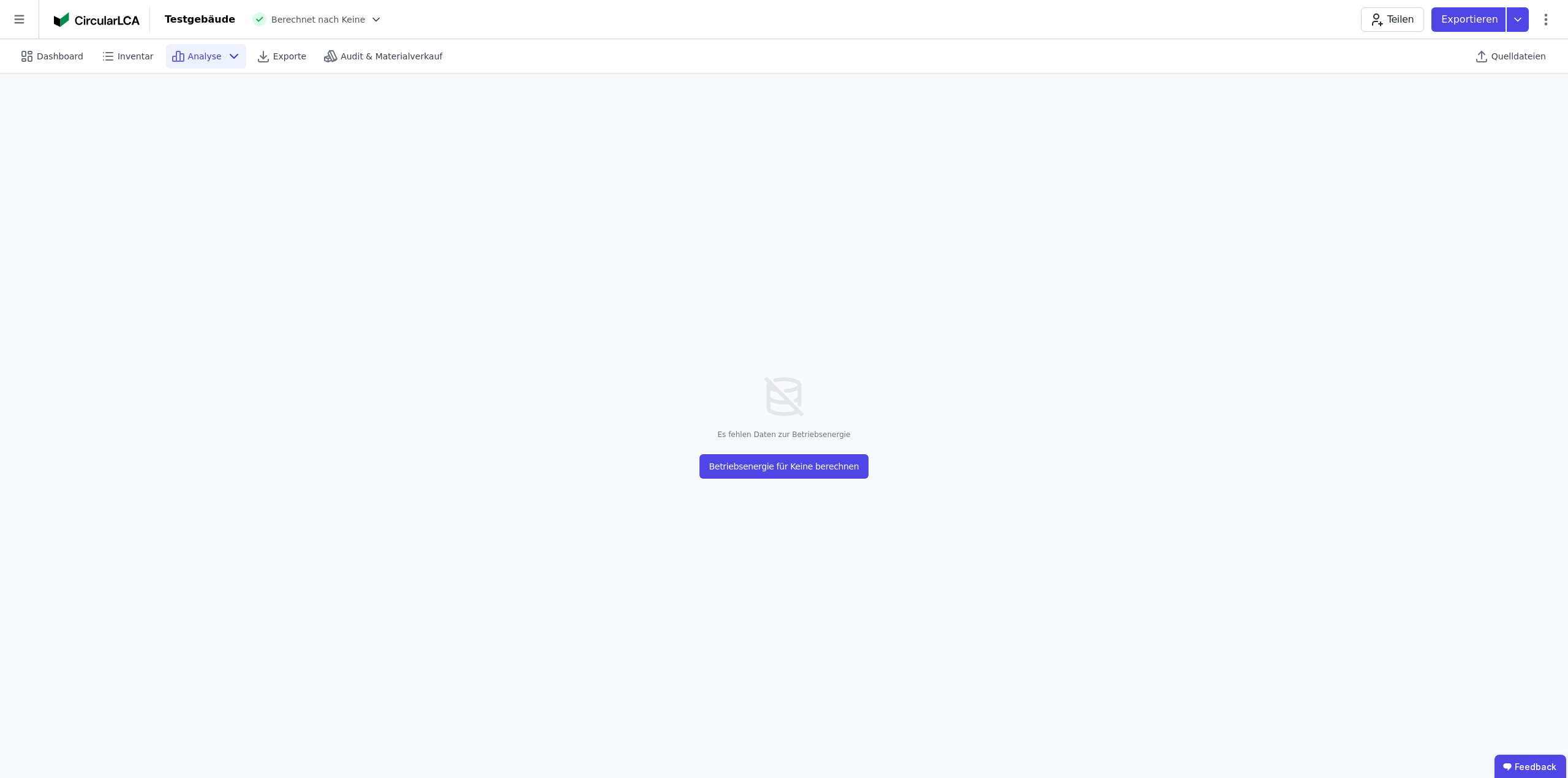
click at [227, 49] on icon at bounding box center [234, 56] width 15 height 15
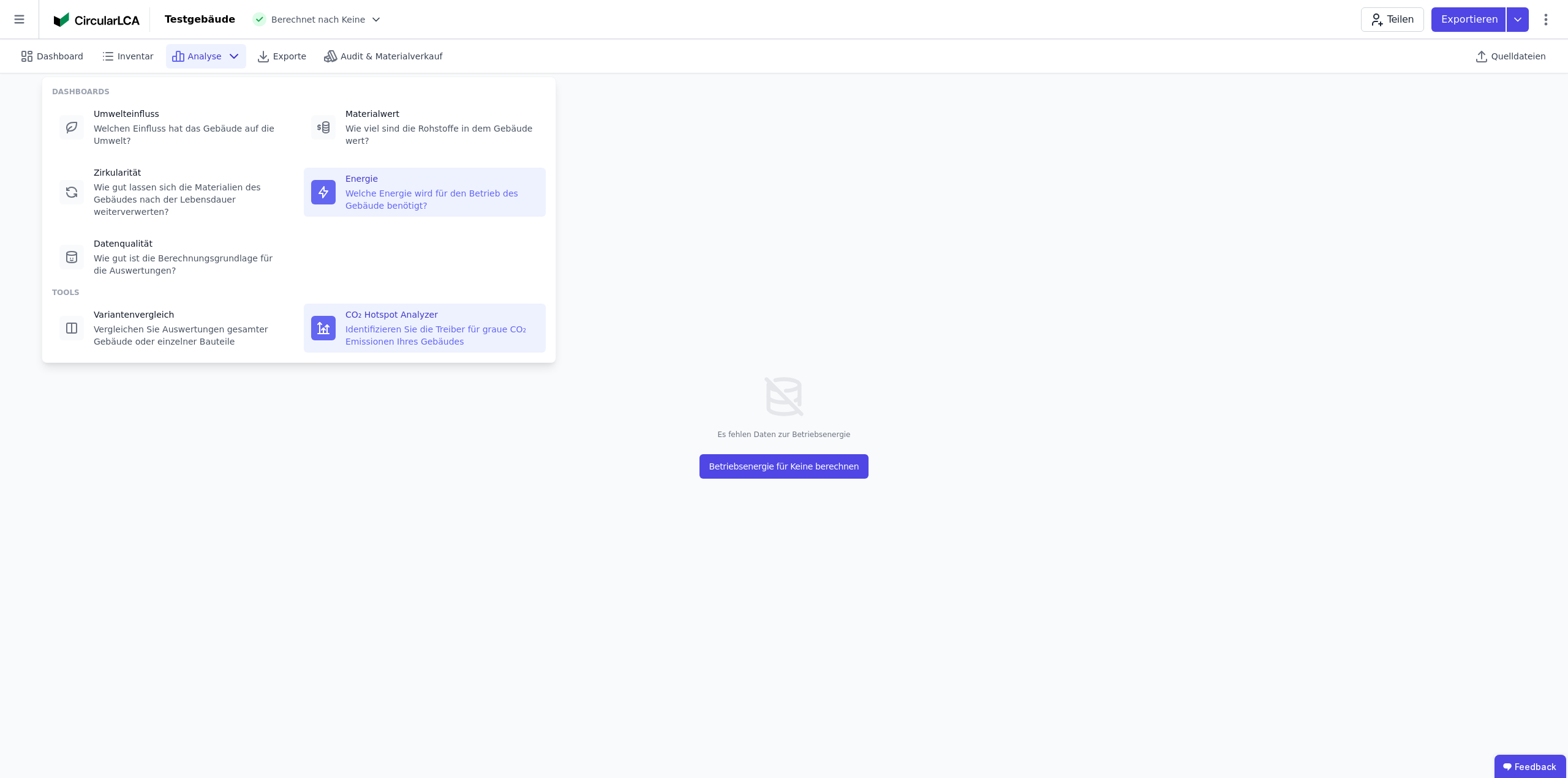
click at [377, 309] on div "CO₂ Hotspot Analyzer Identifizieren Sie die Treiber für graue CO₂ Emissionen Ih…" at bounding box center [442, 328] width 193 height 39
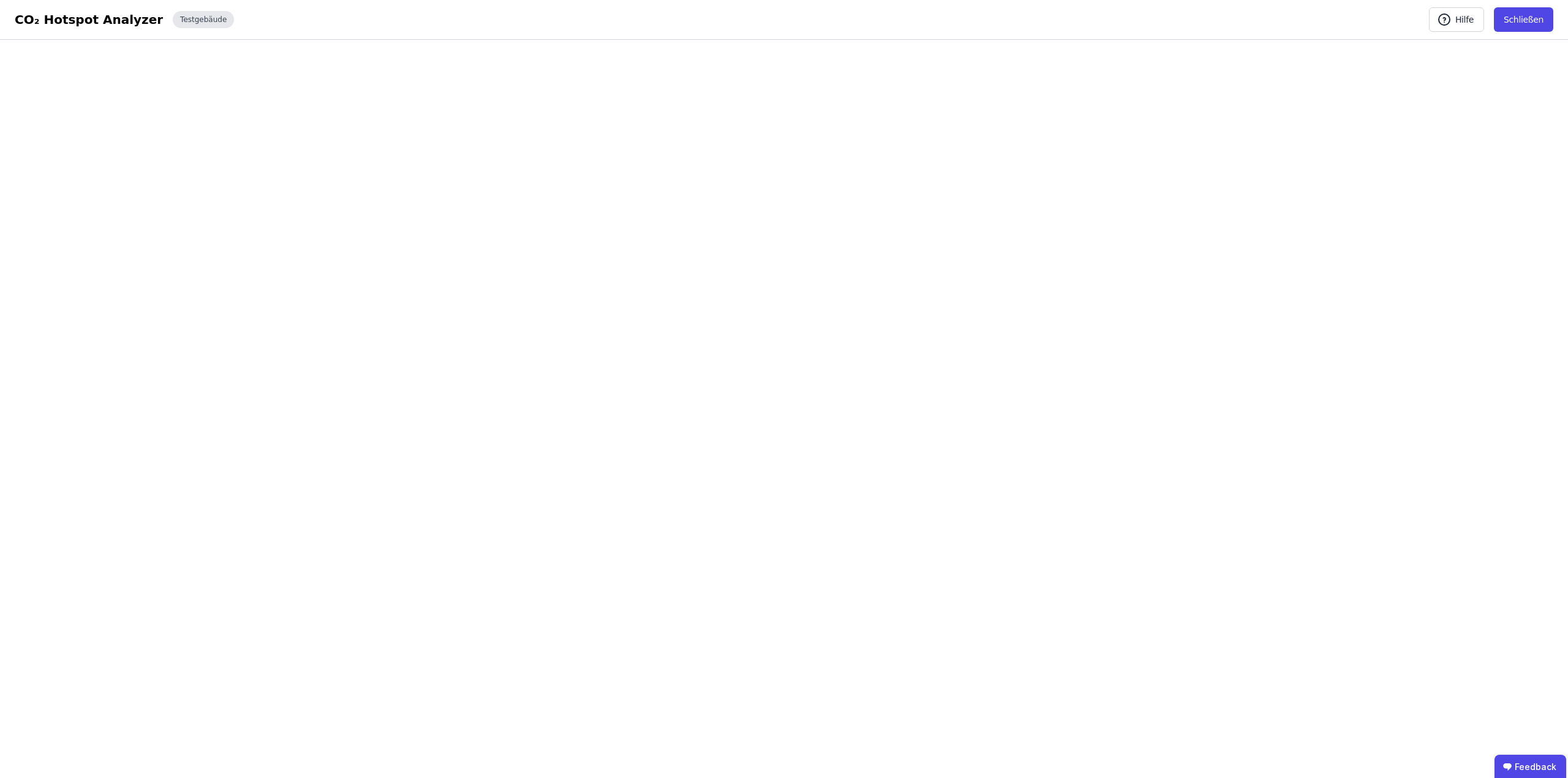
click at [172, 24] on div "Testgebäude" at bounding box center [203, 19] width 61 height 17
click at [172, 22] on div "Testgebäude" at bounding box center [203, 19] width 61 height 17
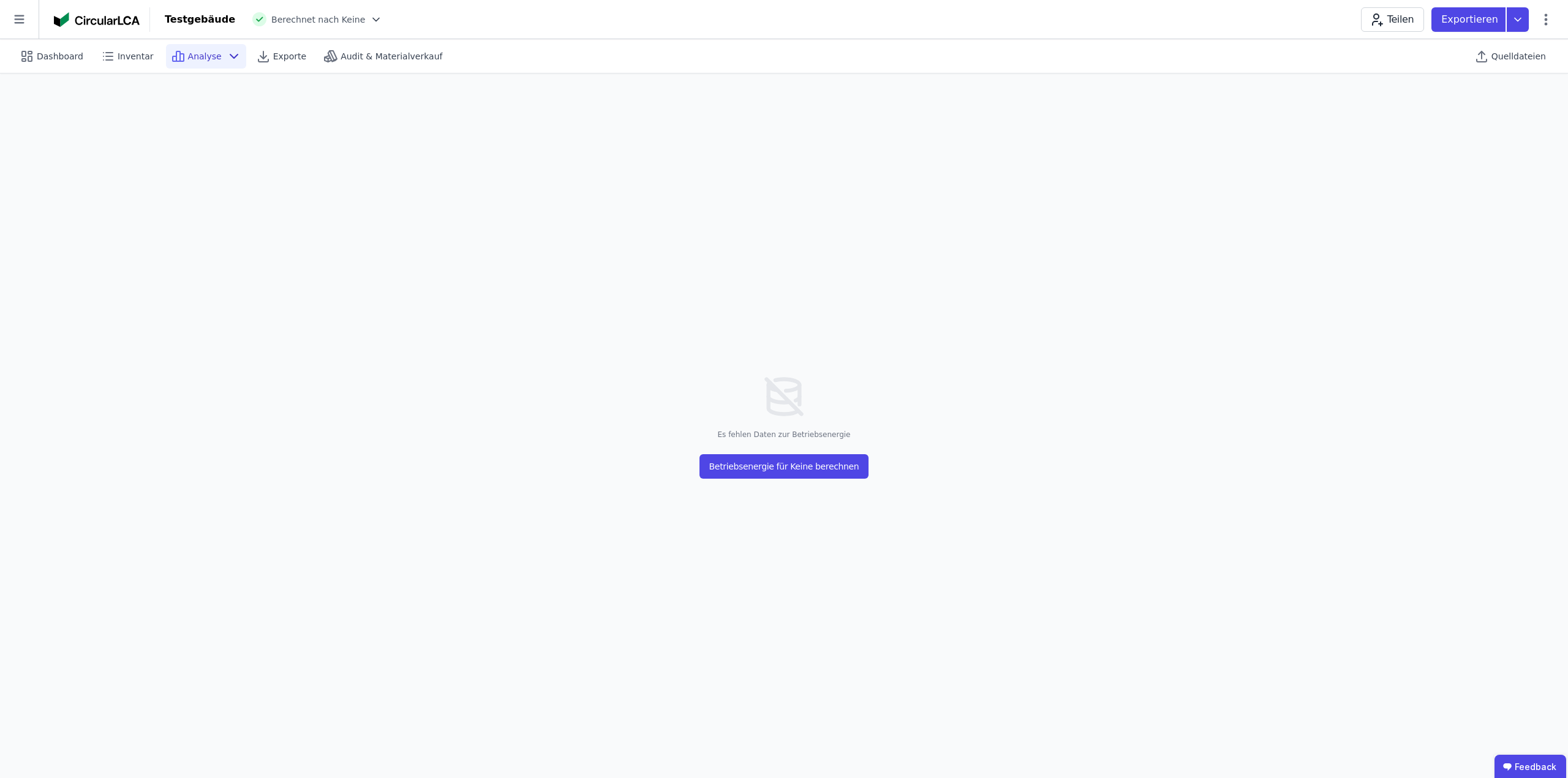
click at [209, 52] on span "Analyse" at bounding box center [205, 56] width 34 height 13
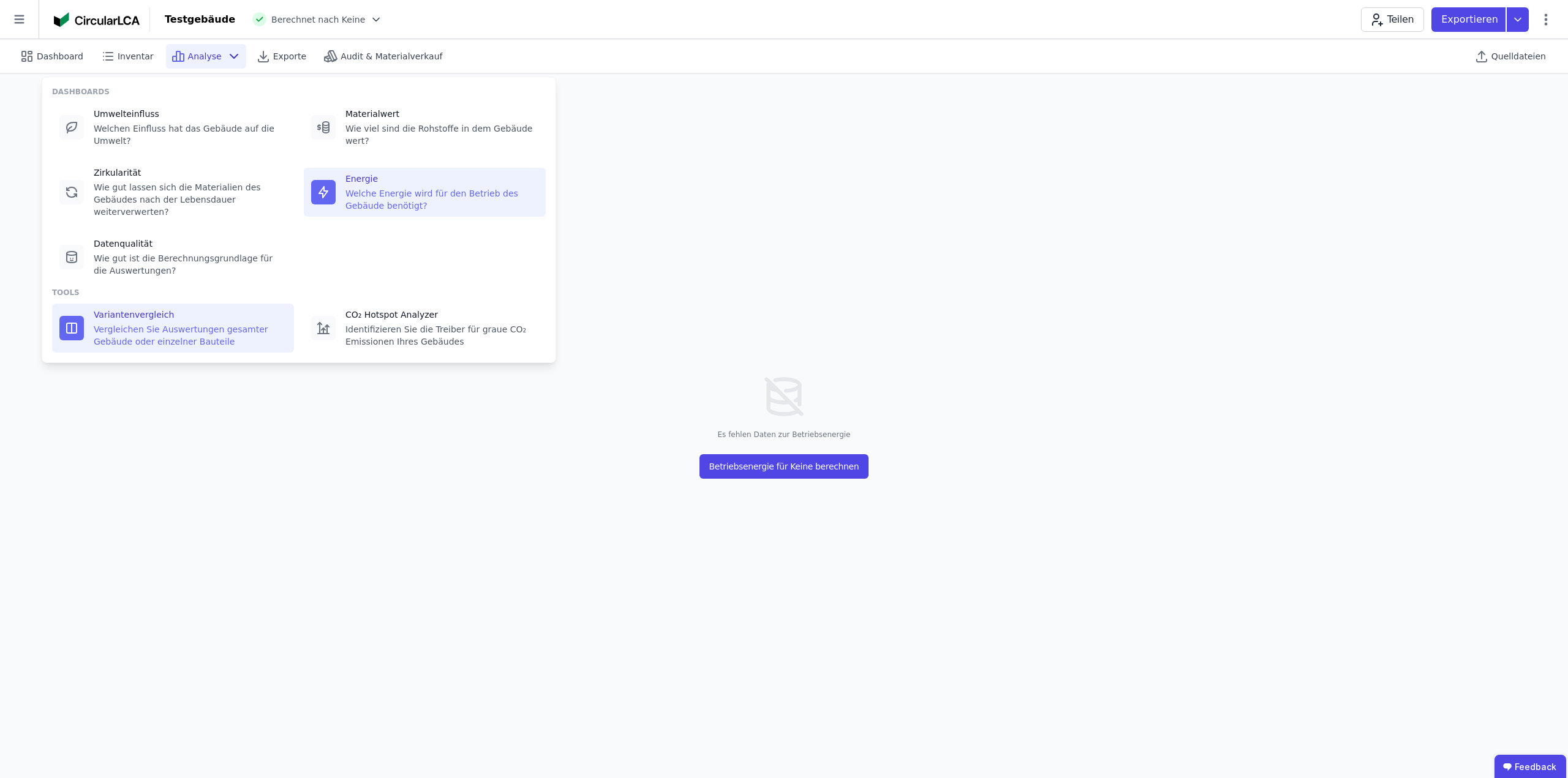
click at [210, 309] on div "Variantenvergleich Vergleichen Sie Auswertungen gesamter Gebäude oder einzelner…" at bounding box center [190, 328] width 193 height 39
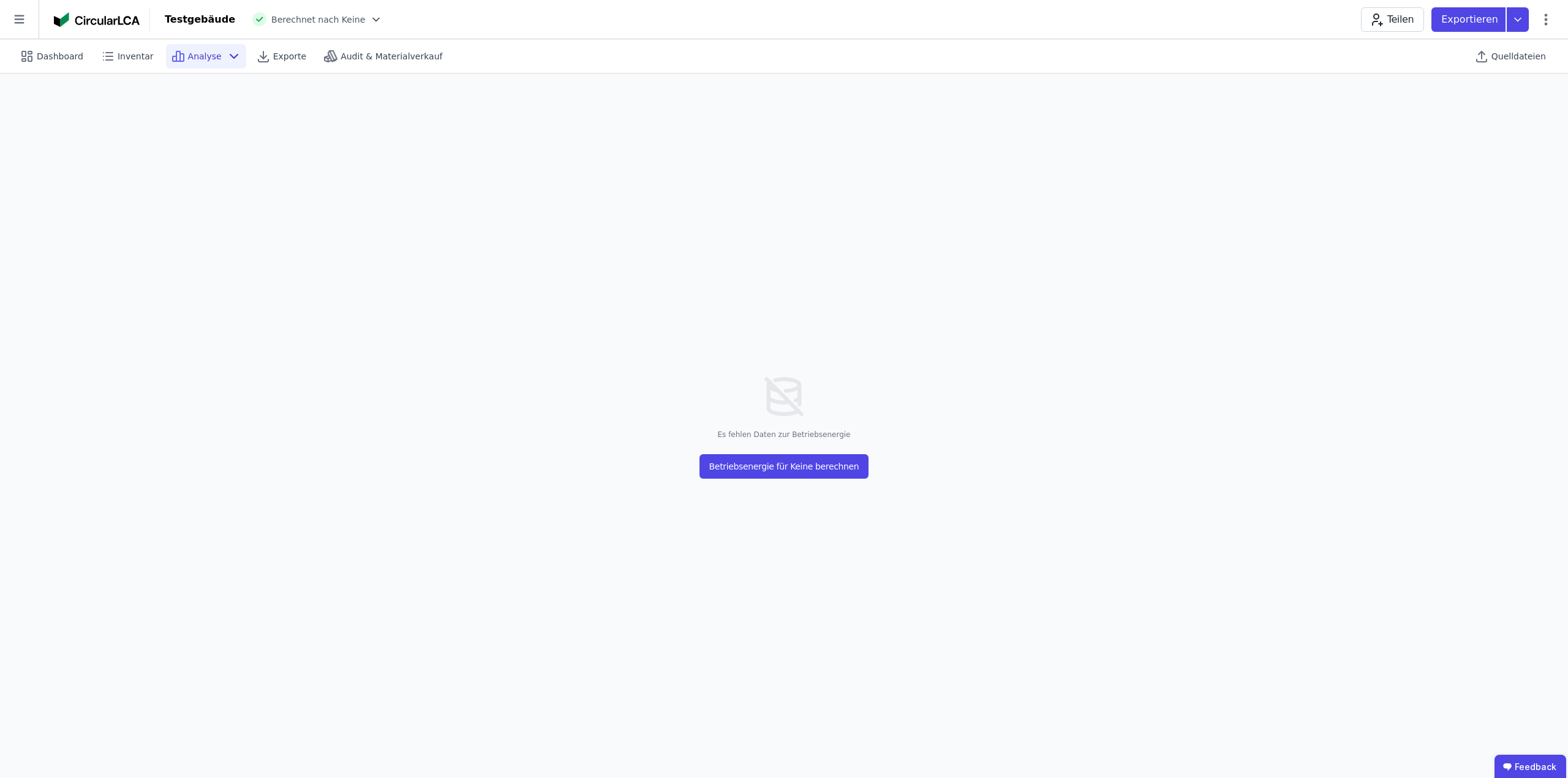
click at [230, 57] on icon at bounding box center [234, 56] width 7 height 4
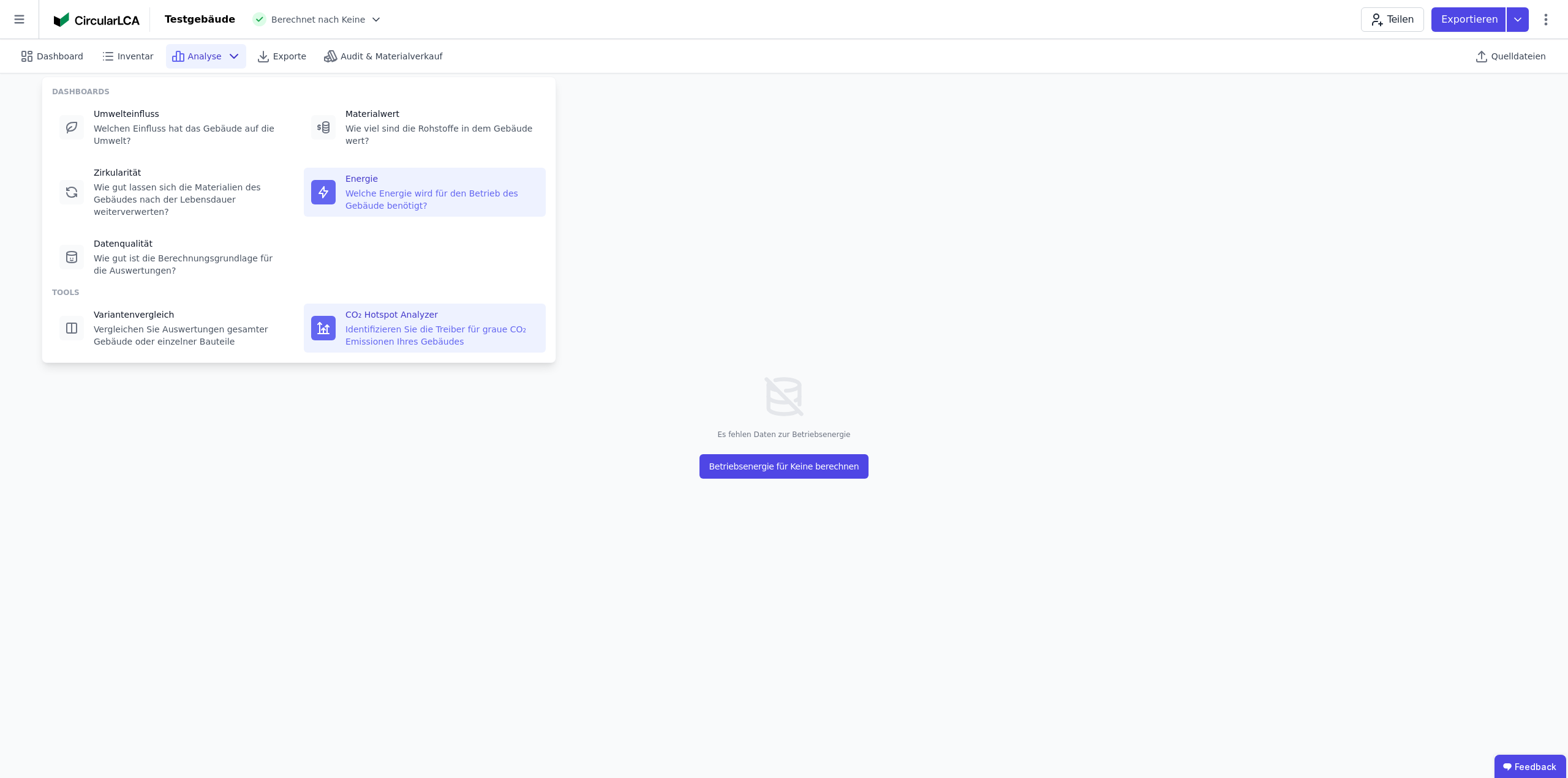
click at [379, 323] on div "Identifizieren Sie die Treiber für graue CO₂ Emissionen Ihres Gebäudes" at bounding box center [442, 335] width 193 height 24
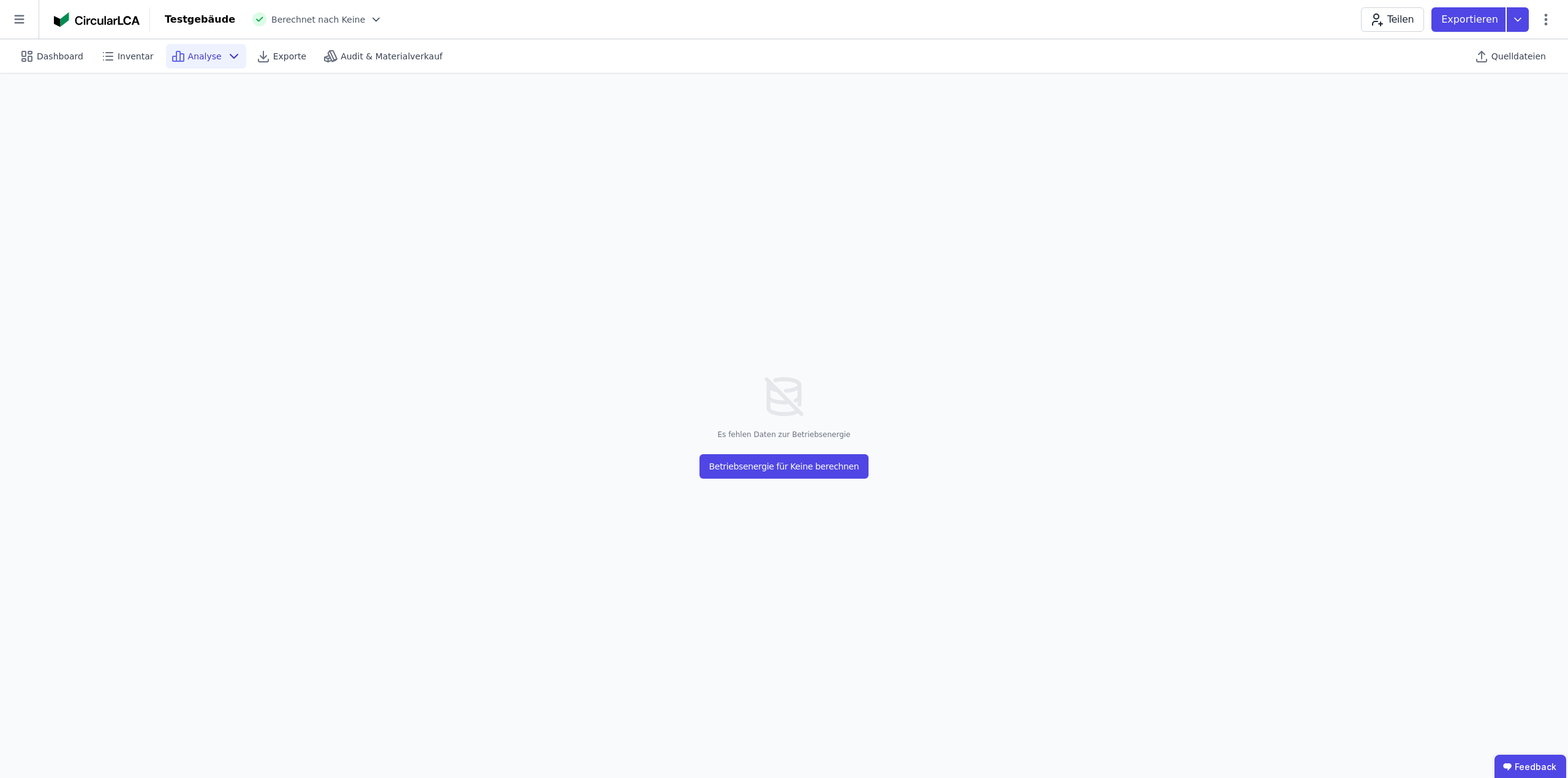
click at [227, 49] on icon at bounding box center [234, 56] width 15 height 15
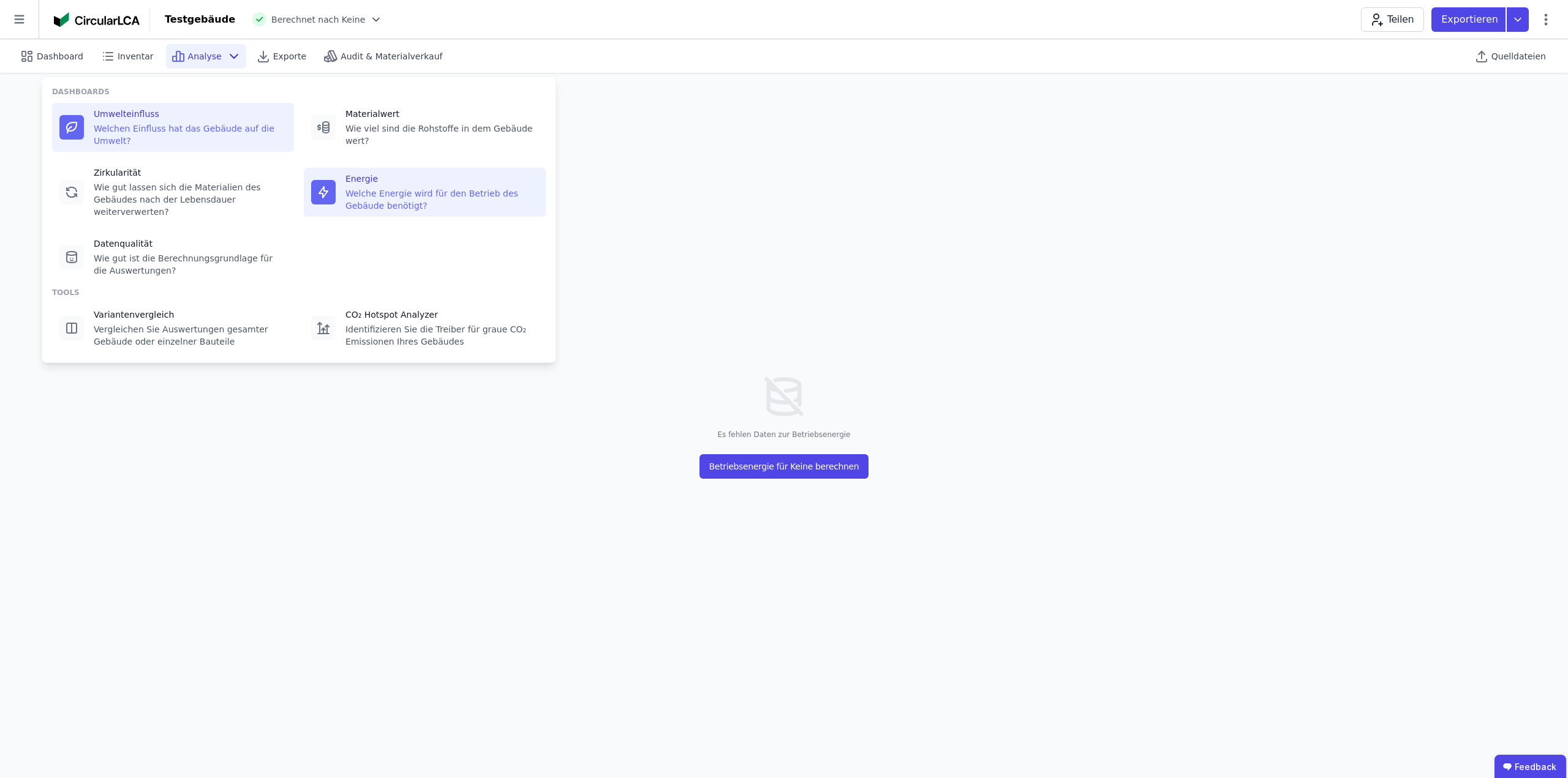
click at [219, 111] on div "Umwelteinfluss" at bounding box center [190, 113] width 193 height 13
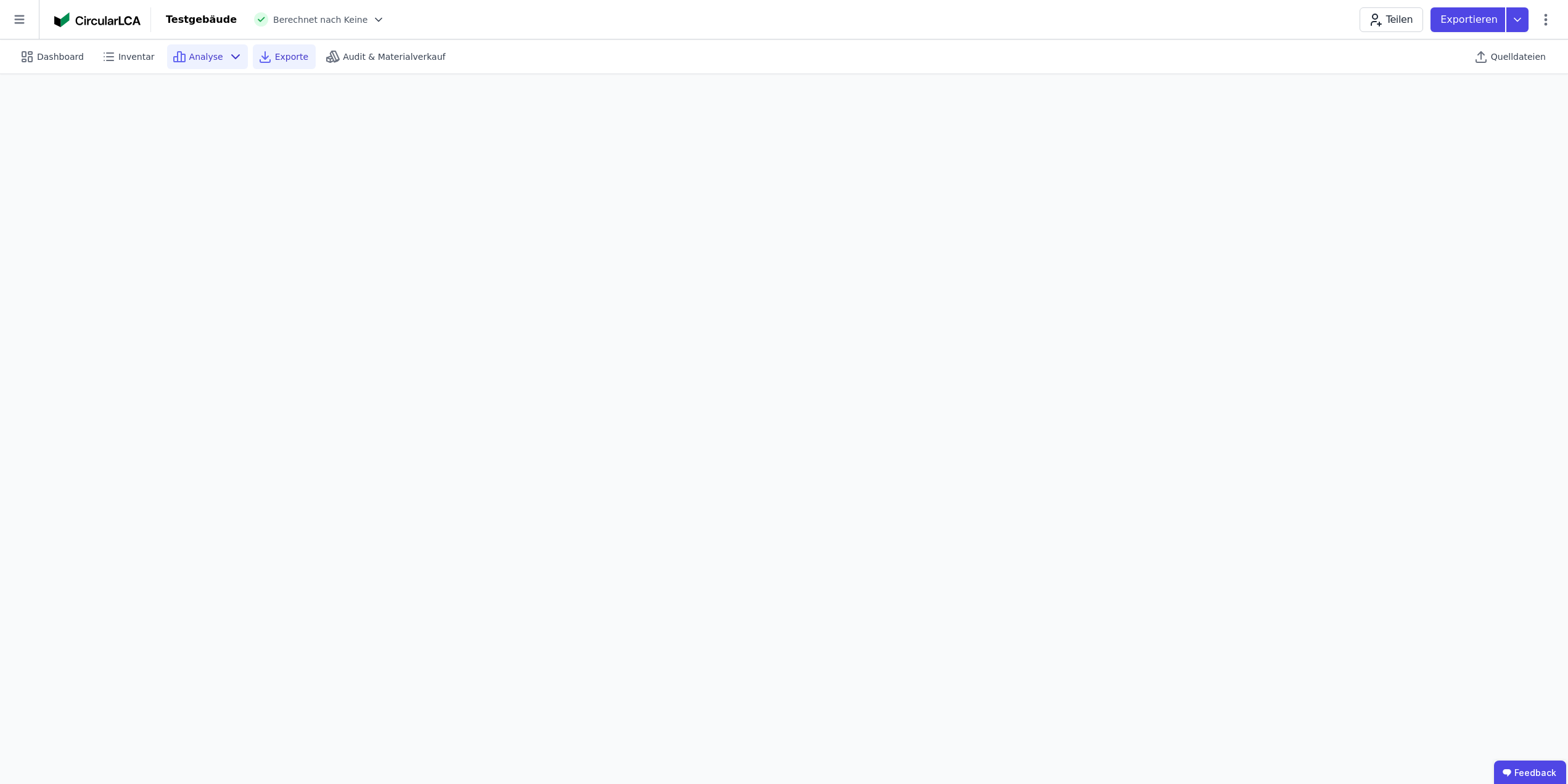
click at [275, 63] on div "Exporte" at bounding box center [284, 56] width 63 height 24
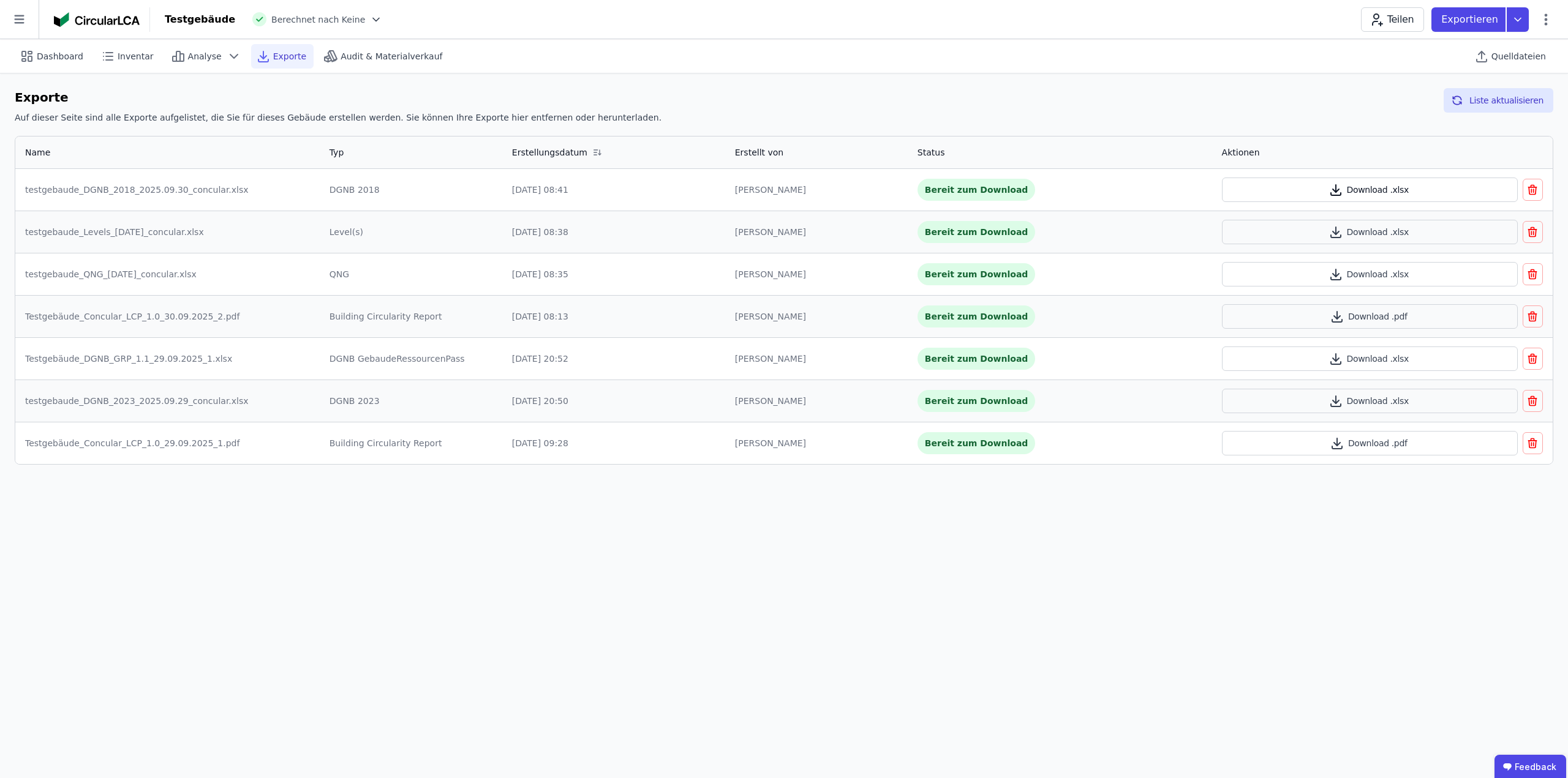
click at [1386, 192] on button "Download .xlsx" at bounding box center [1369, 189] width 295 height 24
